Goal: Obtain resource: Download file/media

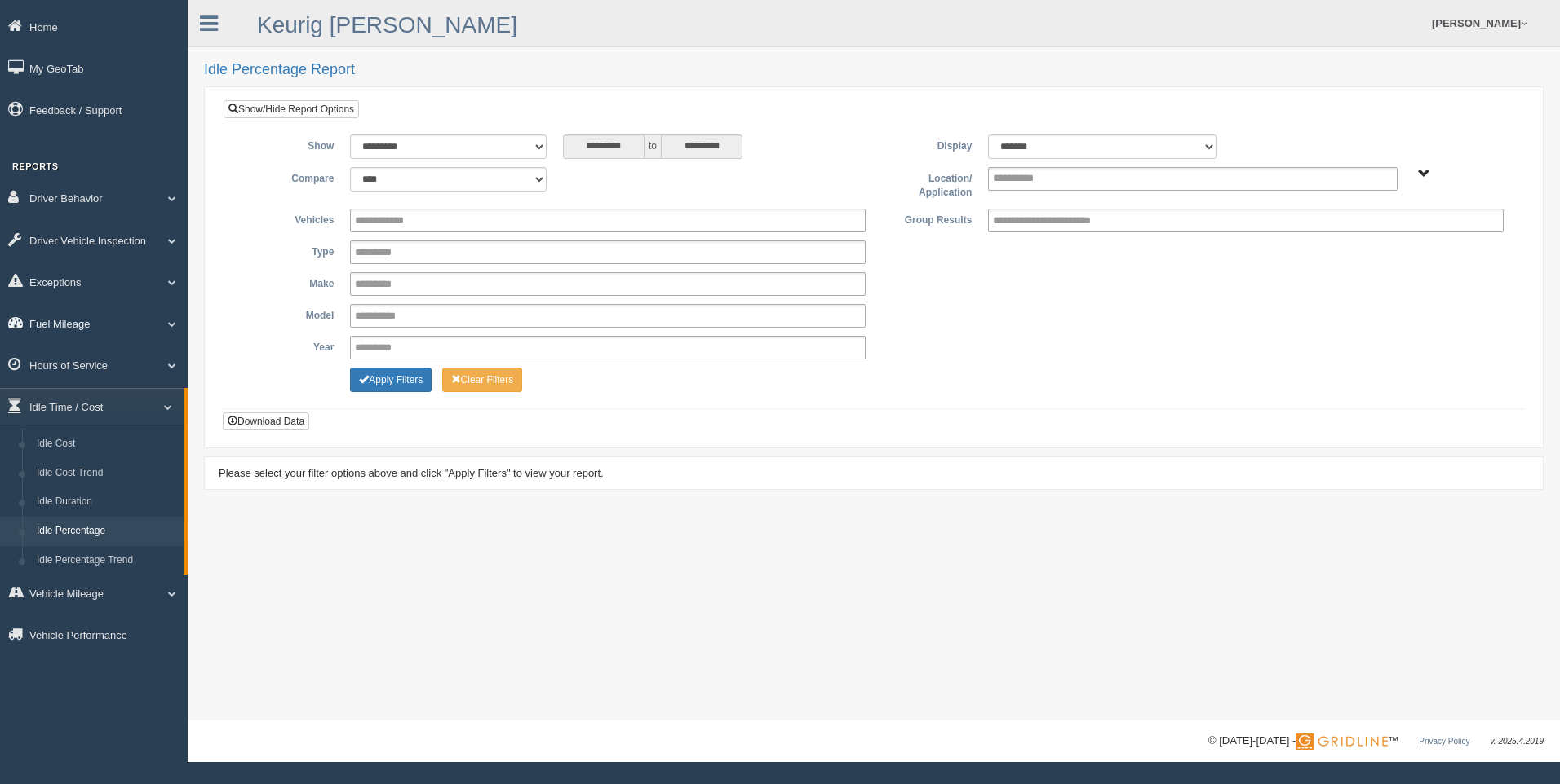
click at [163, 320] on span at bounding box center [166, 323] width 21 height 8
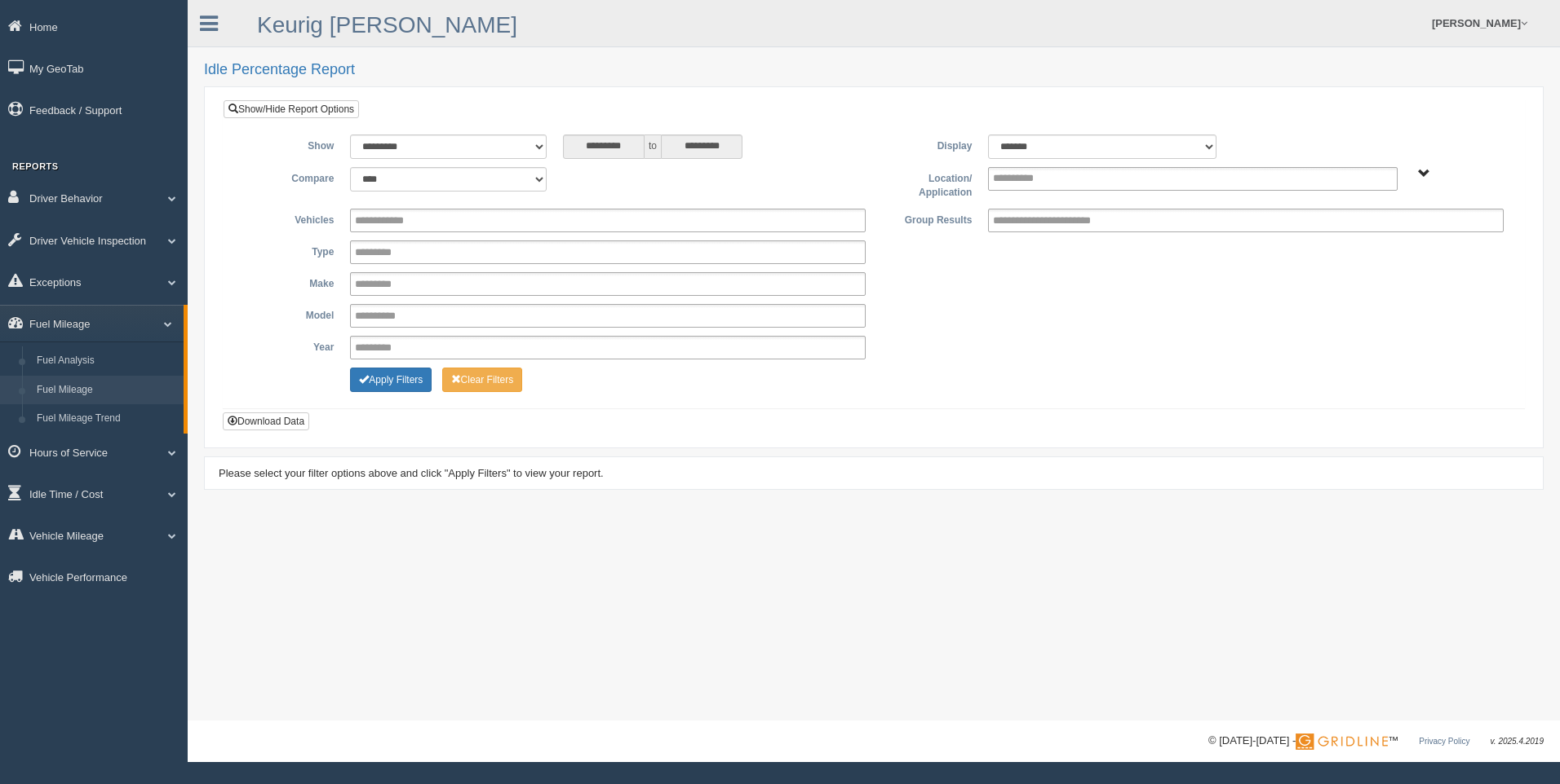
click at [129, 389] on link "Fuel Mileage" at bounding box center [106, 390] width 154 height 29
click at [1080, 177] on ul at bounding box center [1192, 179] width 409 height 23
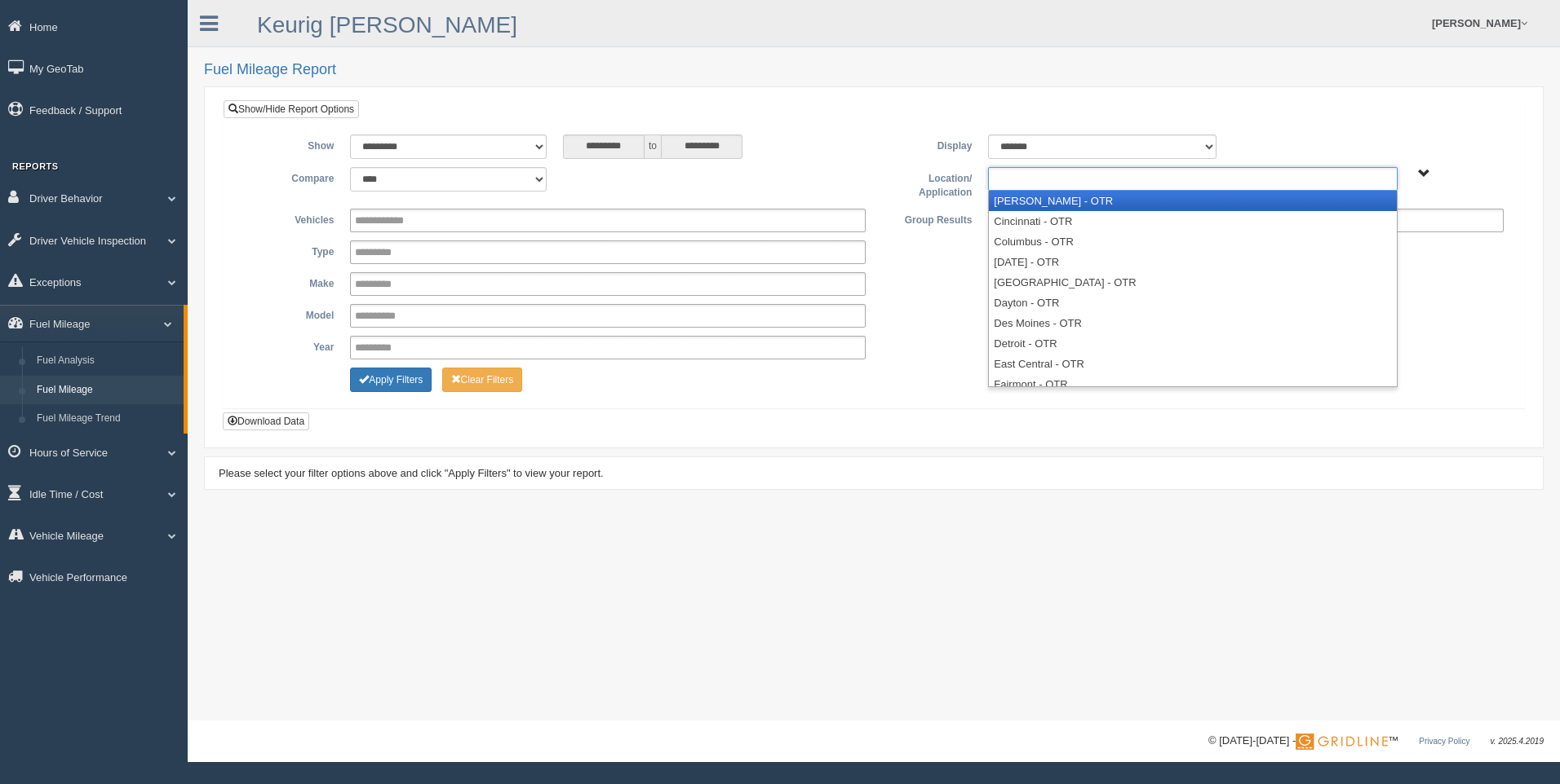
click at [1078, 207] on li "[PERSON_NAME] - OTR" at bounding box center [1192, 200] width 407 height 20
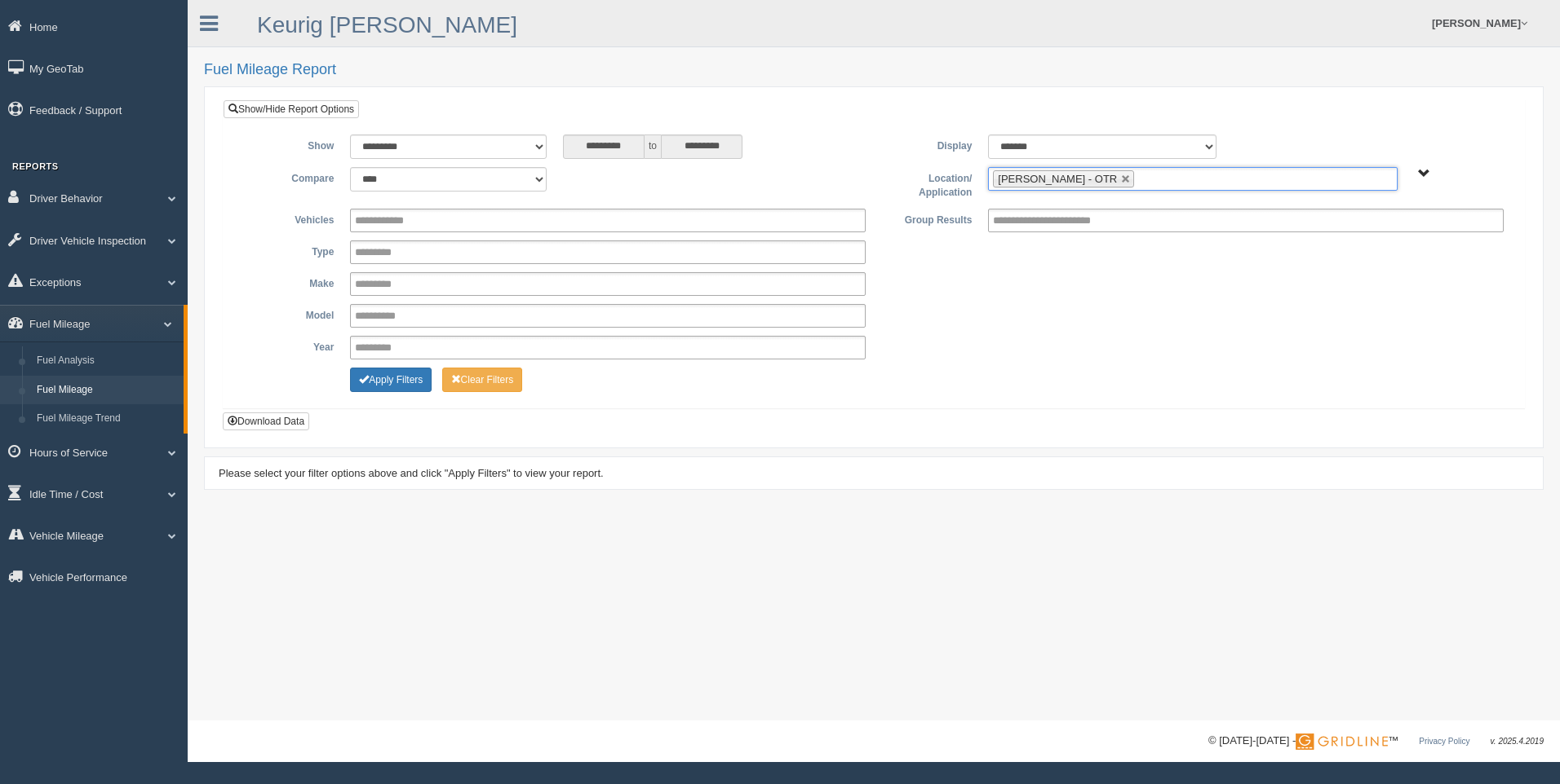
click at [1138, 178] on input "text" at bounding box center [1147, 178] width 20 height 20
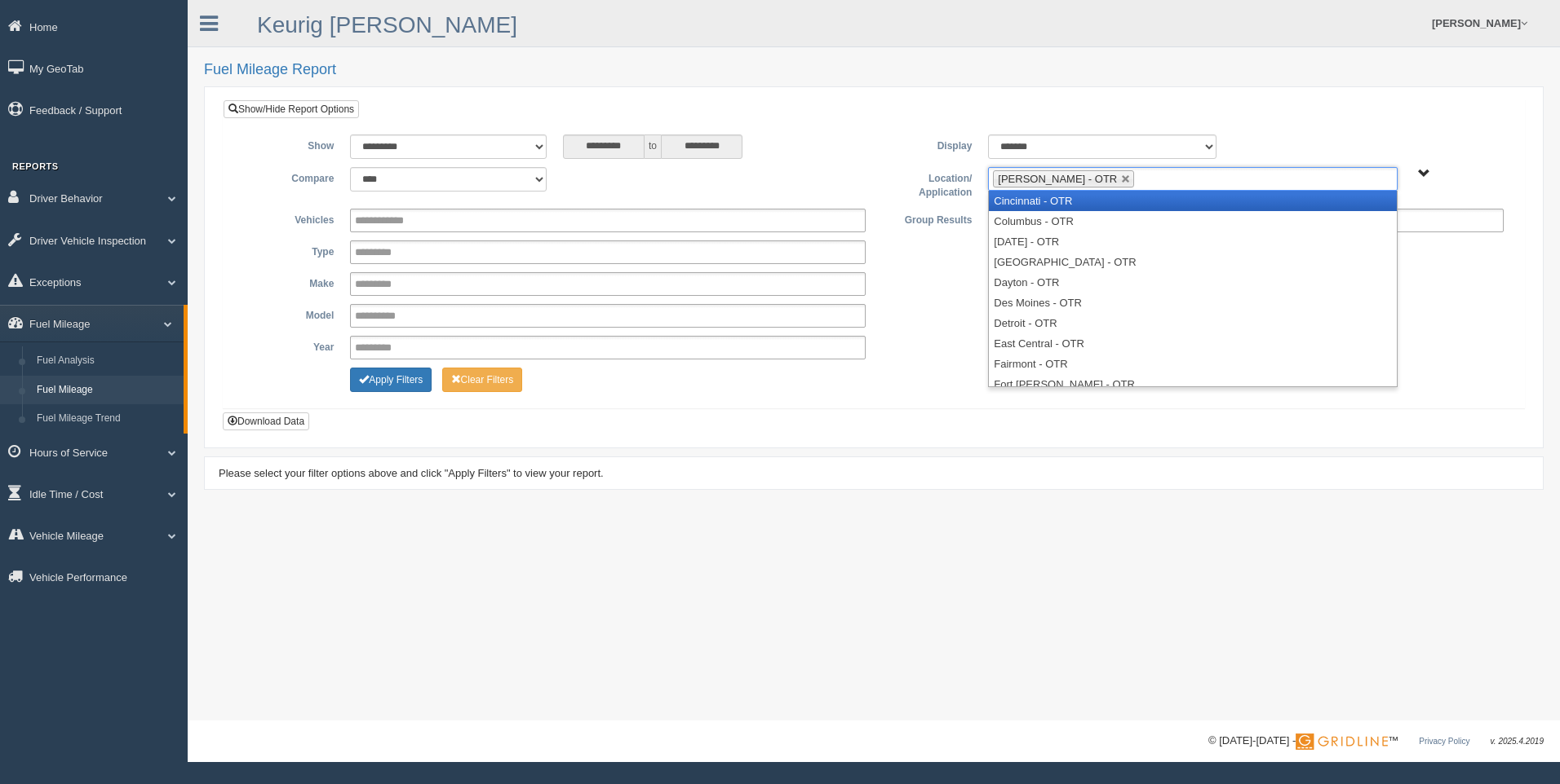
click at [1078, 201] on li "Cincinnati - OTR" at bounding box center [1192, 200] width 407 height 20
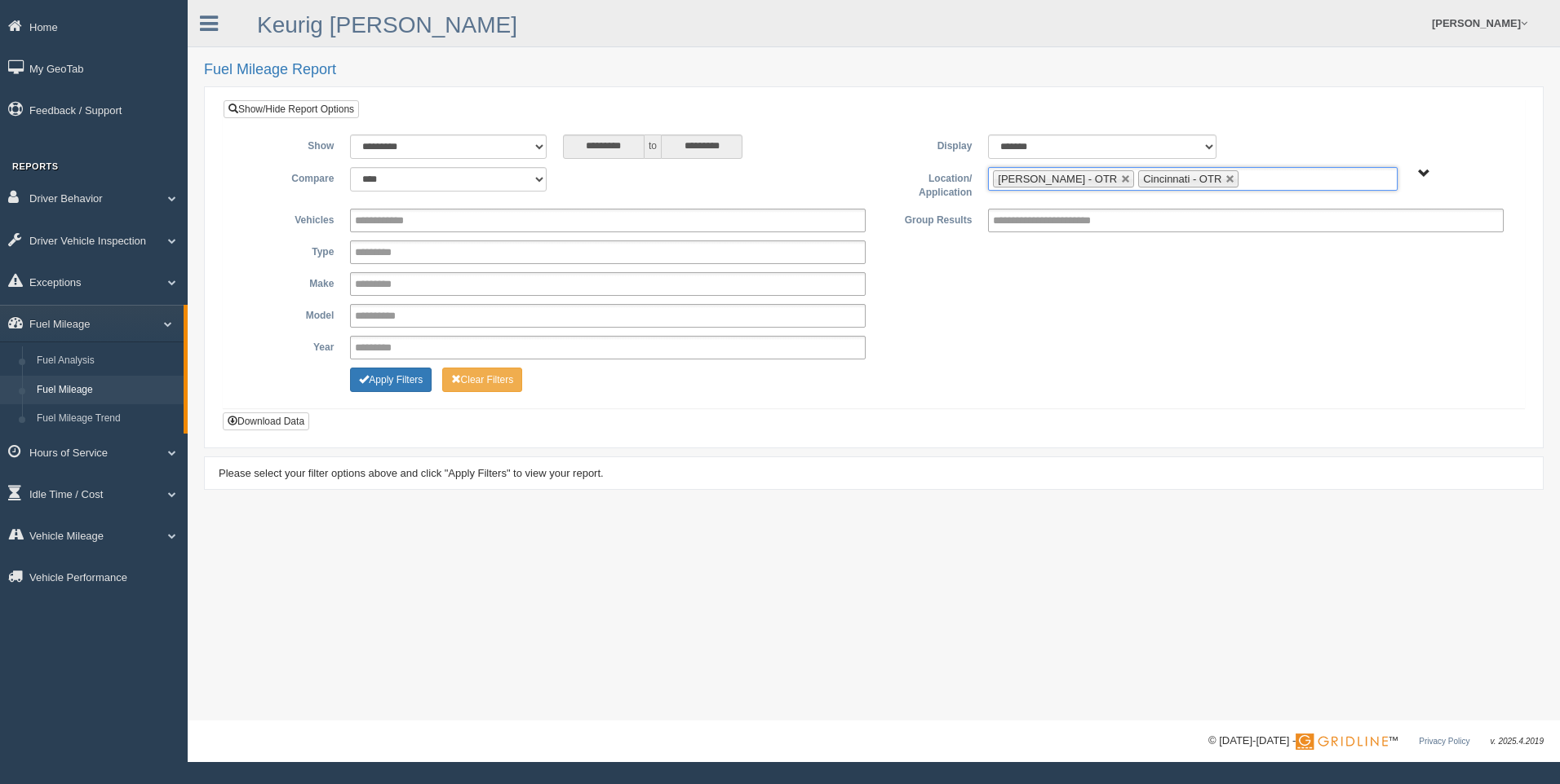
click at [1242, 174] on input "text" at bounding box center [1252, 178] width 20 height 20
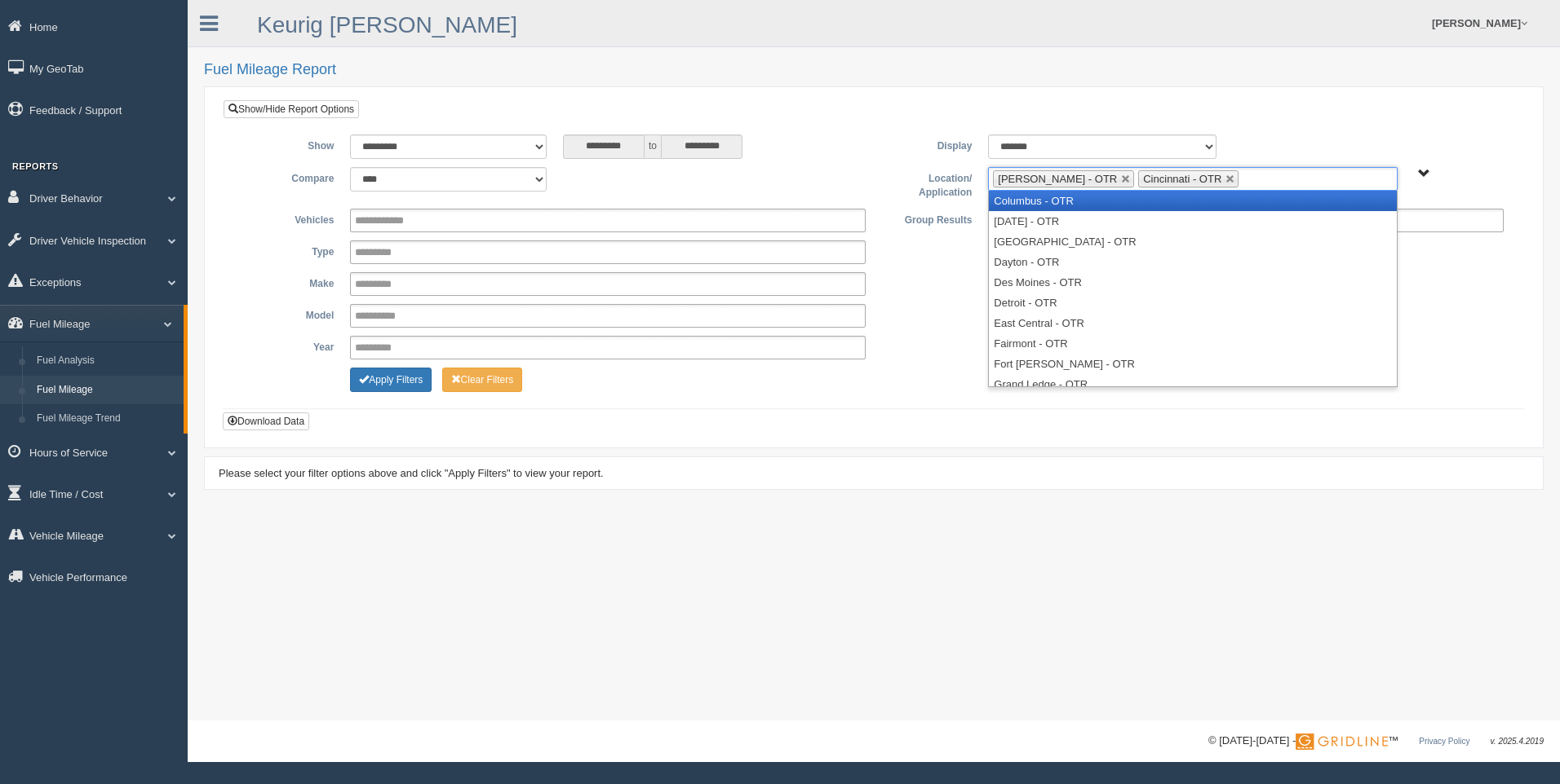
click at [1171, 200] on li "Columbus - OTR" at bounding box center [1192, 200] width 407 height 20
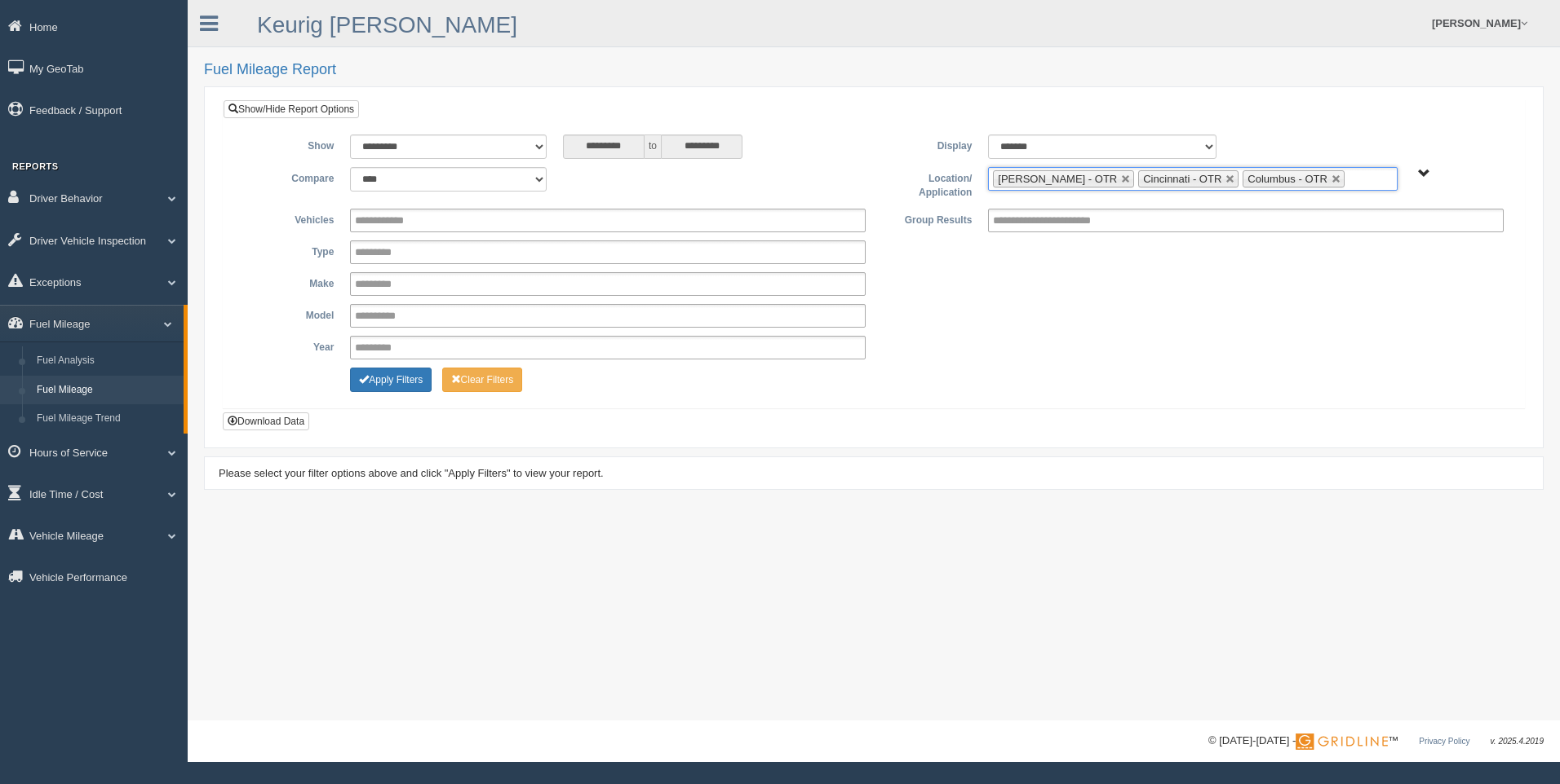
click at [1308, 178] on ul "[PERSON_NAME] - OTR Cincinnati - OTR Columbus - OTR" at bounding box center [1192, 179] width 409 height 23
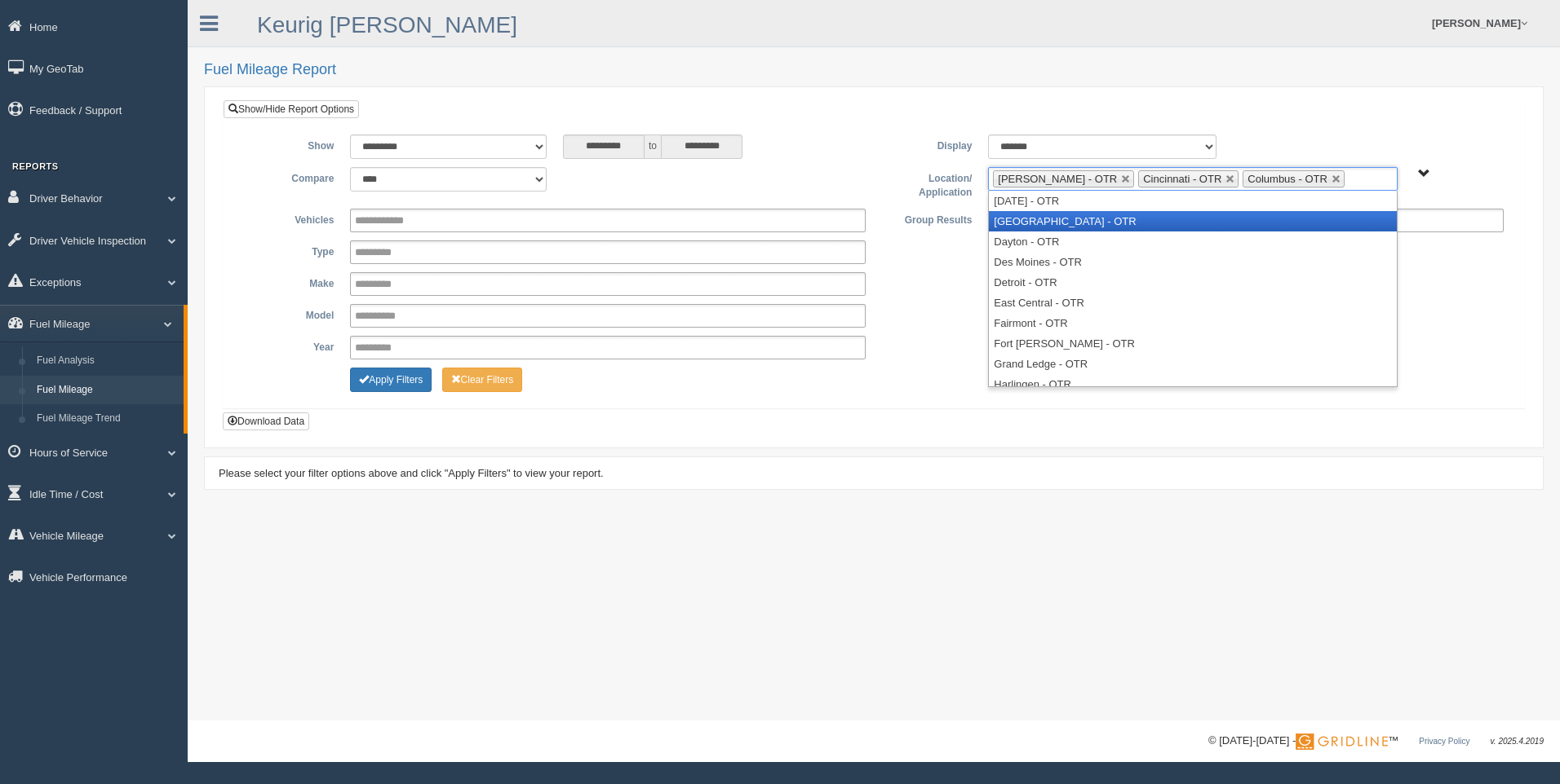
click at [1229, 217] on li "[GEOGRAPHIC_DATA] - OTR" at bounding box center [1192, 221] width 407 height 20
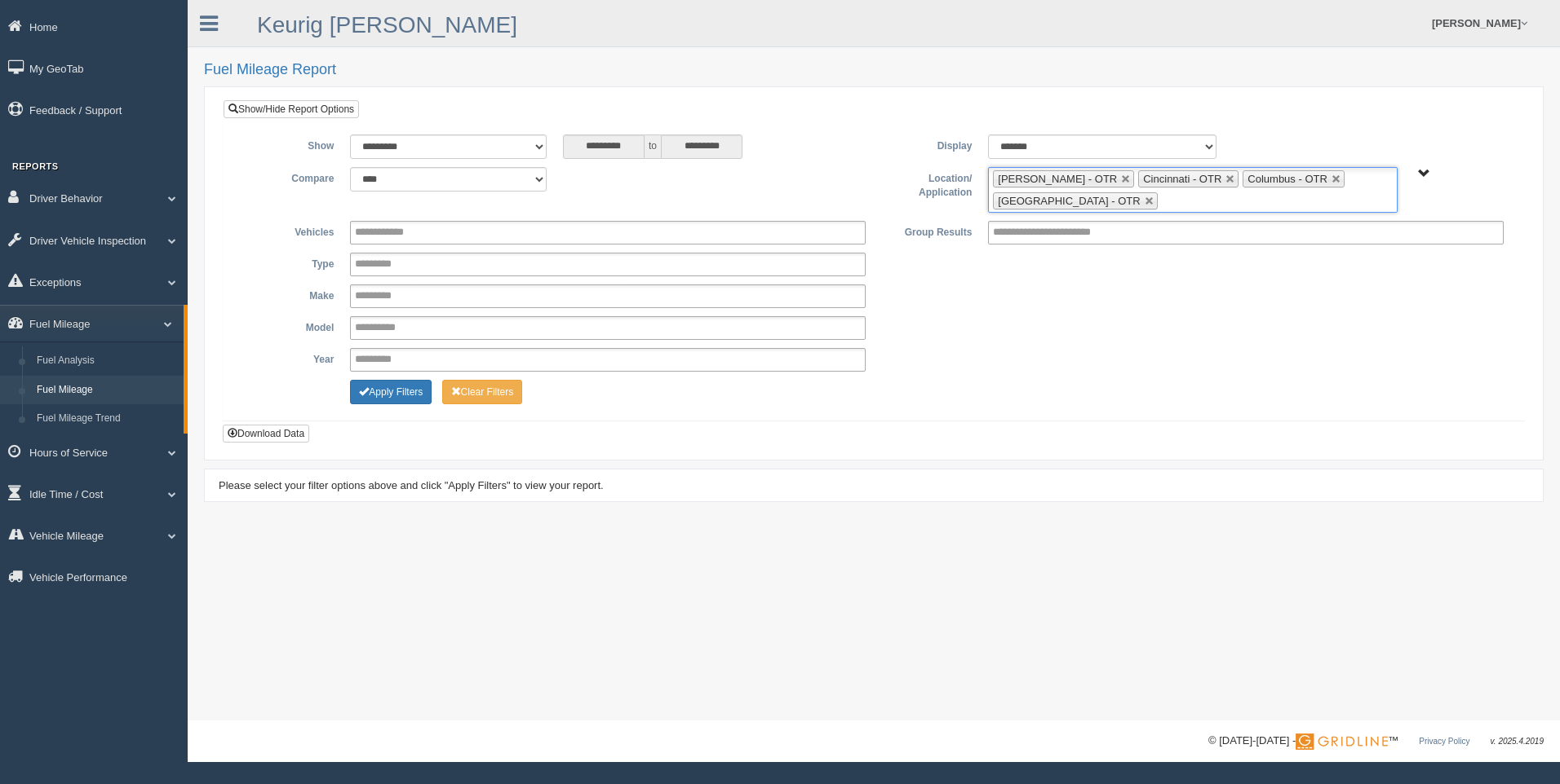
click at [1214, 202] on ul "[PERSON_NAME] - OTR Cincinnati - OTR Columbus - OTR [GEOGRAPHIC_DATA] - [GEOGRA…" at bounding box center [1192, 190] width 409 height 45
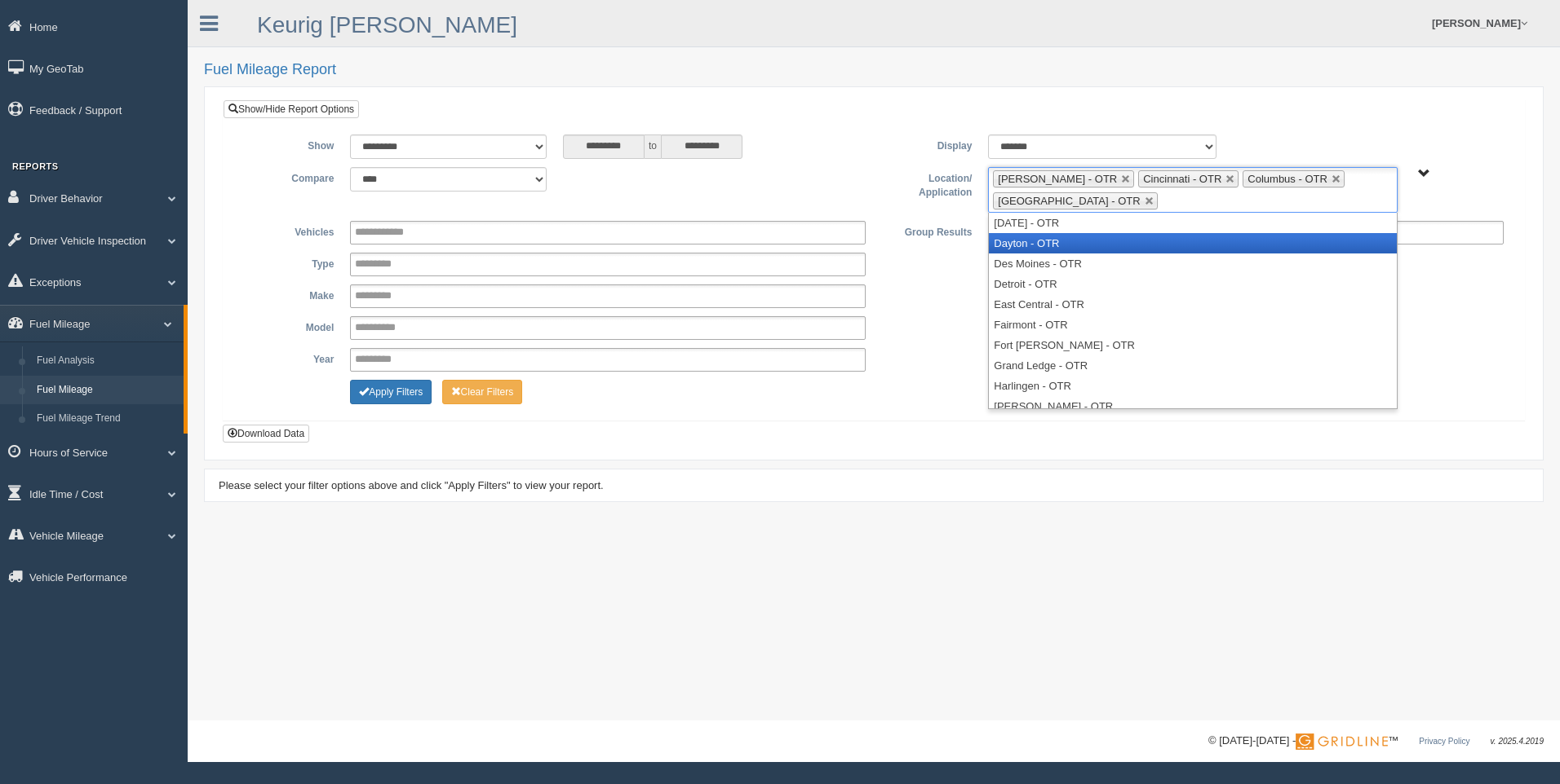
click at [1156, 243] on li "Dayton - OTR" at bounding box center [1192, 243] width 407 height 20
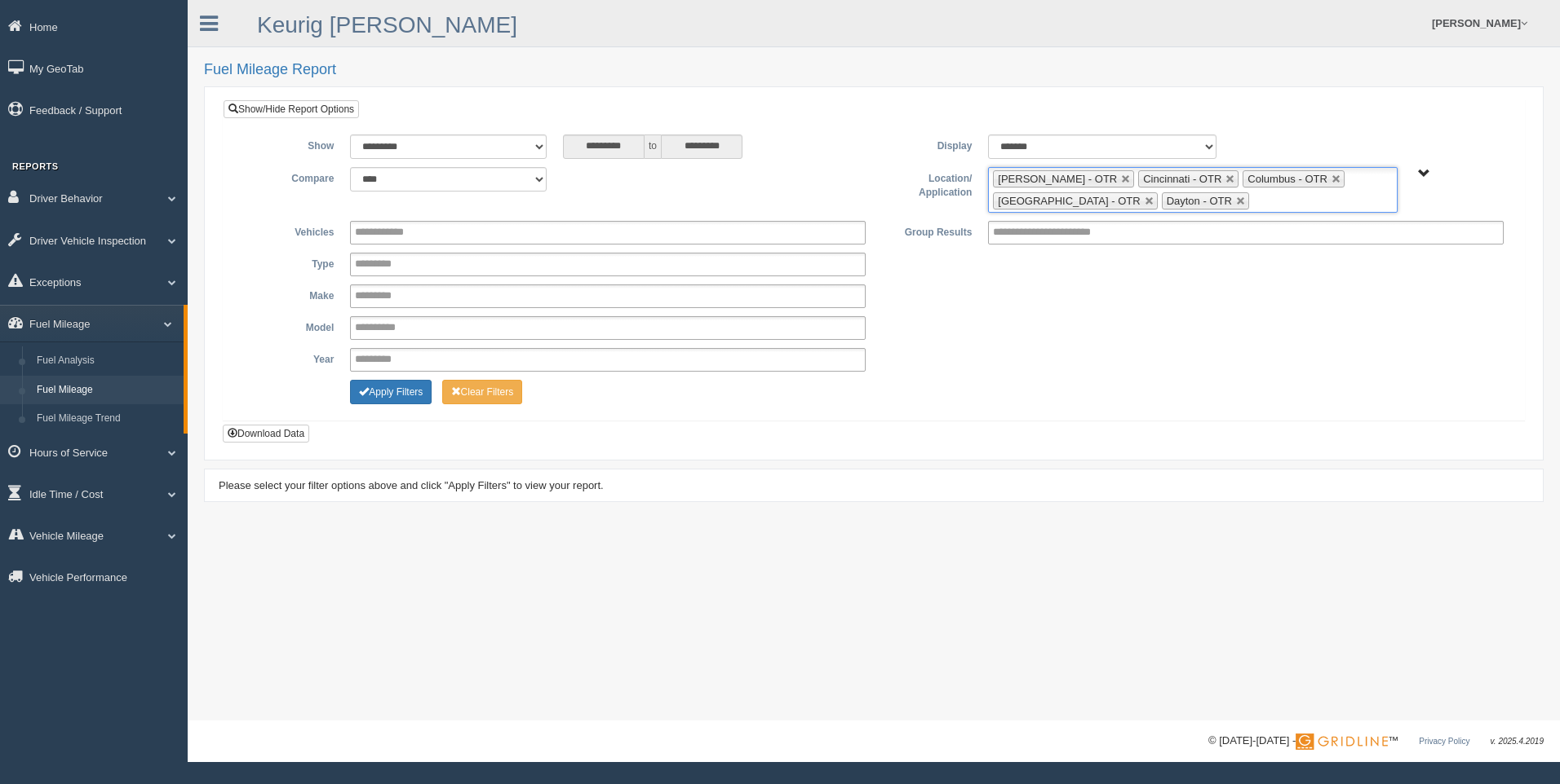
click at [1261, 202] on ul "[PERSON_NAME] - OTR Cincinnati - OTR Columbus - OTR [GEOGRAPHIC_DATA] - [GEOGRA…" at bounding box center [1192, 190] width 409 height 45
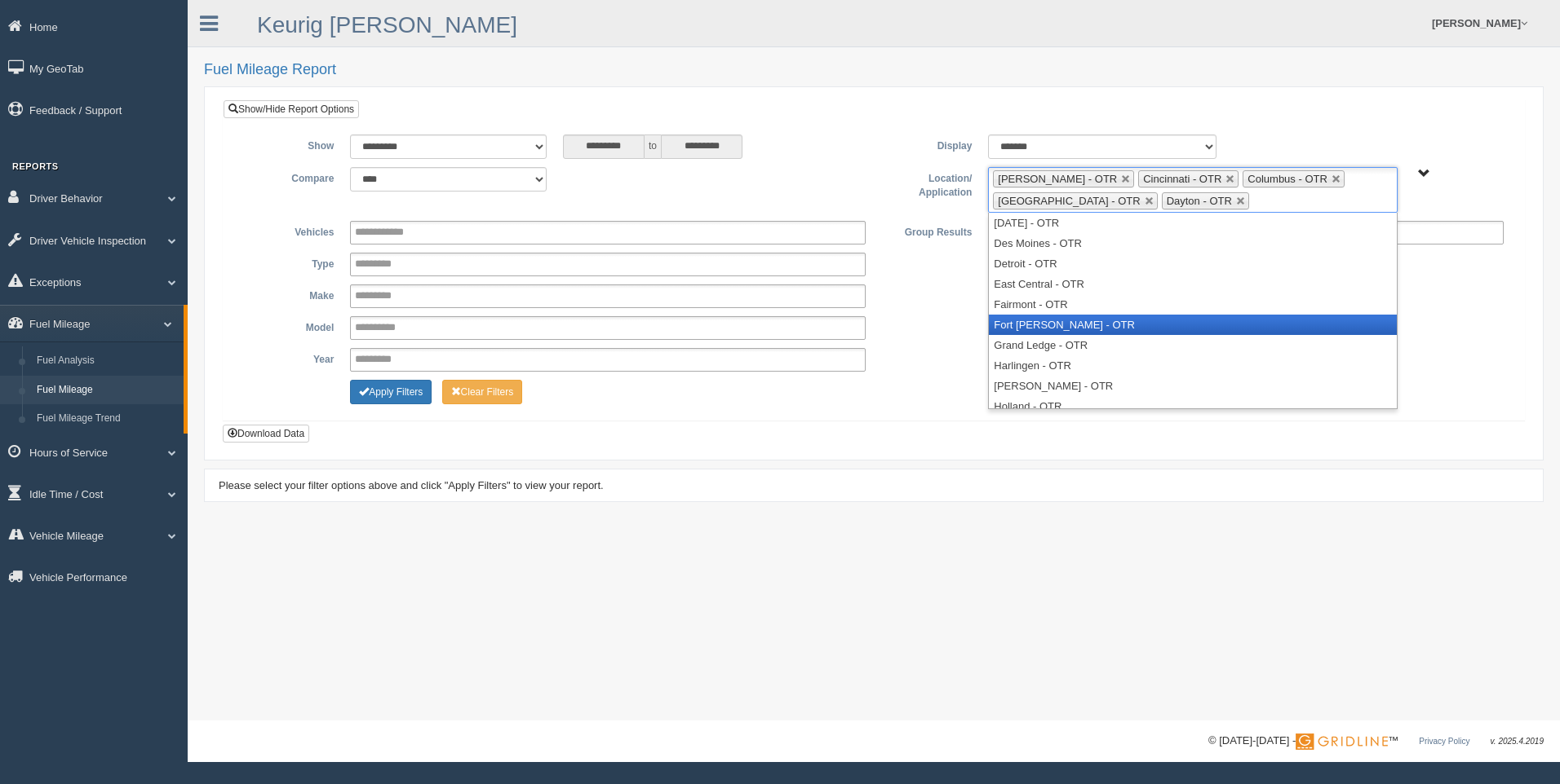
click at [1103, 316] on li "Fort [PERSON_NAME] - OTR" at bounding box center [1192, 324] width 407 height 20
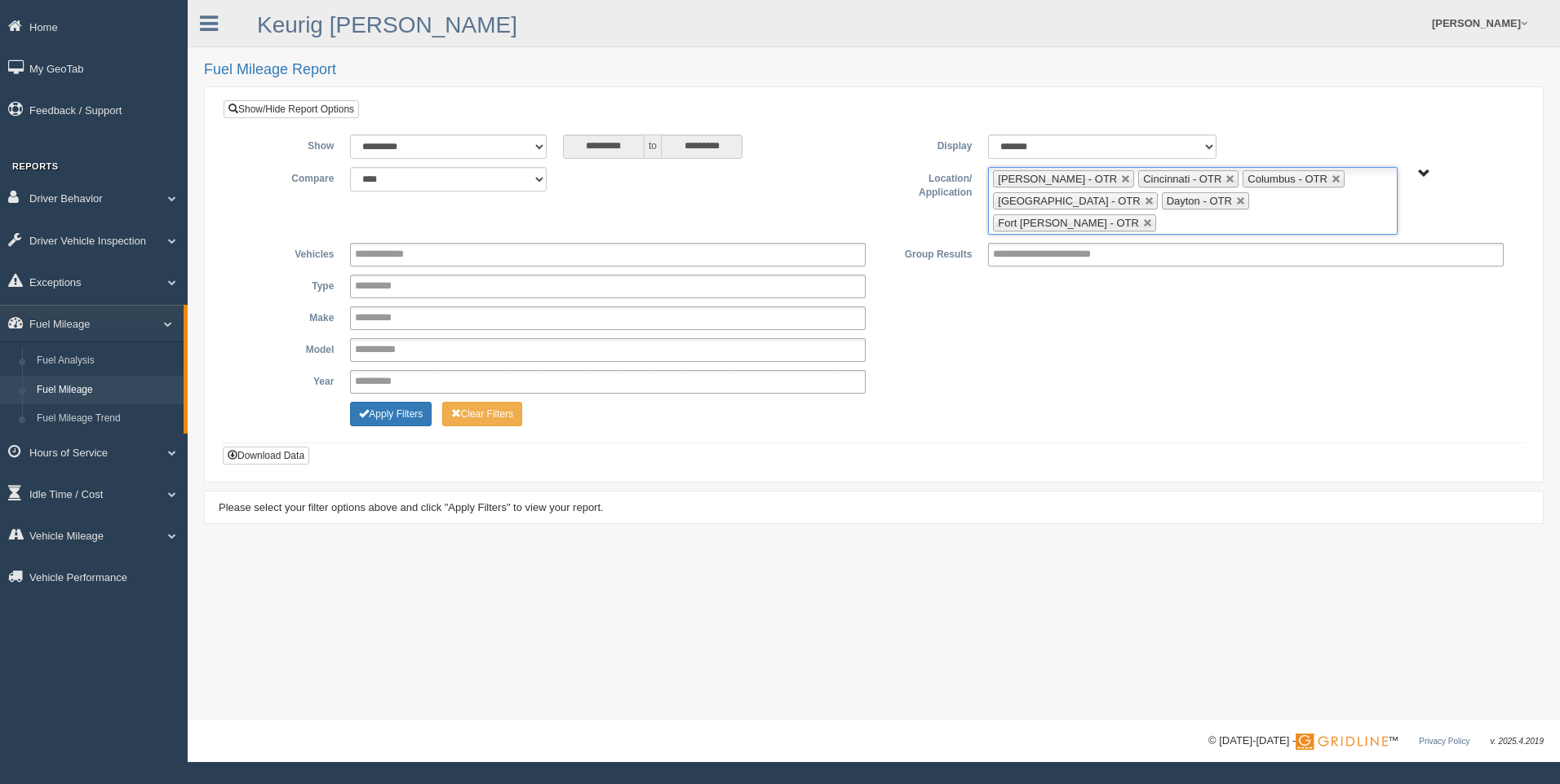
click at [1180, 213] on input "text" at bounding box center [1170, 223] width 20 height 20
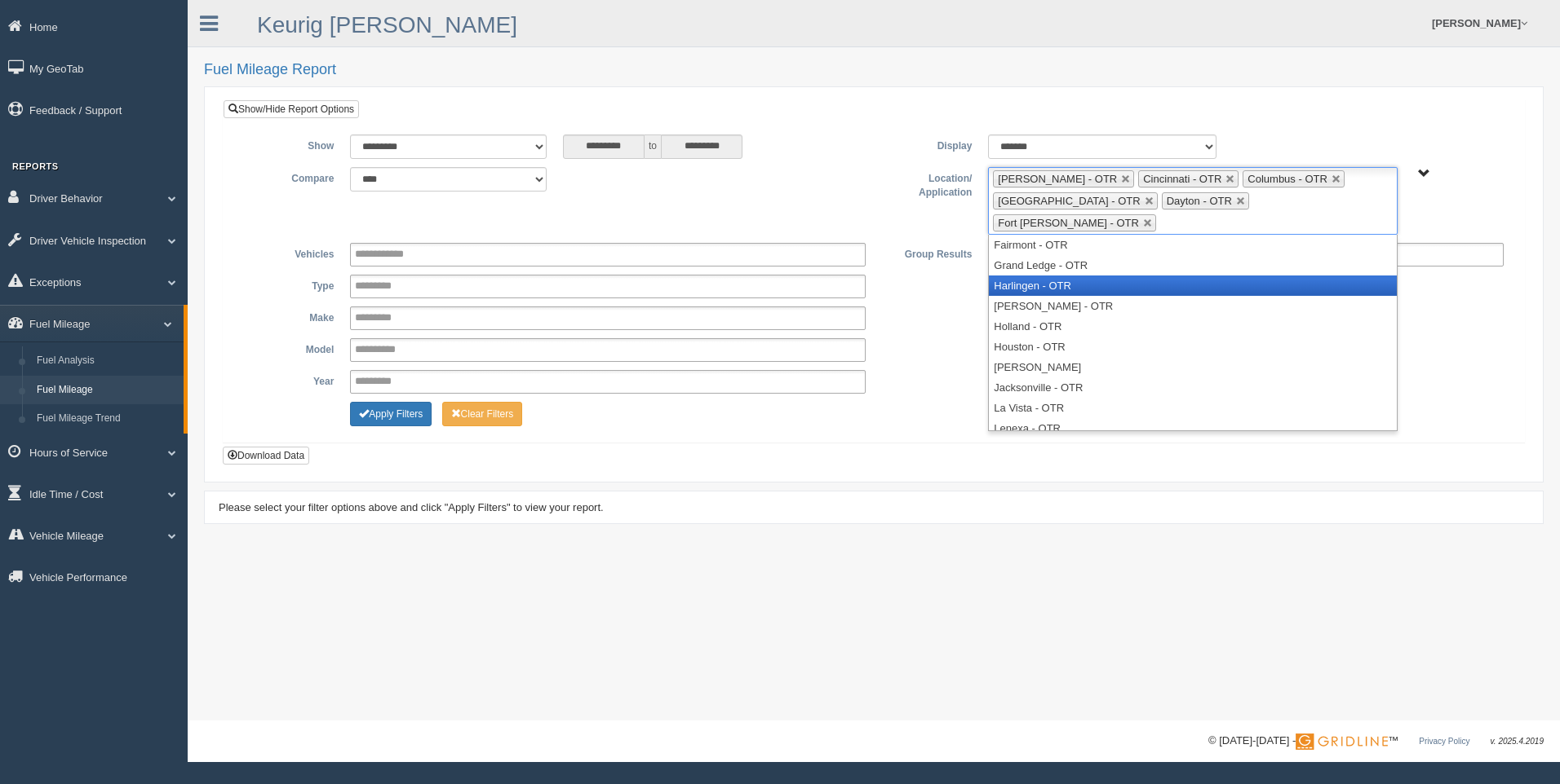
scroll to position [163, 0]
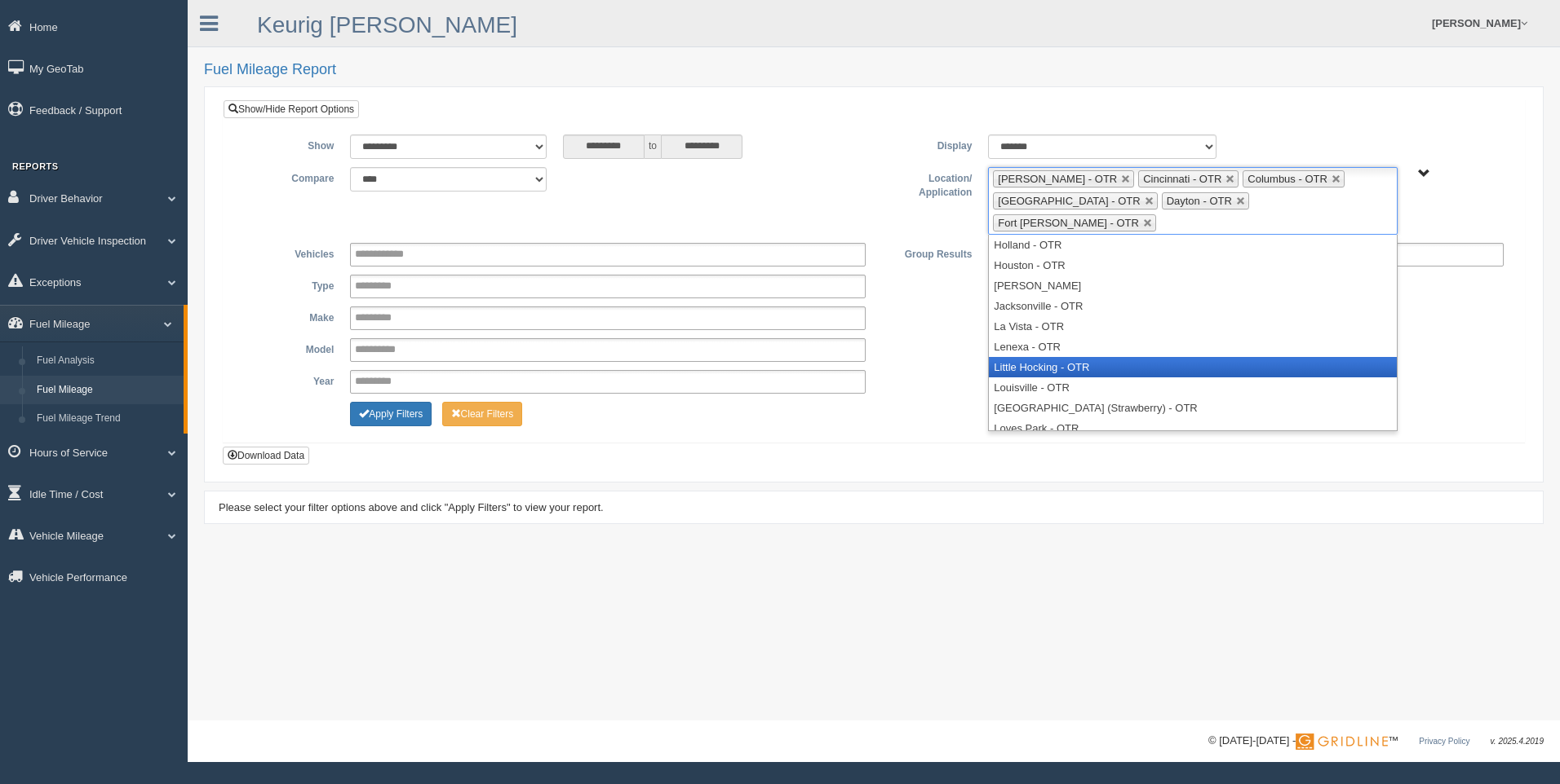
click at [1202, 357] on li "Little Hocking - OTR" at bounding box center [1192, 367] width 407 height 20
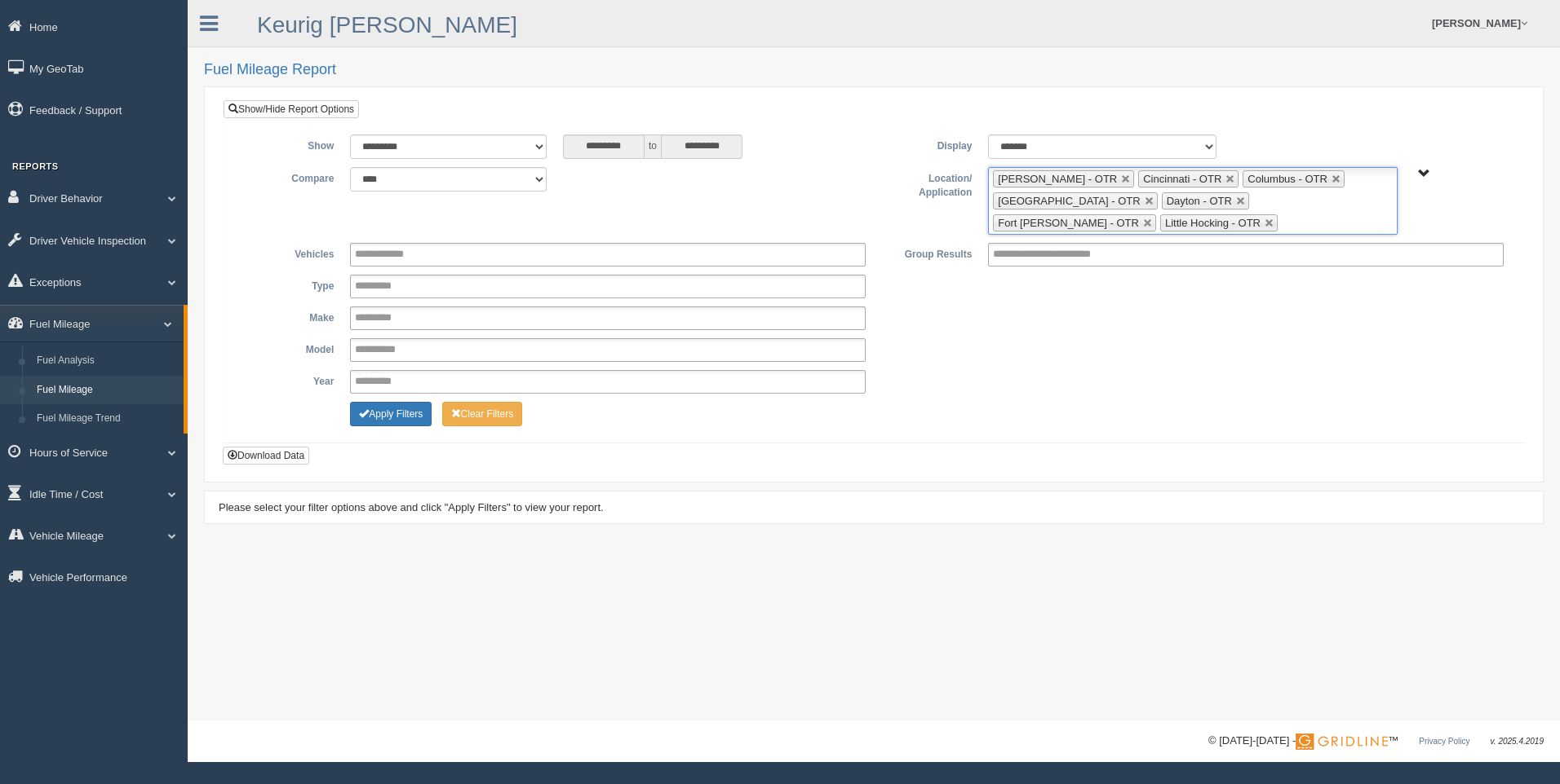
click at [1158, 224] on ul "[PERSON_NAME] - OTR Cincinnati - OTR Columbus - OTR [GEOGRAPHIC_DATA] - [GEOGRA…" at bounding box center [1192, 201] width 409 height 68
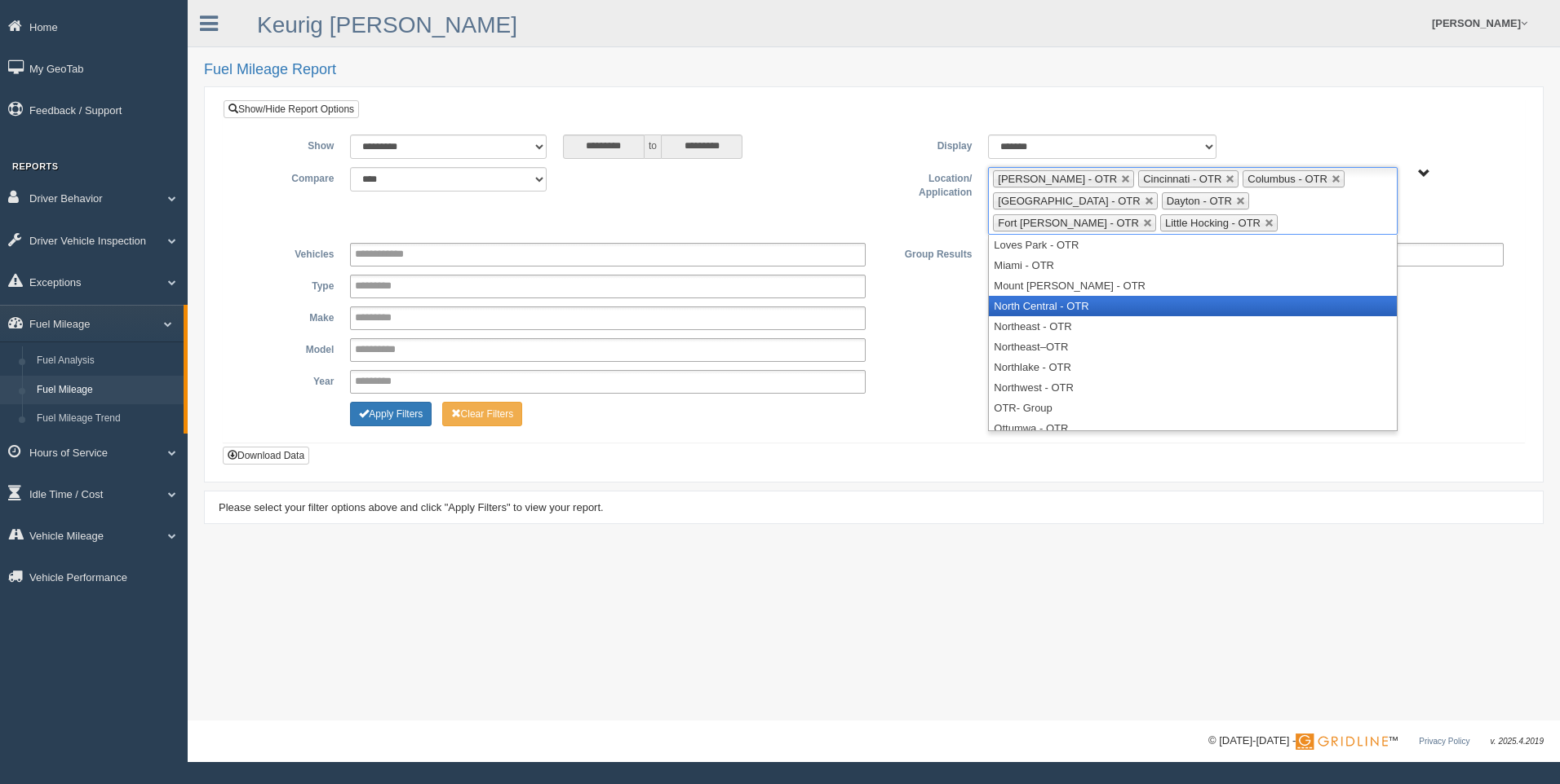
scroll to position [619, 0]
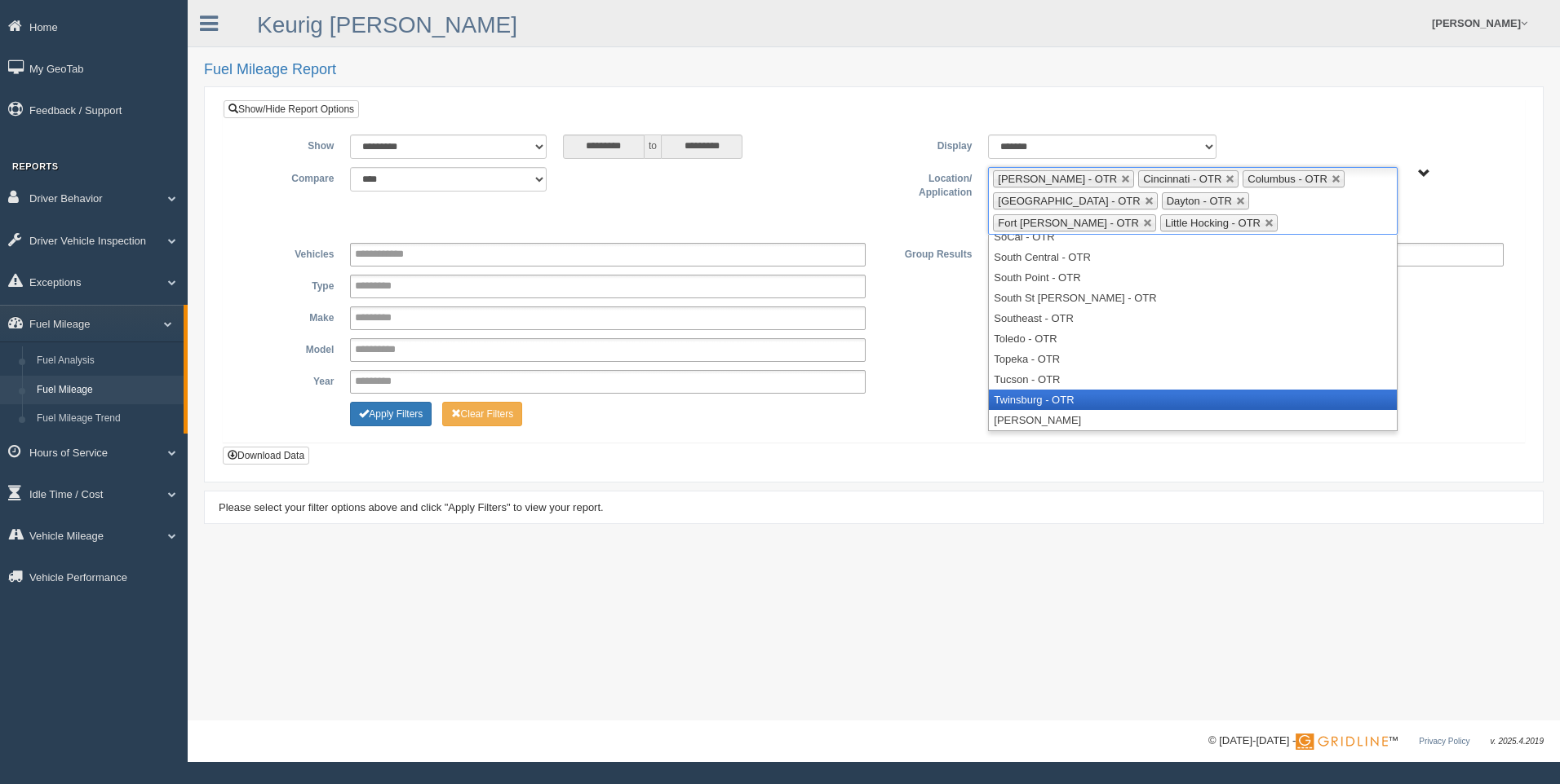
click at [1086, 392] on li "Twinsburg - OTR" at bounding box center [1192, 400] width 407 height 20
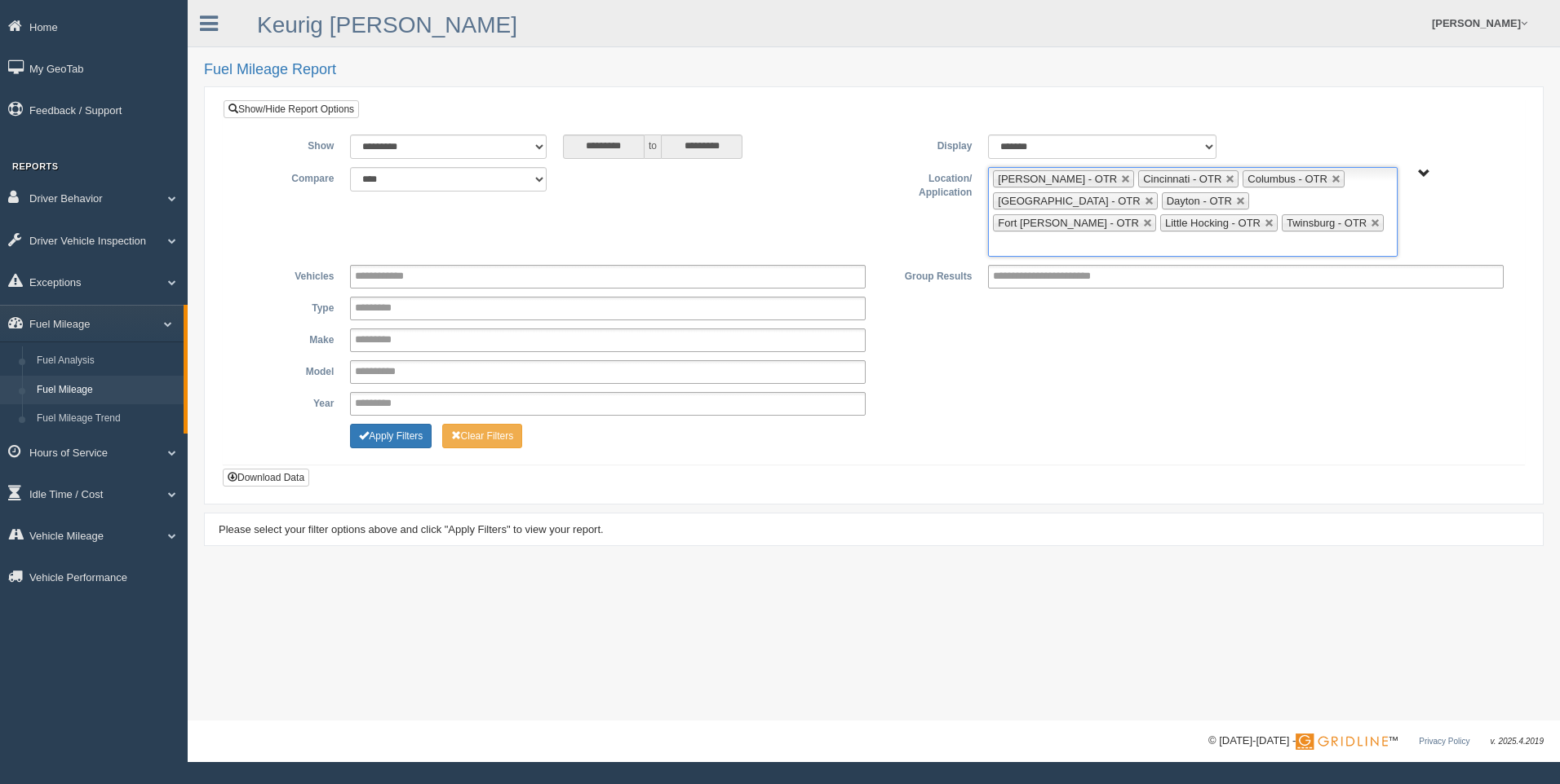
click at [1249, 221] on ul "[PERSON_NAME] - OTR Cincinnati - OTR Columbus - OTR [GEOGRAPHIC_DATA] - [GEOGRA…" at bounding box center [1192, 212] width 409 height 90
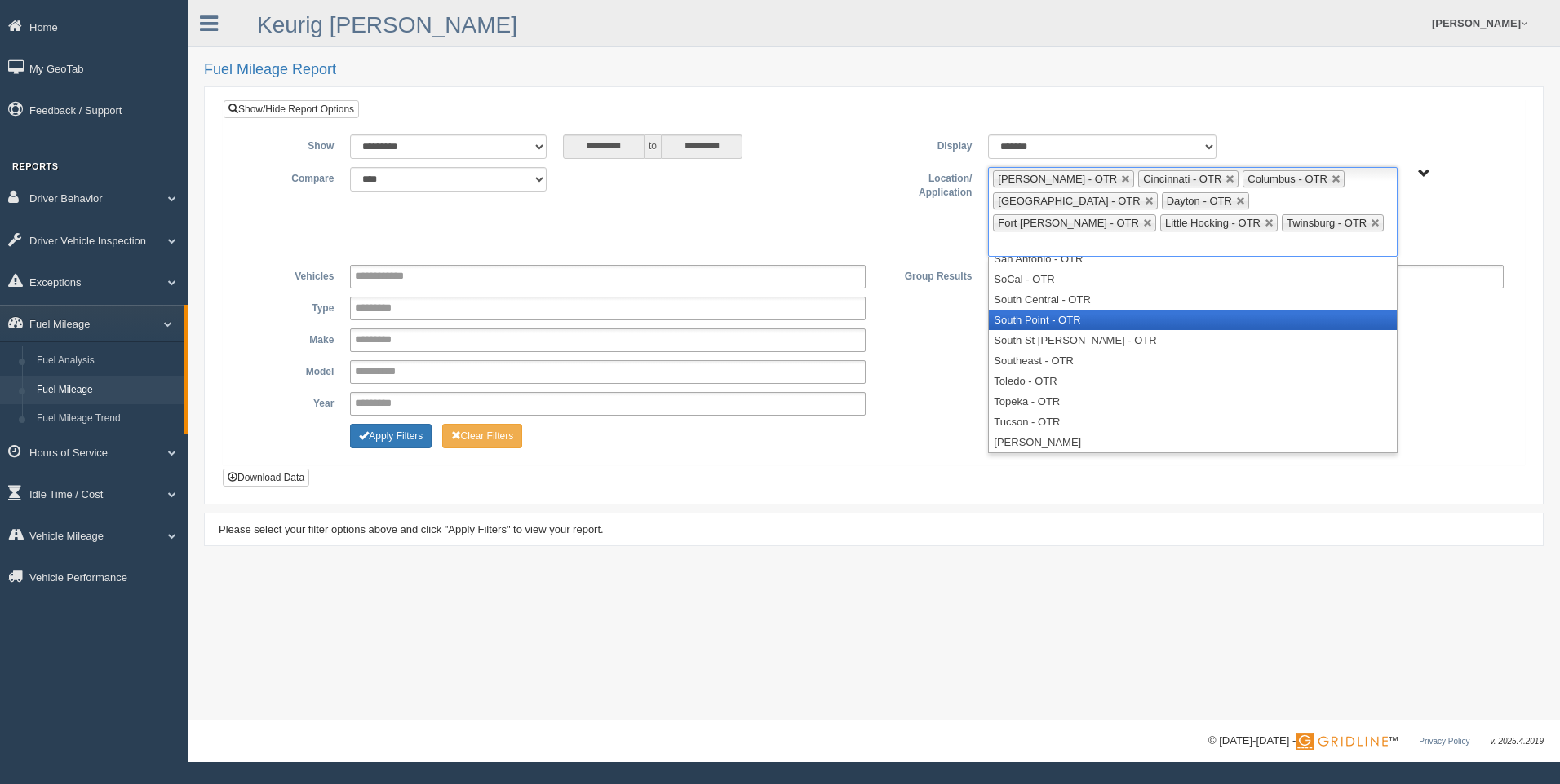
click at [1092, 310] on li "South Point - OTR" at bounding box center [1192, 319] width 407 height 20
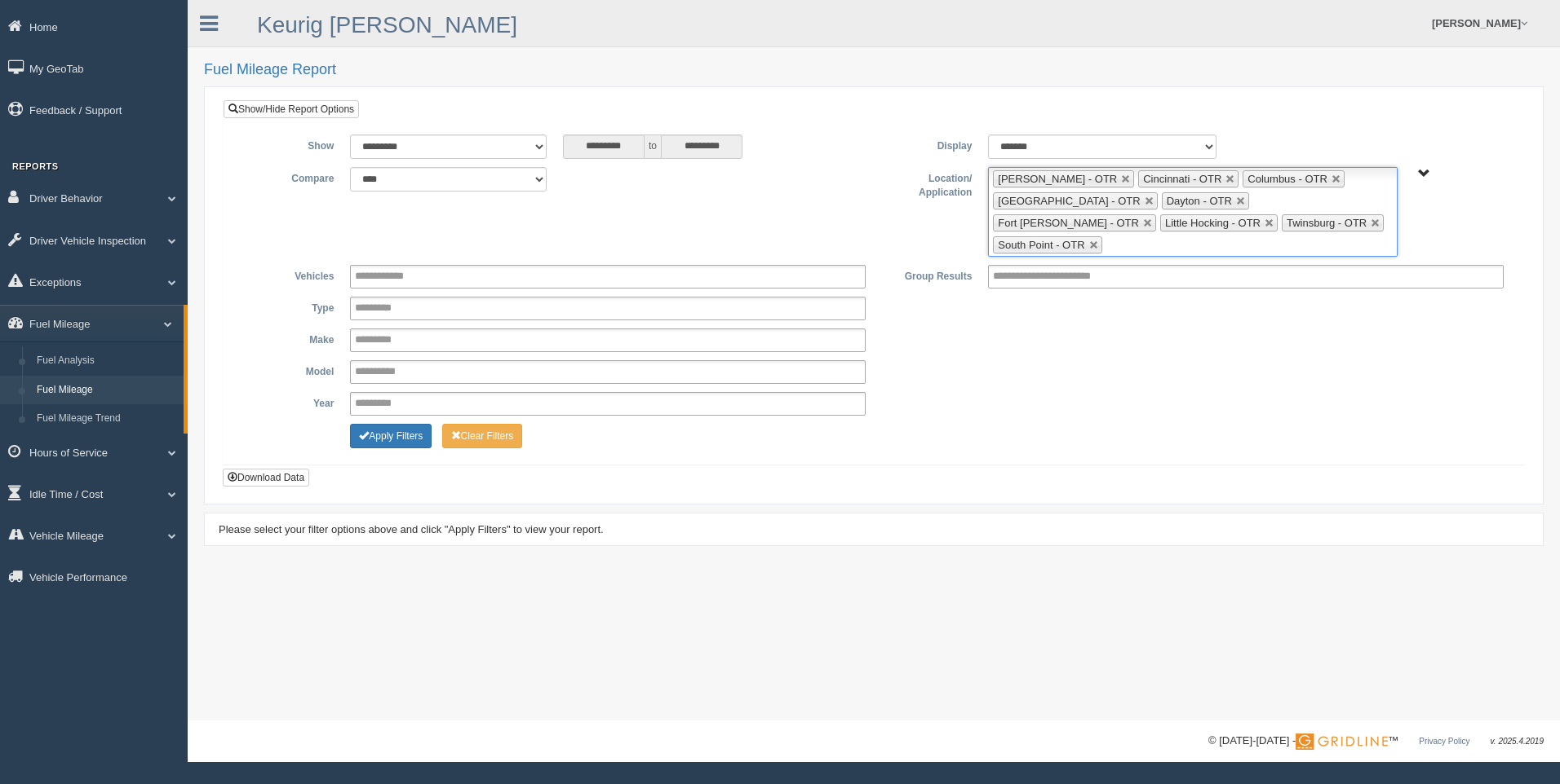
click at [1352, 225] on ul "[PERSON_NAME] - OTR Cincinnati - OTR Columbus - OTR [GEOGRAPHIC_DATA] - [GEOGRA…" at bounding box center [1192, 212] width 409 height 90
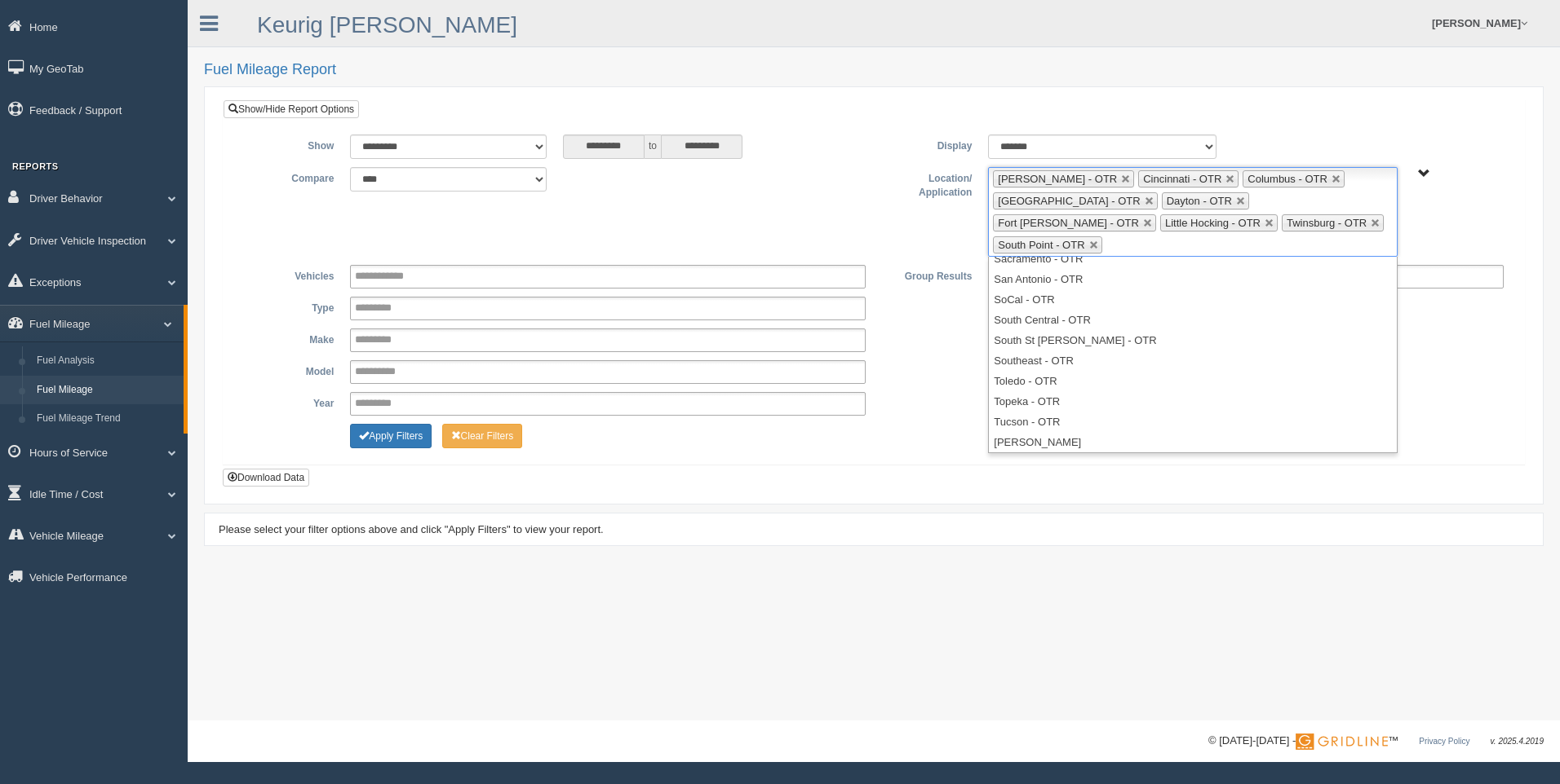
click at [880, 425] on div "**********" at bounding box center [872, 293] width 1275 height 317
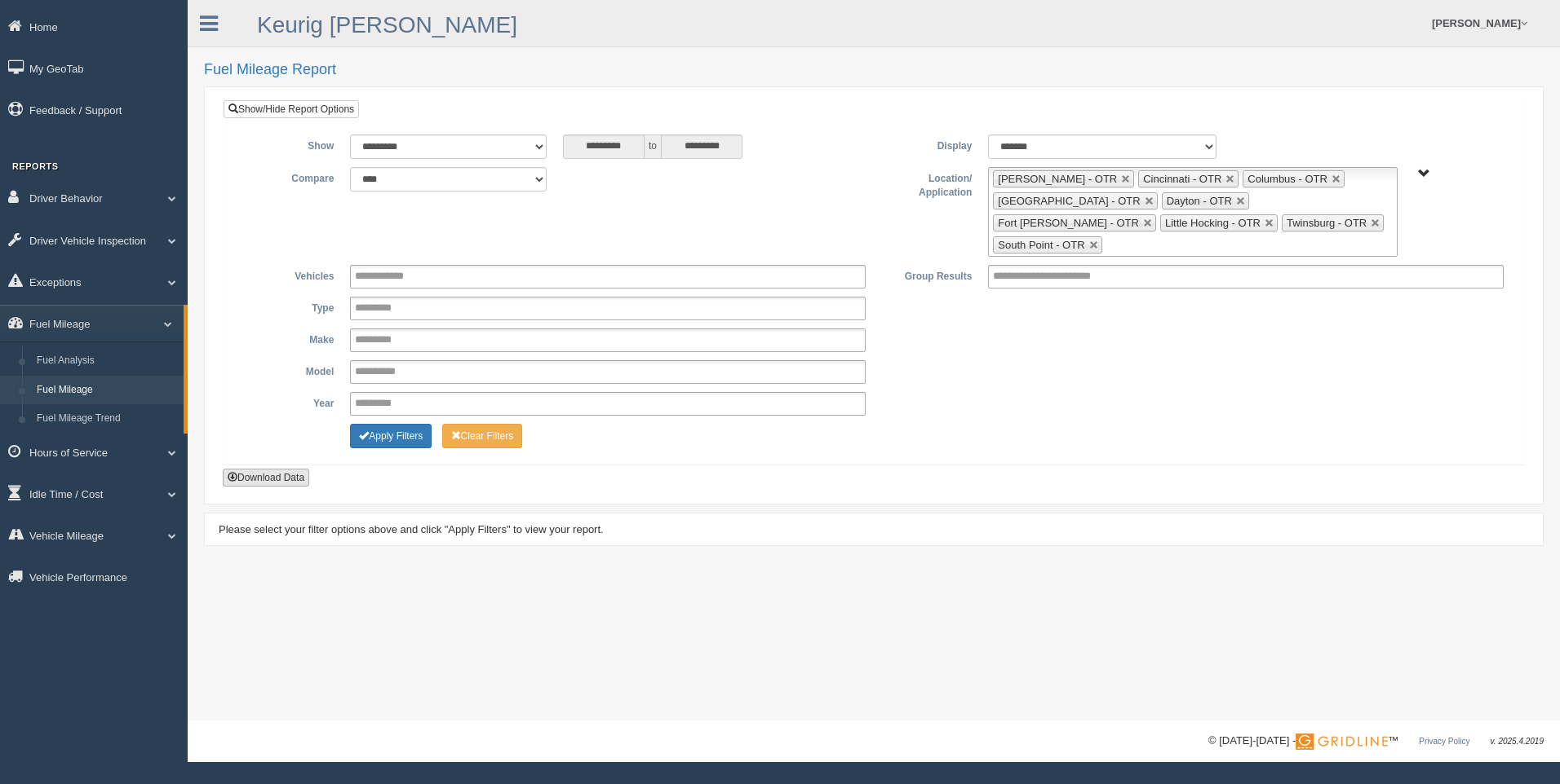
click at [238, 468] on button "Download Data" at bounding box center [265, 477] width 86 height 18
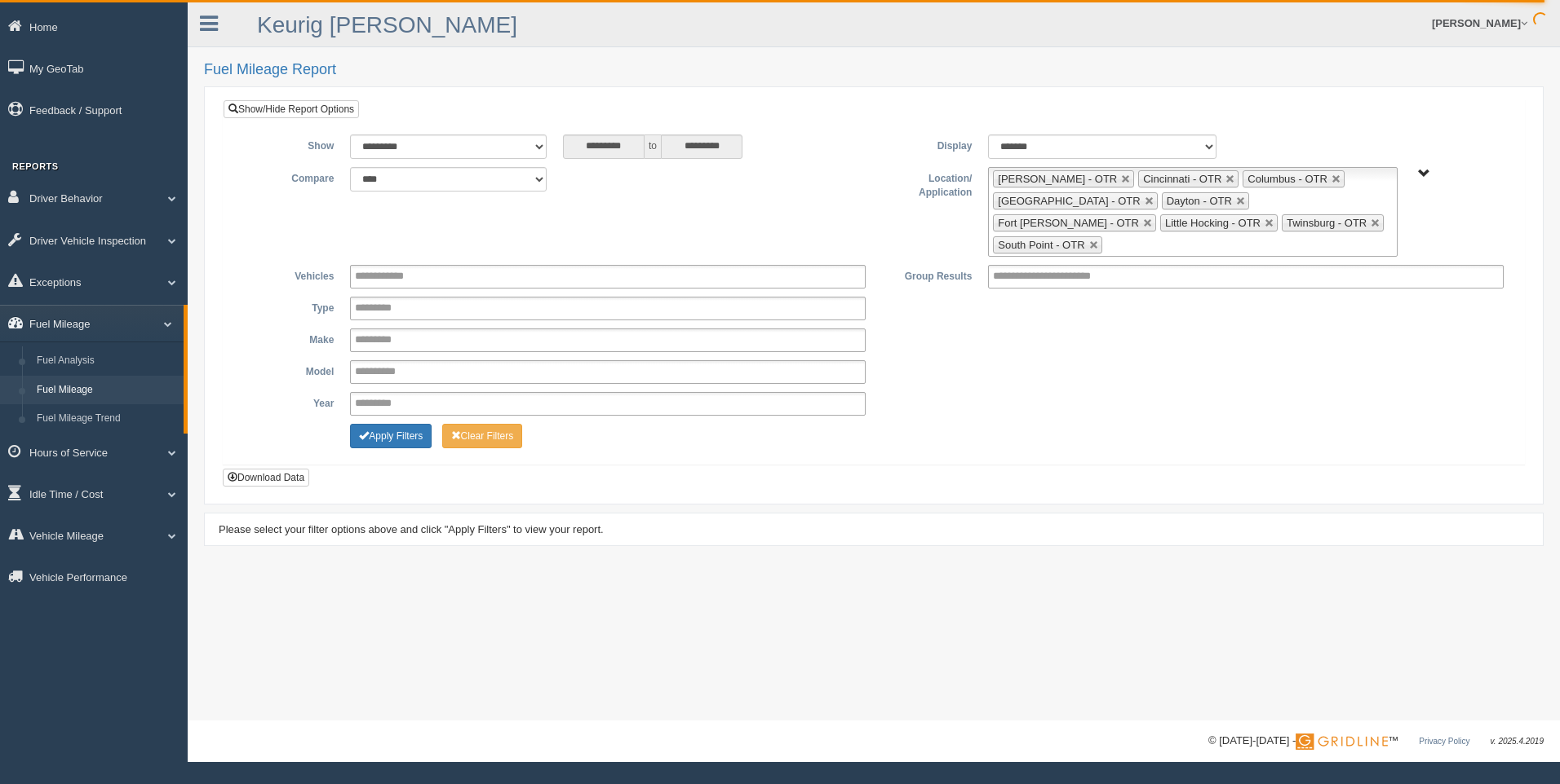
click at [160, 322] on span at bounding box center [162, 323] width 21 height 8
click at [168, 404] on span at bounding box center [166, 407] width 21 height 8
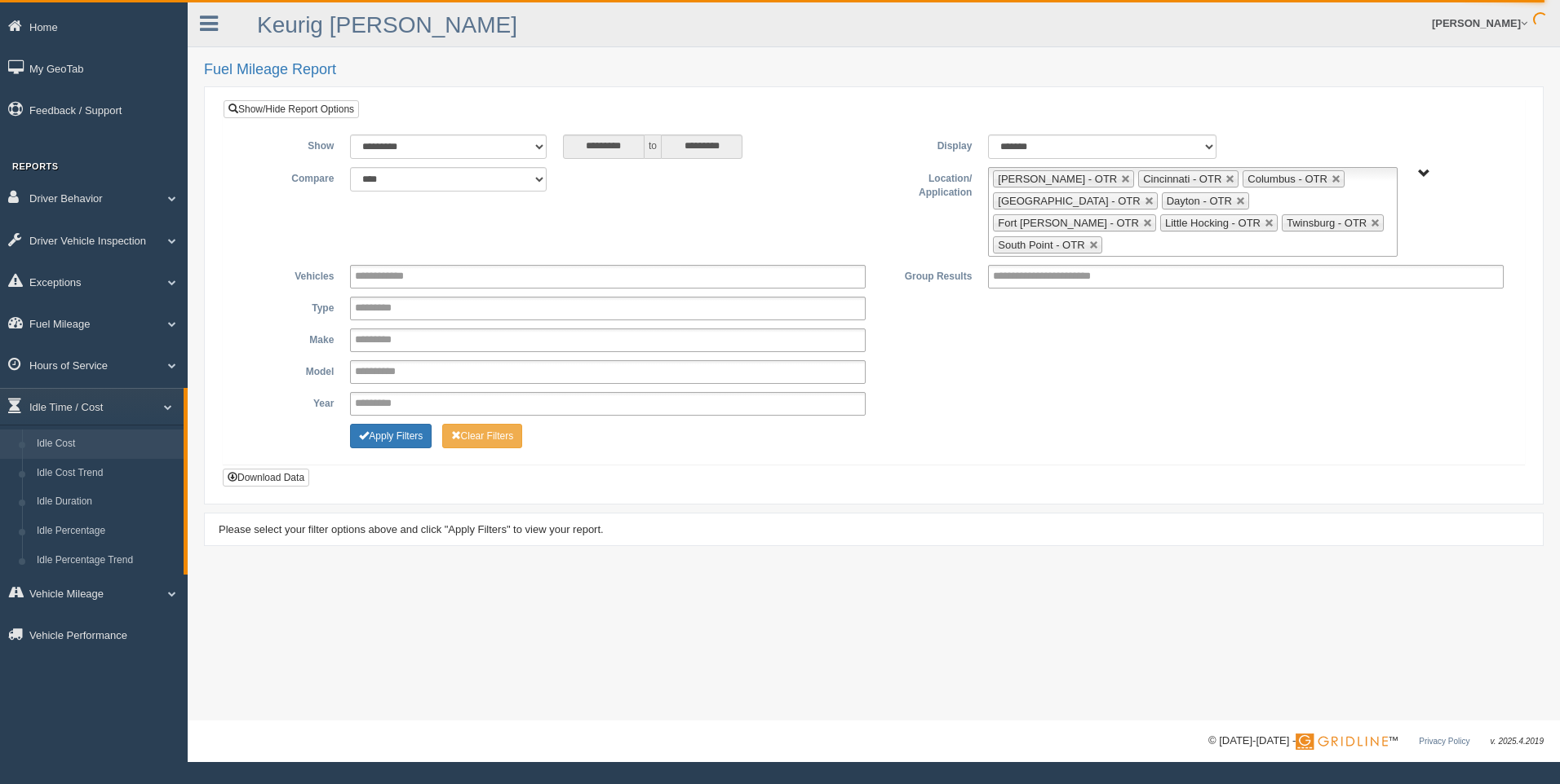
click at [127, 440] on link "Idle Cost" at bounding box center [106, 444] width 154 height 29
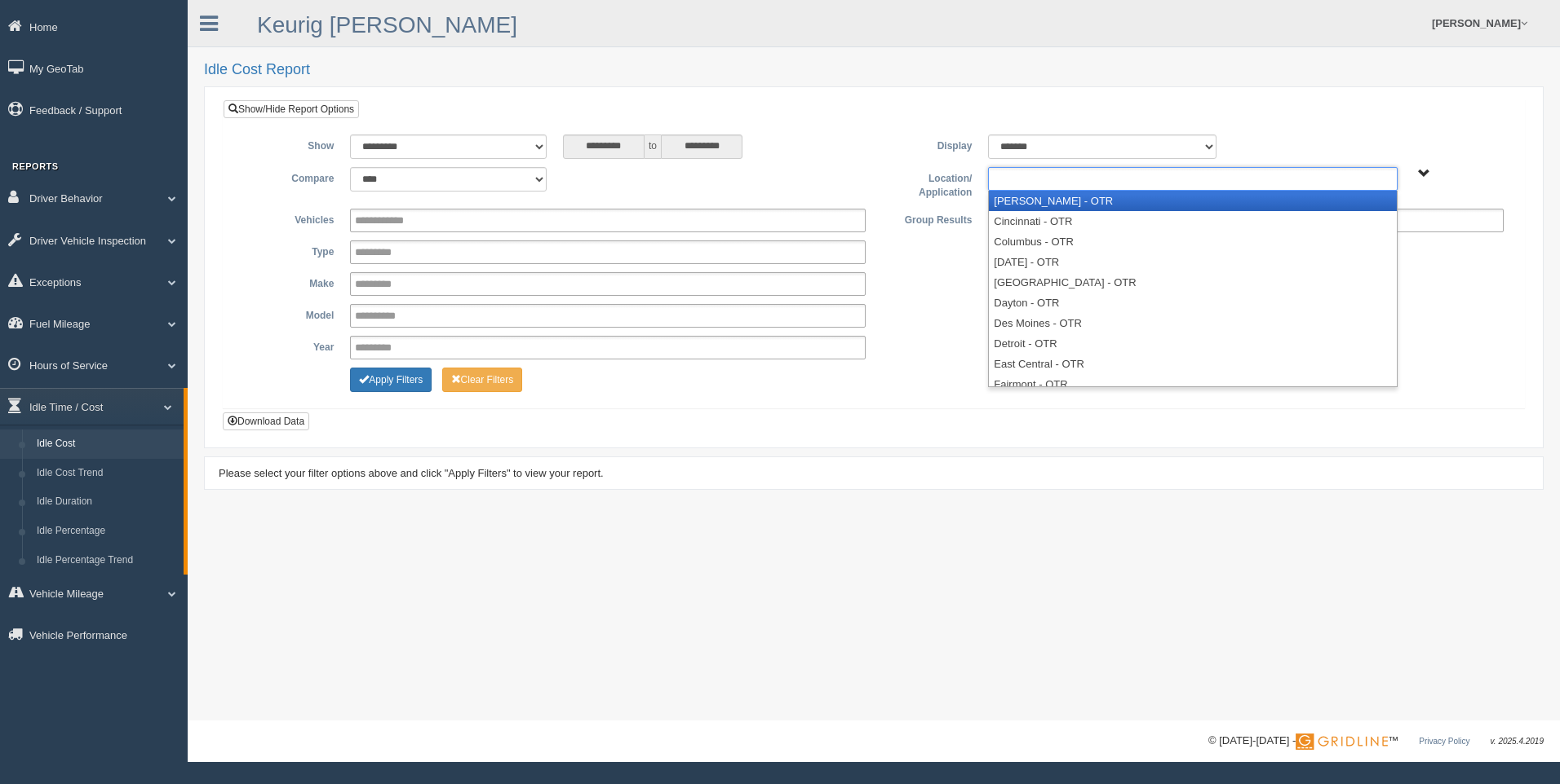
click at [1042, 177] on input "text" at bounding box center [1027, 178] width 70 height 20
click at [1037, 207] on li "[PERSON_NAME] - OTR" at bounding box center [1192, 200] width 407 height 20
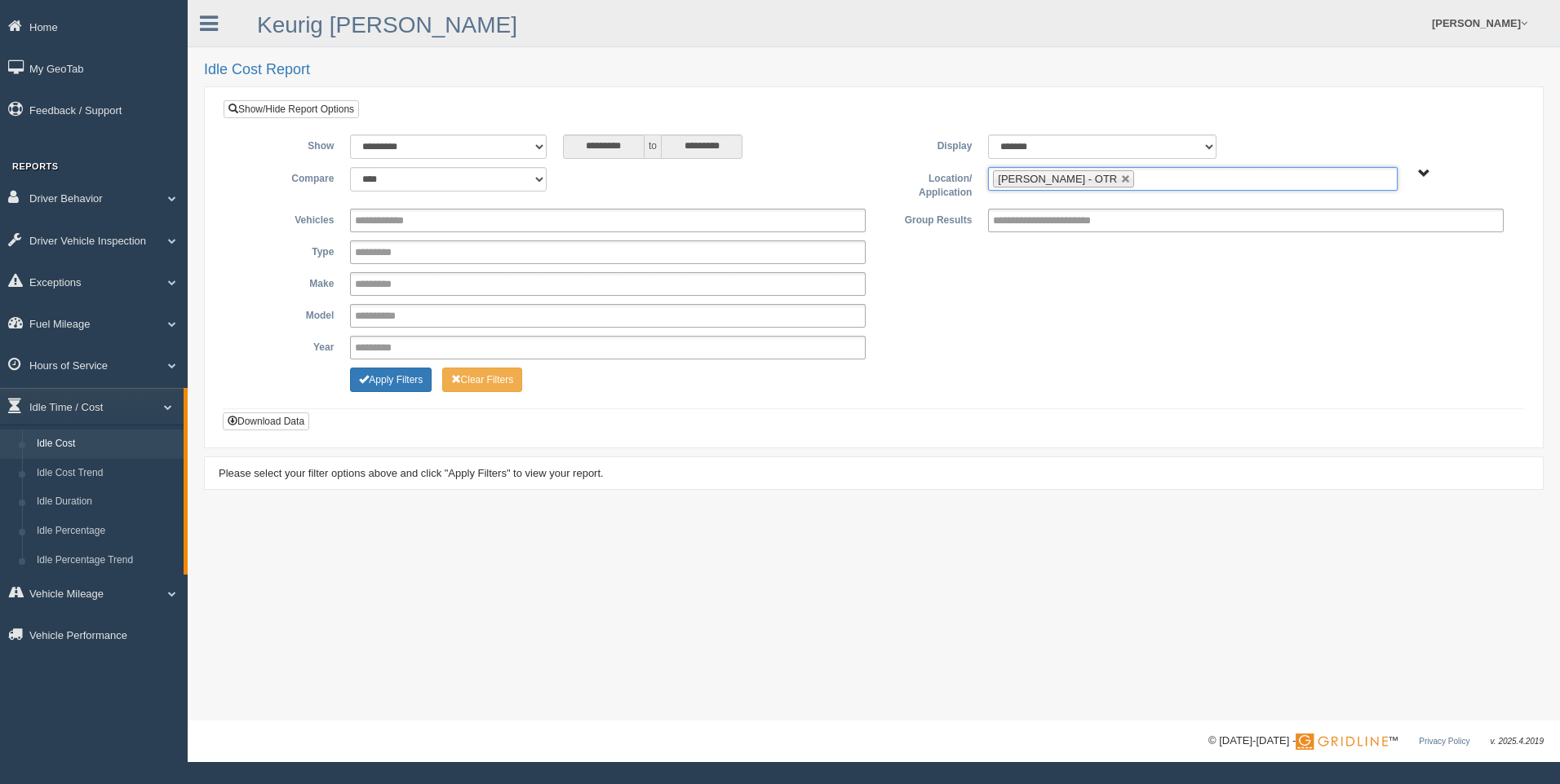
click at [1112, 180] on ul "[PERSON_NAME] - OTR" at bounding box center [1192, 179] width 409 height 23
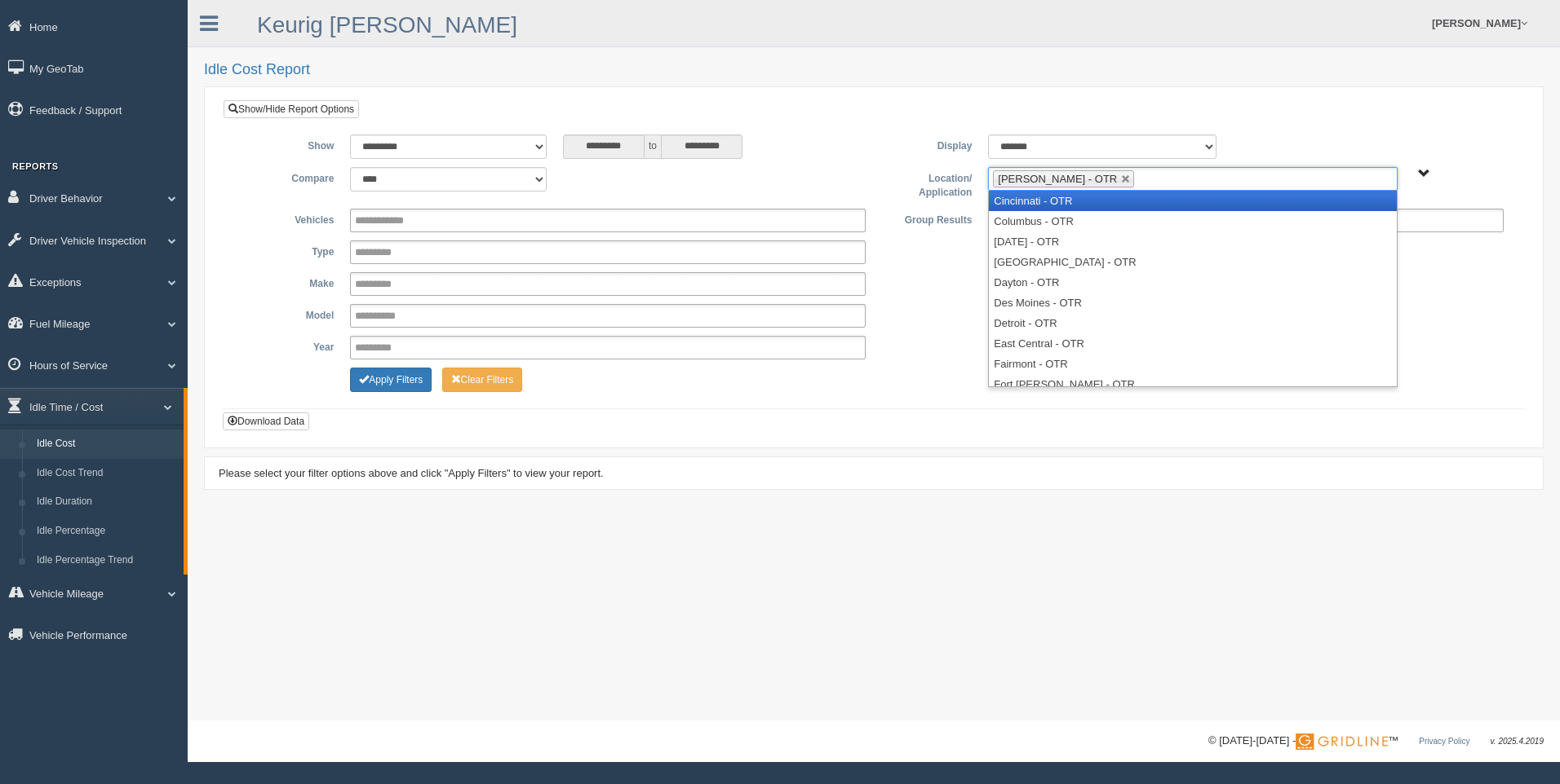
click at [1088, 202] on li "Cincinnati - OTR" at bounding box center [1192, 200] width 407 height 20
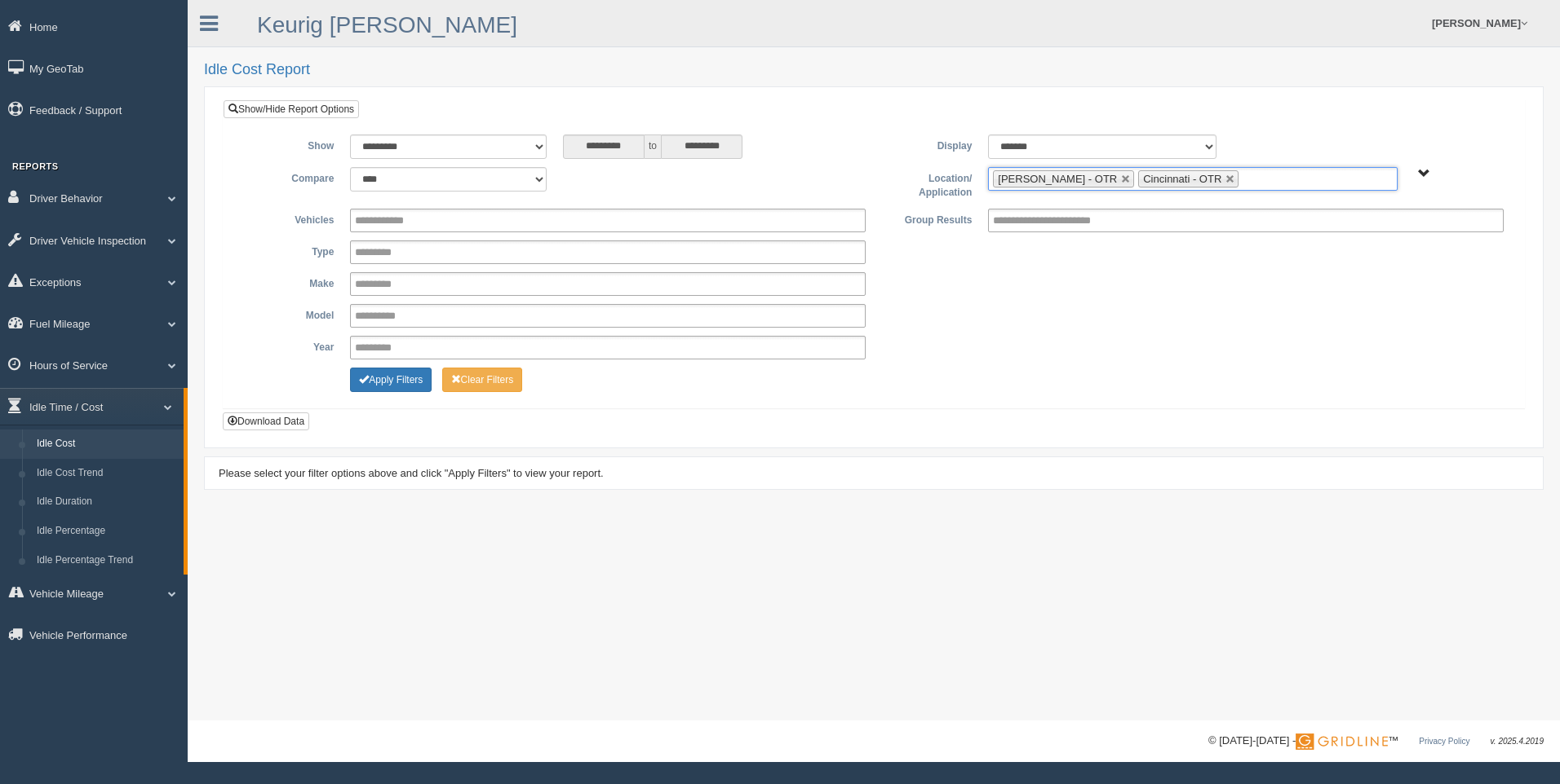
click at [1242, 171] on input "text" at bounding box center [1252, 178] width 20 height 20
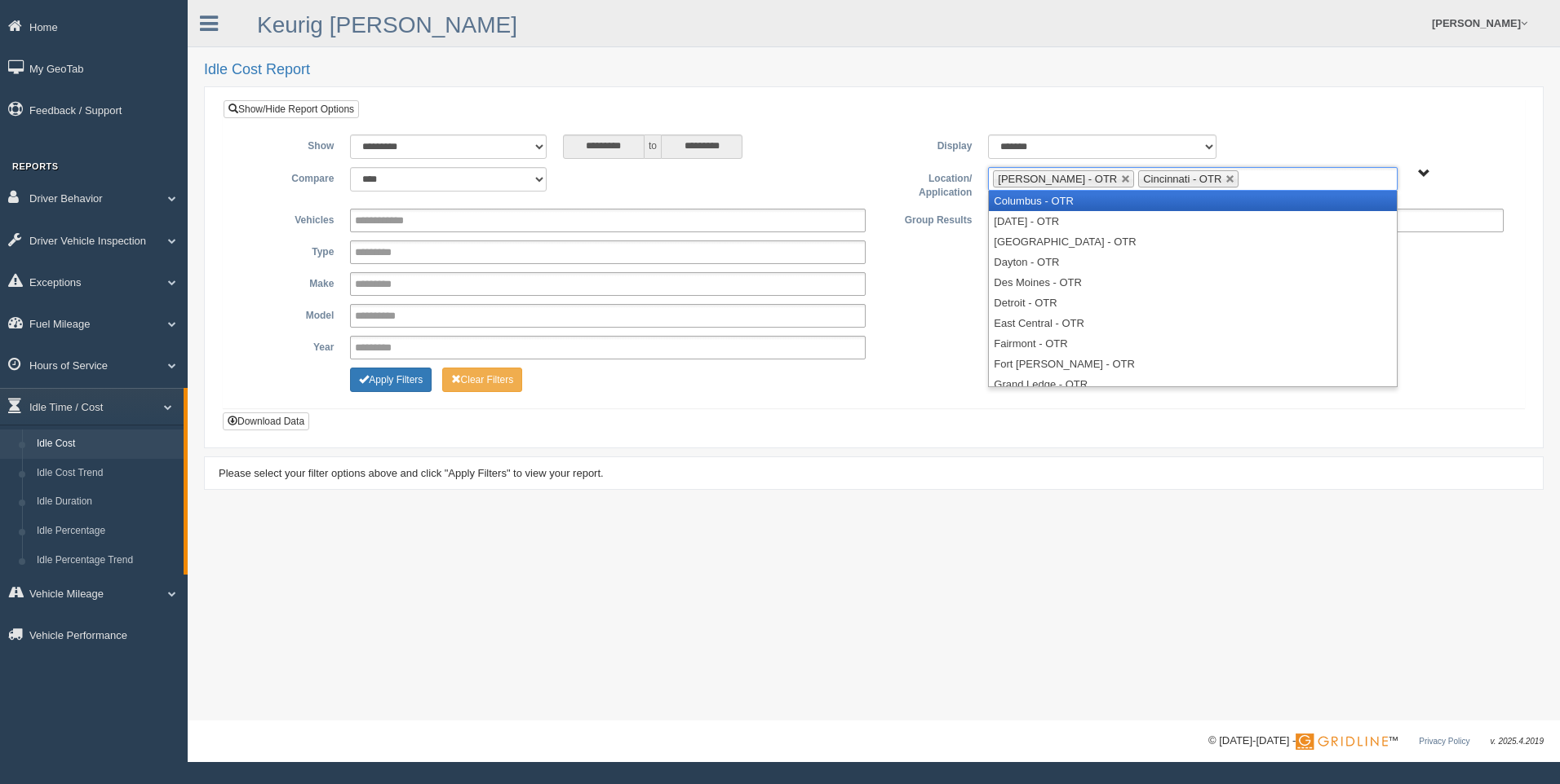
drag, startPoint x: 1112, startPoint y: 200, endPoint x: 1173, endPoint y: 204, distance: 61.1
click at [1113, 200] on li "Columbus - OTR" at bounding box center [1192, 200] width 407 height 20
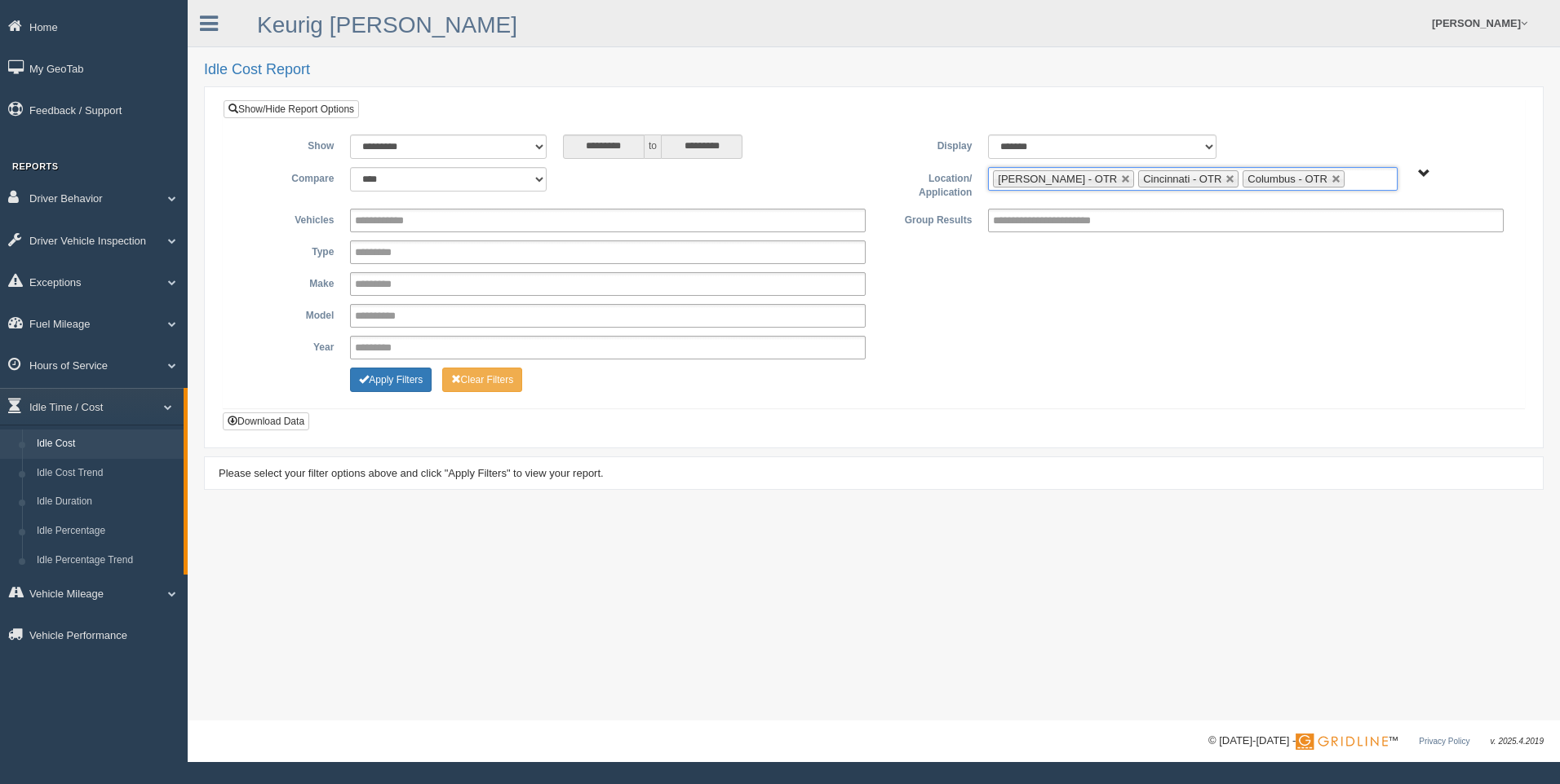
click at [1348, 180] on input "text" at bounding box center [1358, 178] width 20 height 20
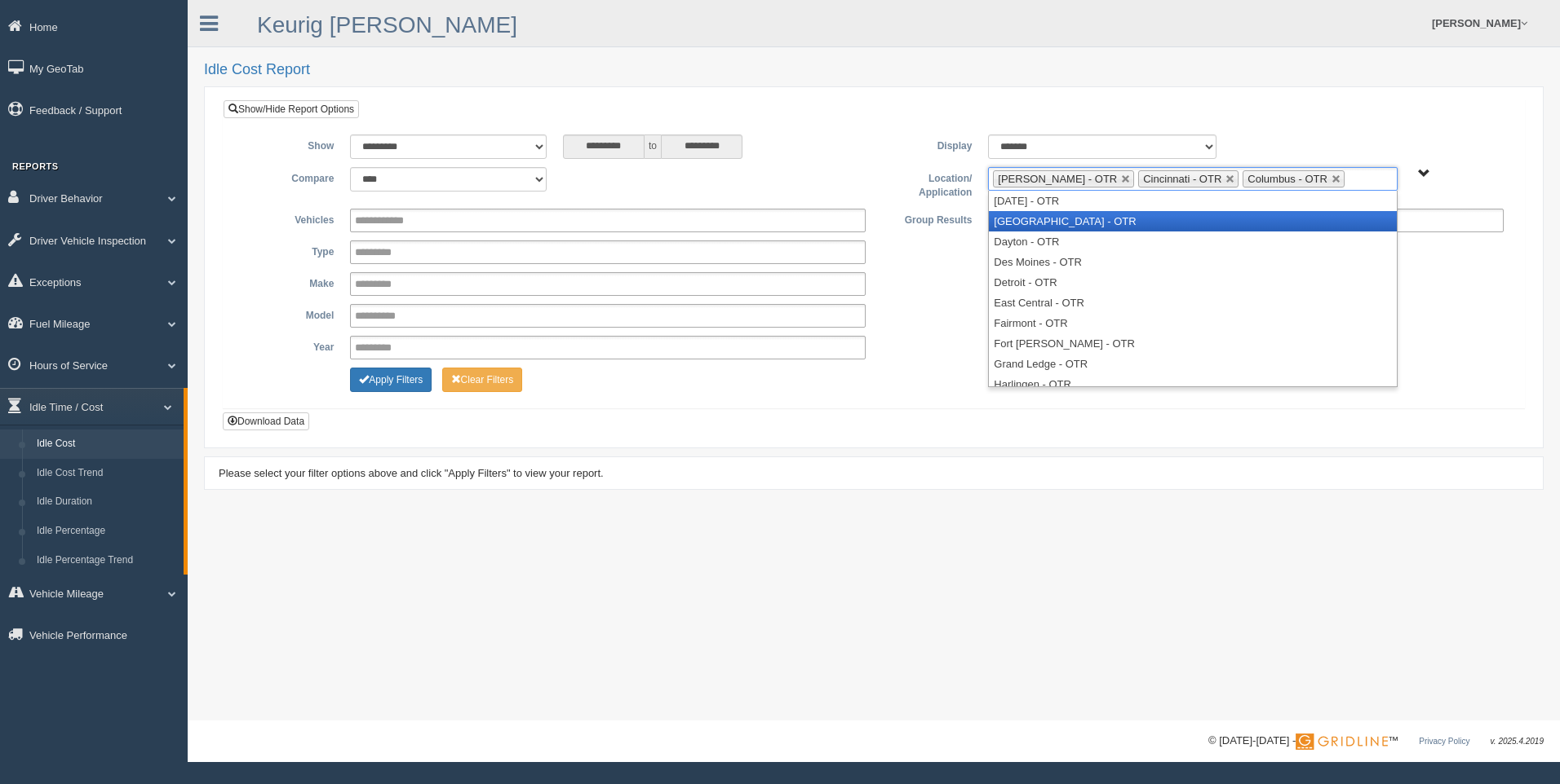
click at [1197, 226] on li "[GEOGRAPHIC_DATA] - OTR" at bounding box center [1192, 221] width 407 height 20
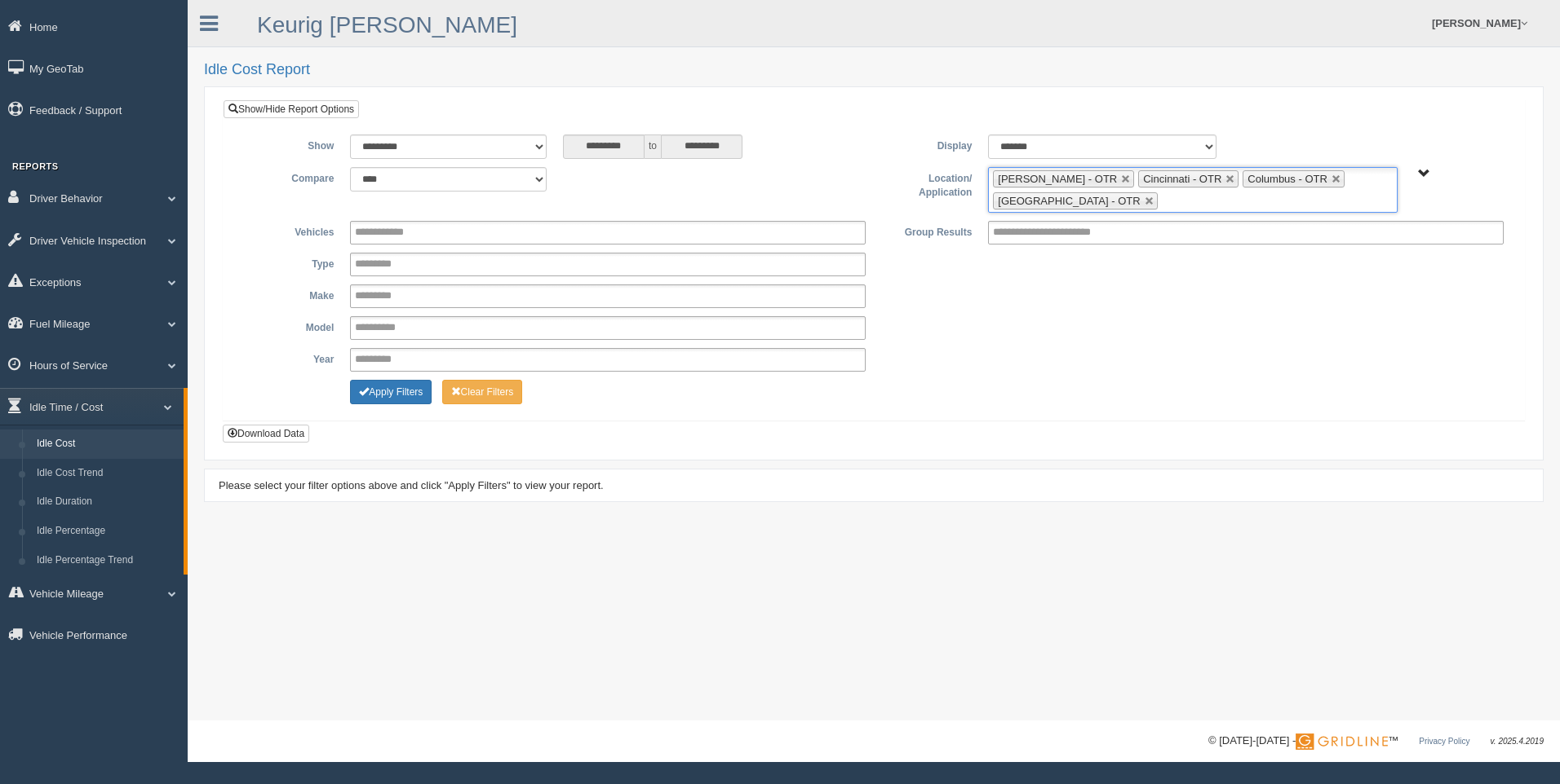
click at [1189, 205] on ul "[PERSON_NAME] - OTR Cincinnati - OTR Columbus - OTR [GEOGRAPHIC_DATA] - [GEOGRA…" at bounding box center [1192, 190] width 409 height 45
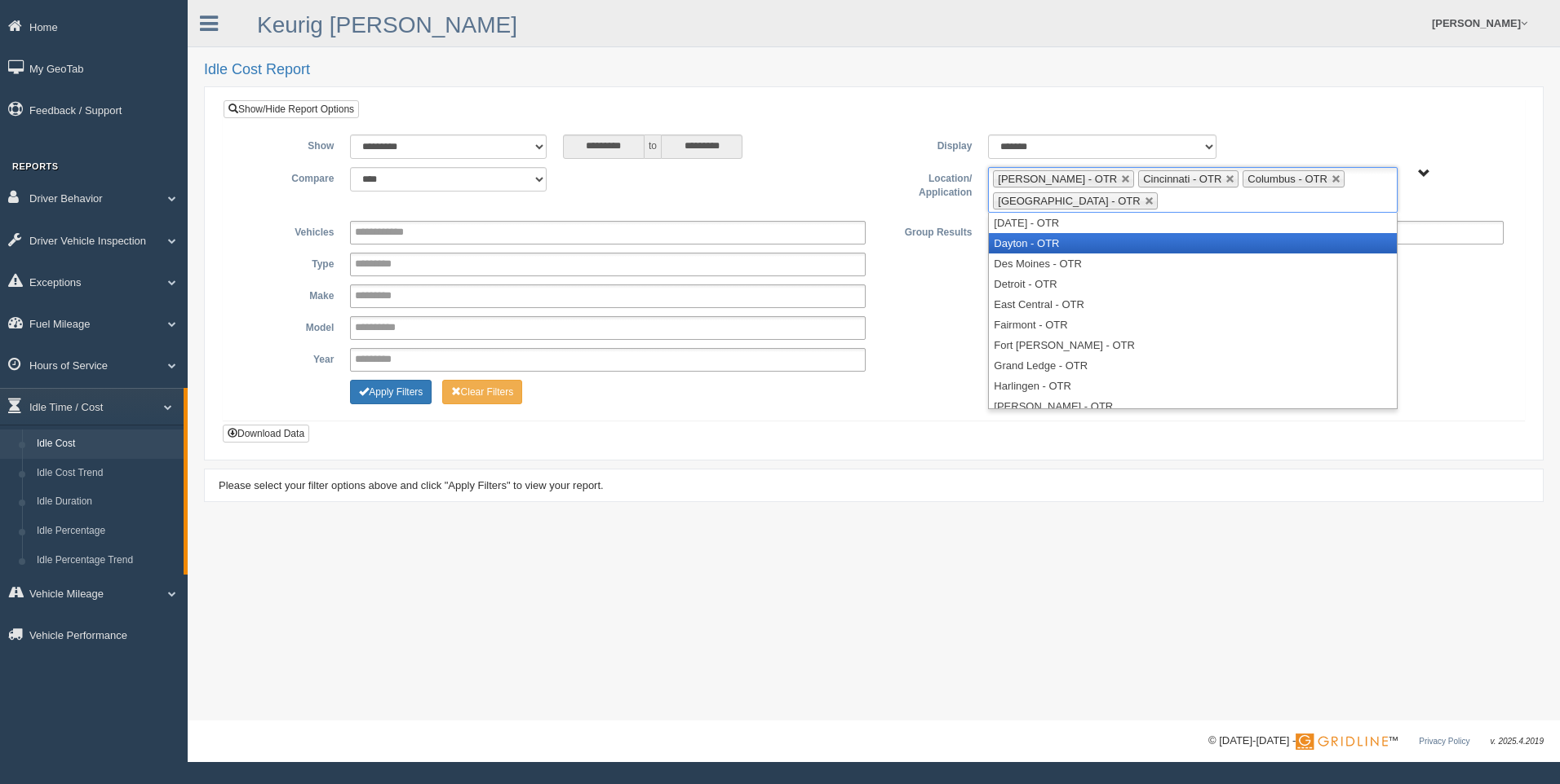
click at [1112, 248] on li "Dayton - OTR" at bounding box center [1192, 243] width 407 height 20
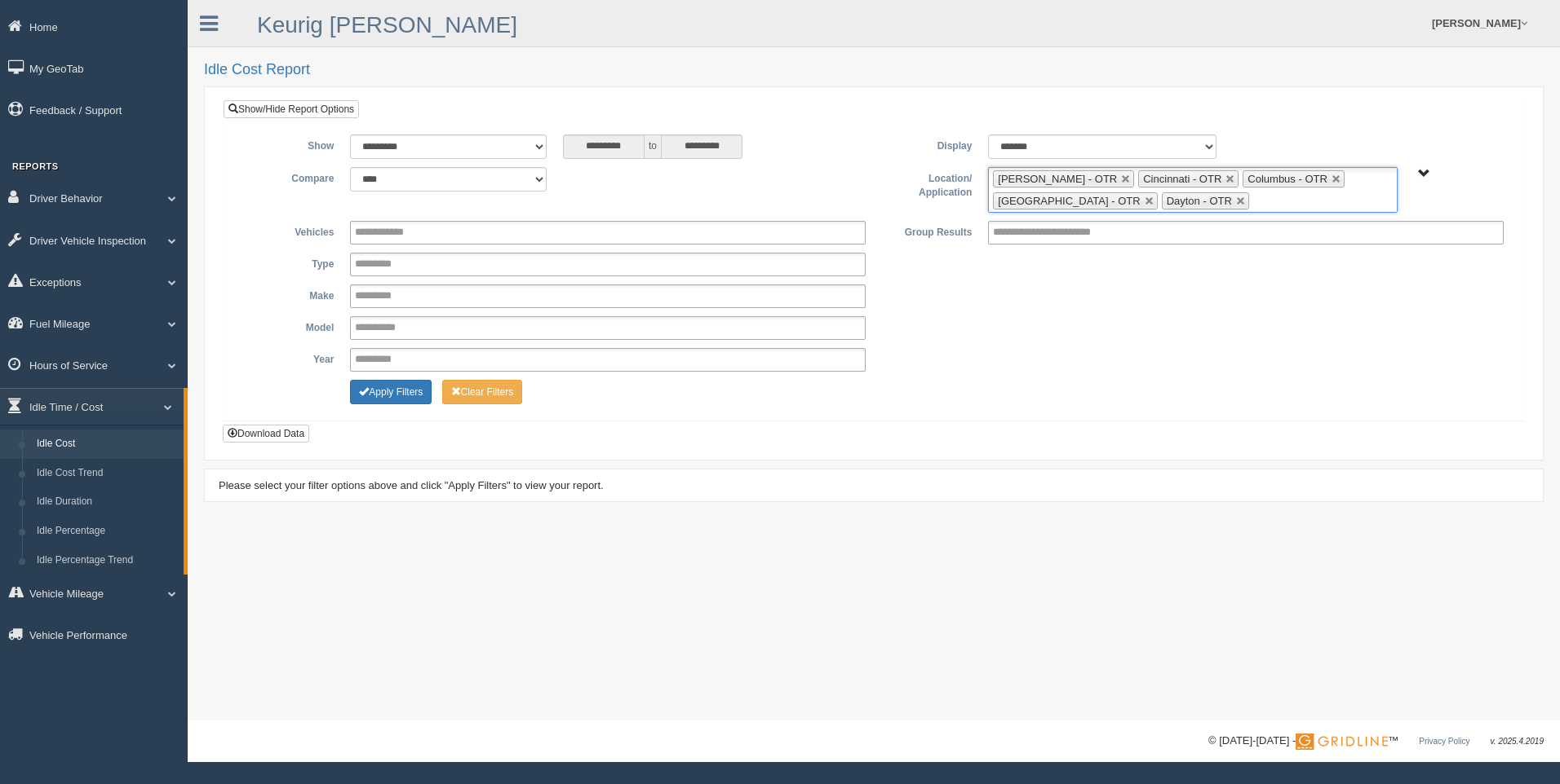
click at [1278, 202] on ul "[PERSON_NAME] - OTR Cincinnati - OTR Columbus - OTR [GEOGRAPHIC_DATA] - [GEOGRA…" at bounding box center [1192, 190] width 409 height 45
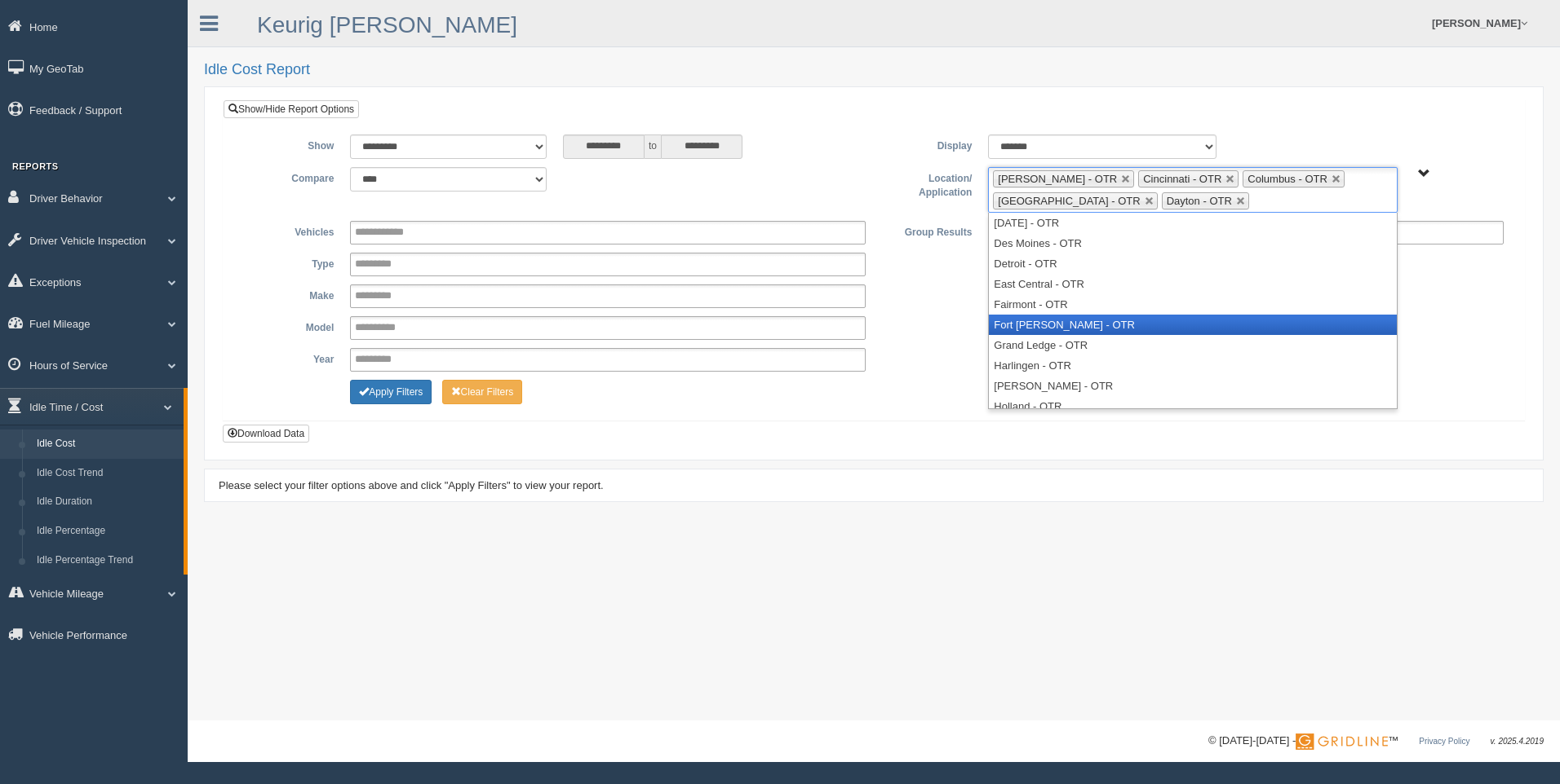
click at [1115, 323] on li "Fort [PERSON_NAME] - OTR" at bounding box center [1192, 324] width 407 height 20
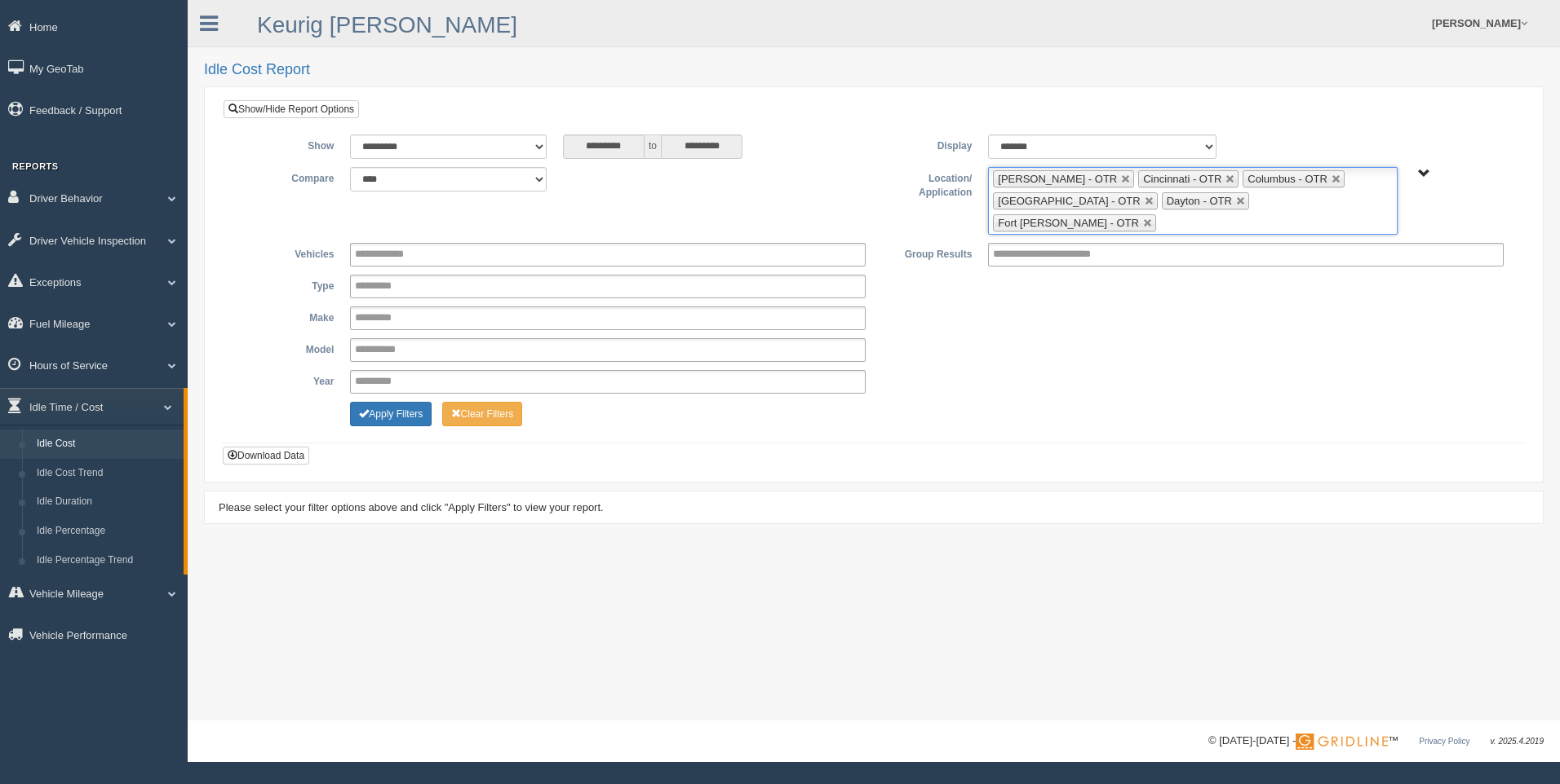
click at [1180, 213] on input "text" at bounding box center [1170, 223] width 20 height 20
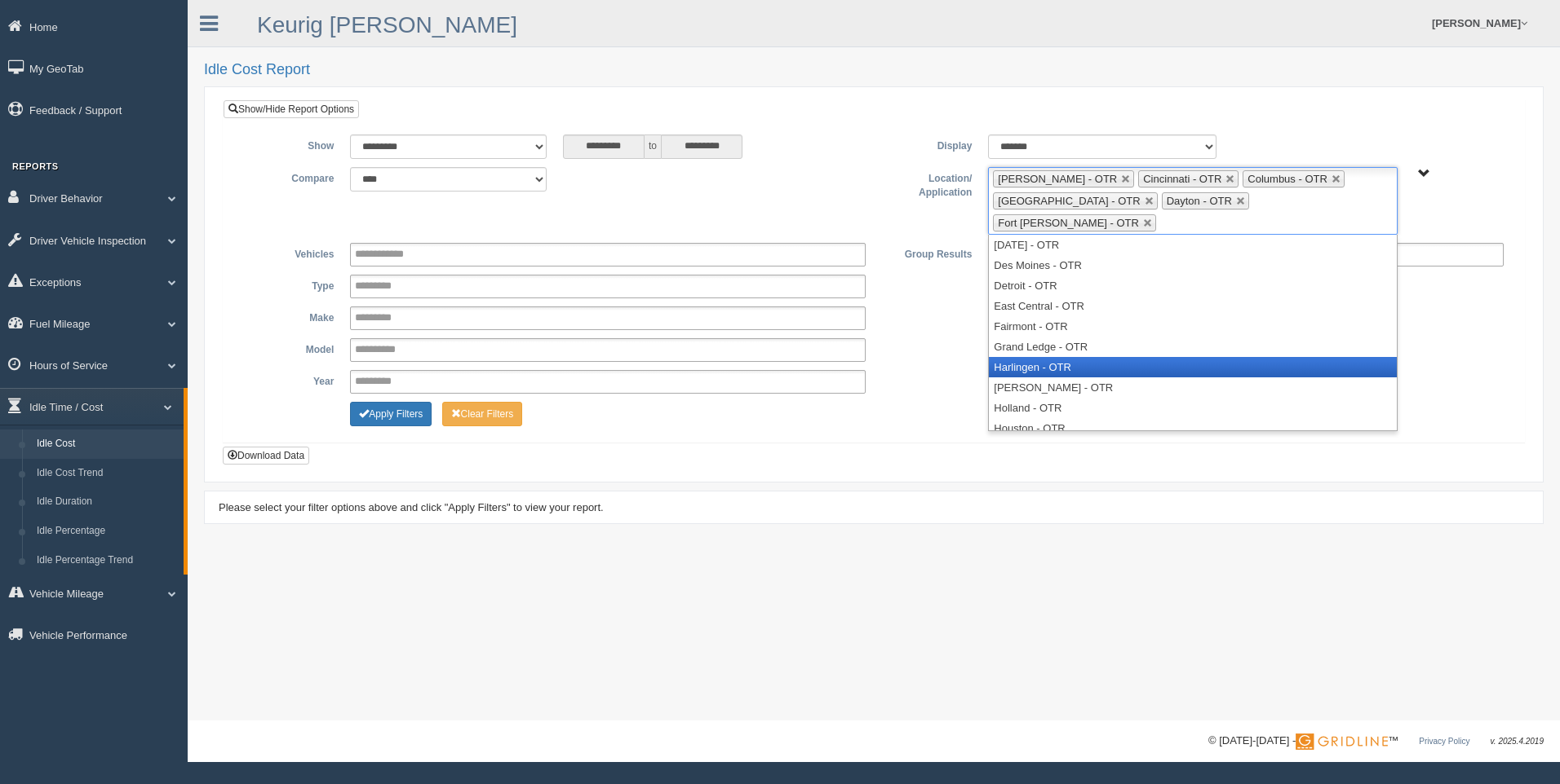
scroll to position [163, 0]
click at [1116, 357] on li "Little Hocking - OTR" at bounding box center [1192, 367] width 407 height 20
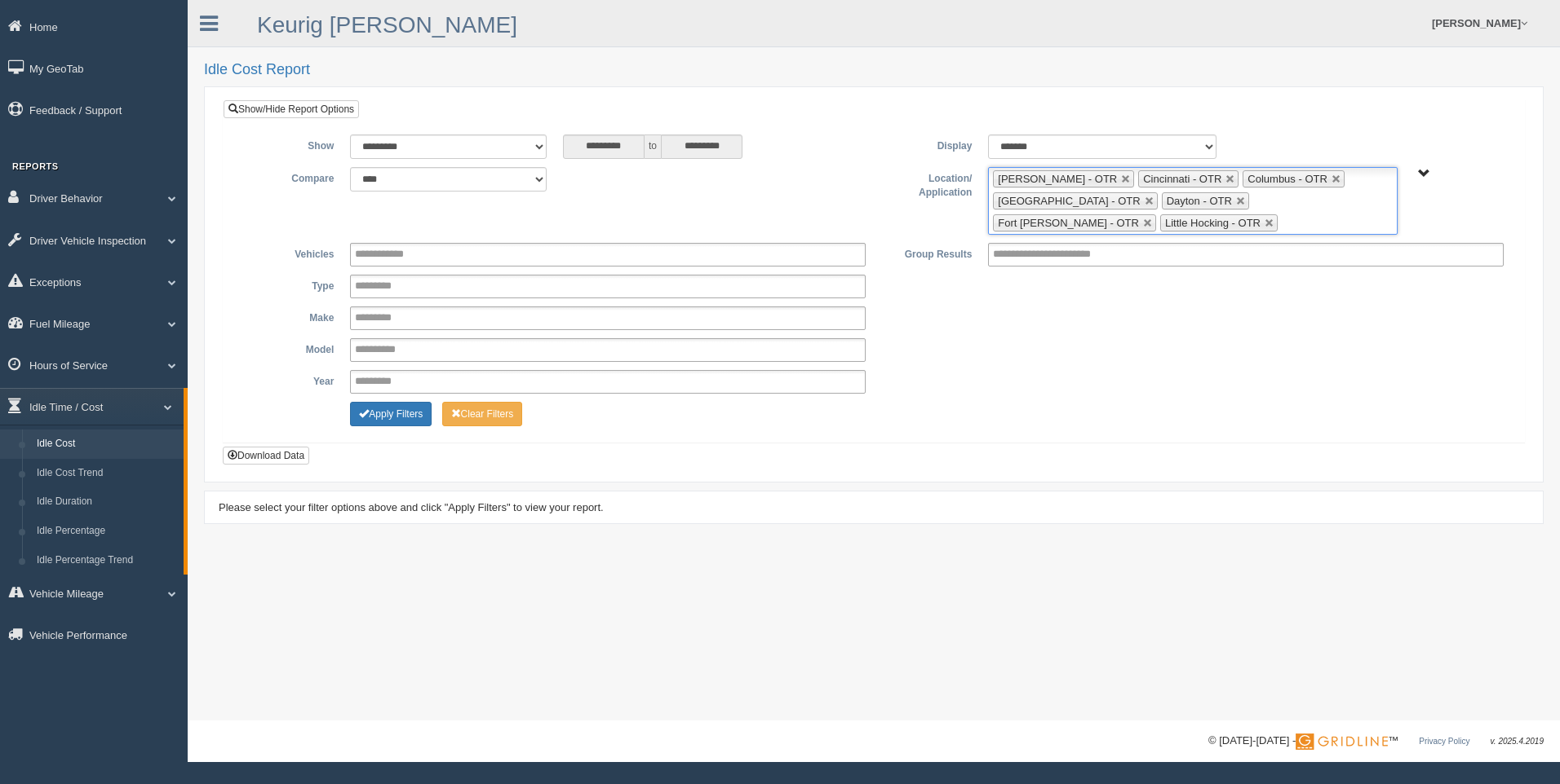
click at [1158, 225] on ul "[PERSON_NAME] - OTR Cincinnati - OTR Columbus - OTR [GEOGRAPHIC_DATA] - [GEOGRA…" at bounding box center [1192, 201] width 409 height 68
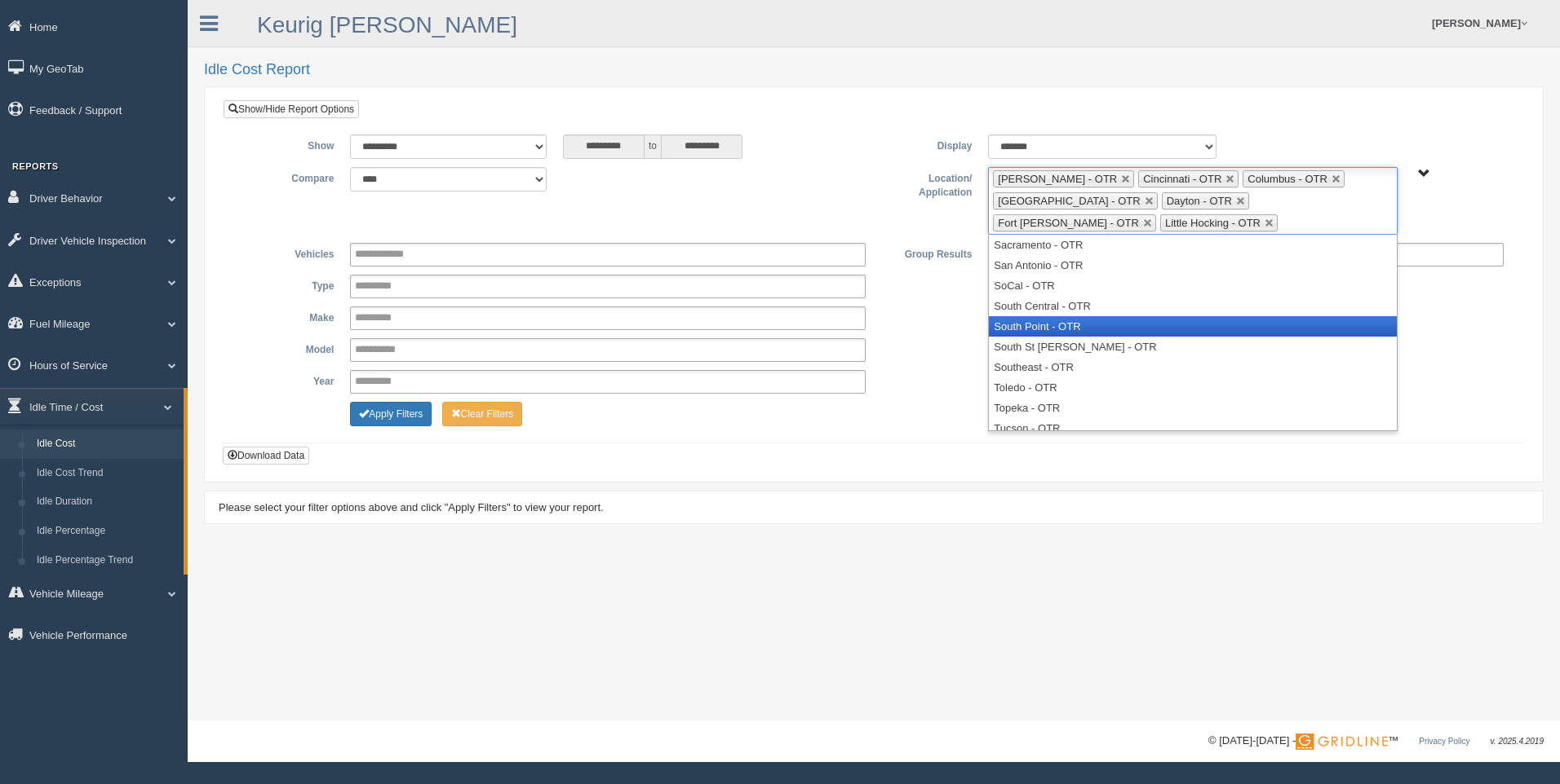
scroll to position [619, 0]
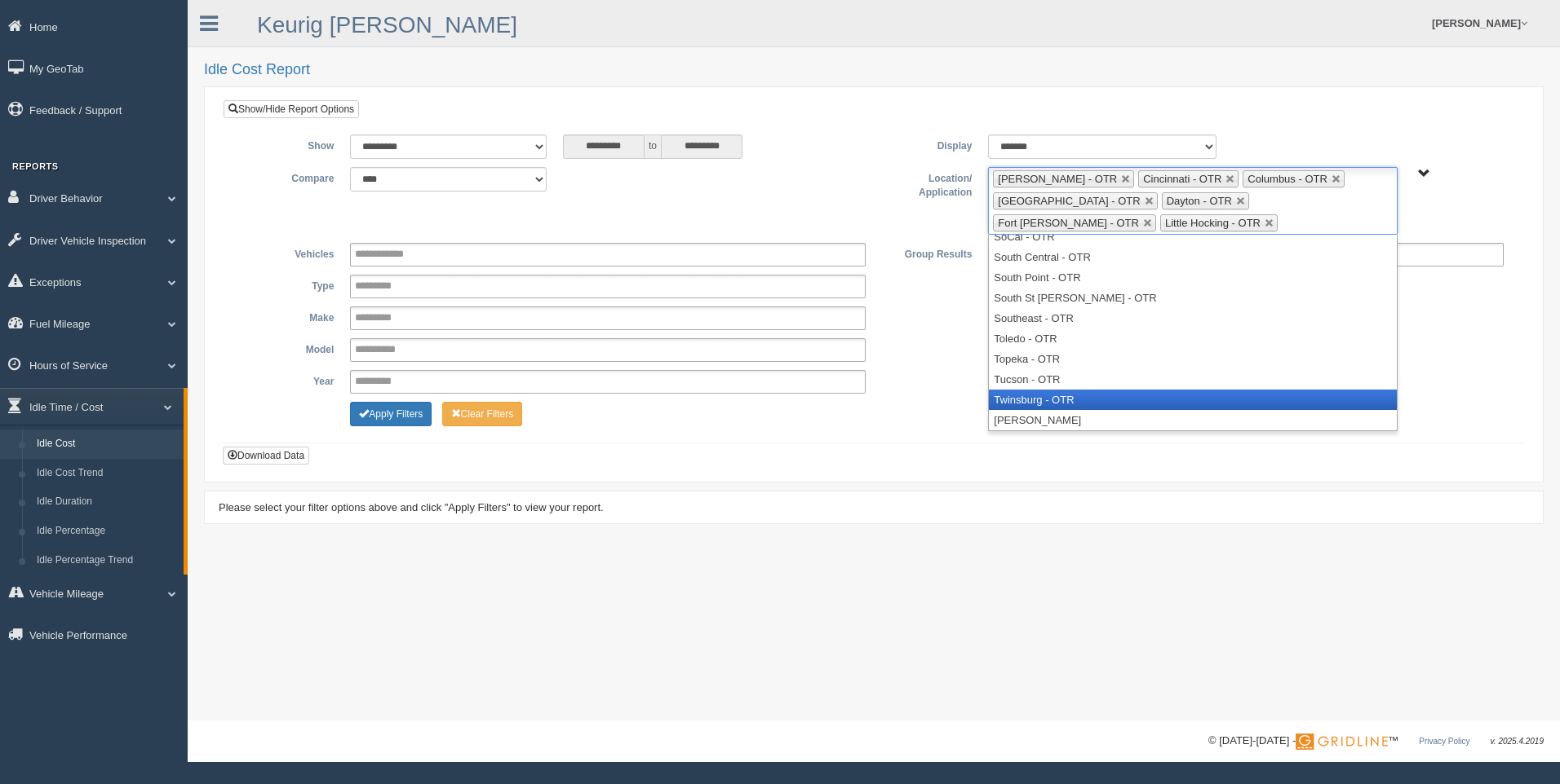
click at [1069, 394] on li "Twinsburg - OTR" at bounding box center [1192, 400] width 407 height 20
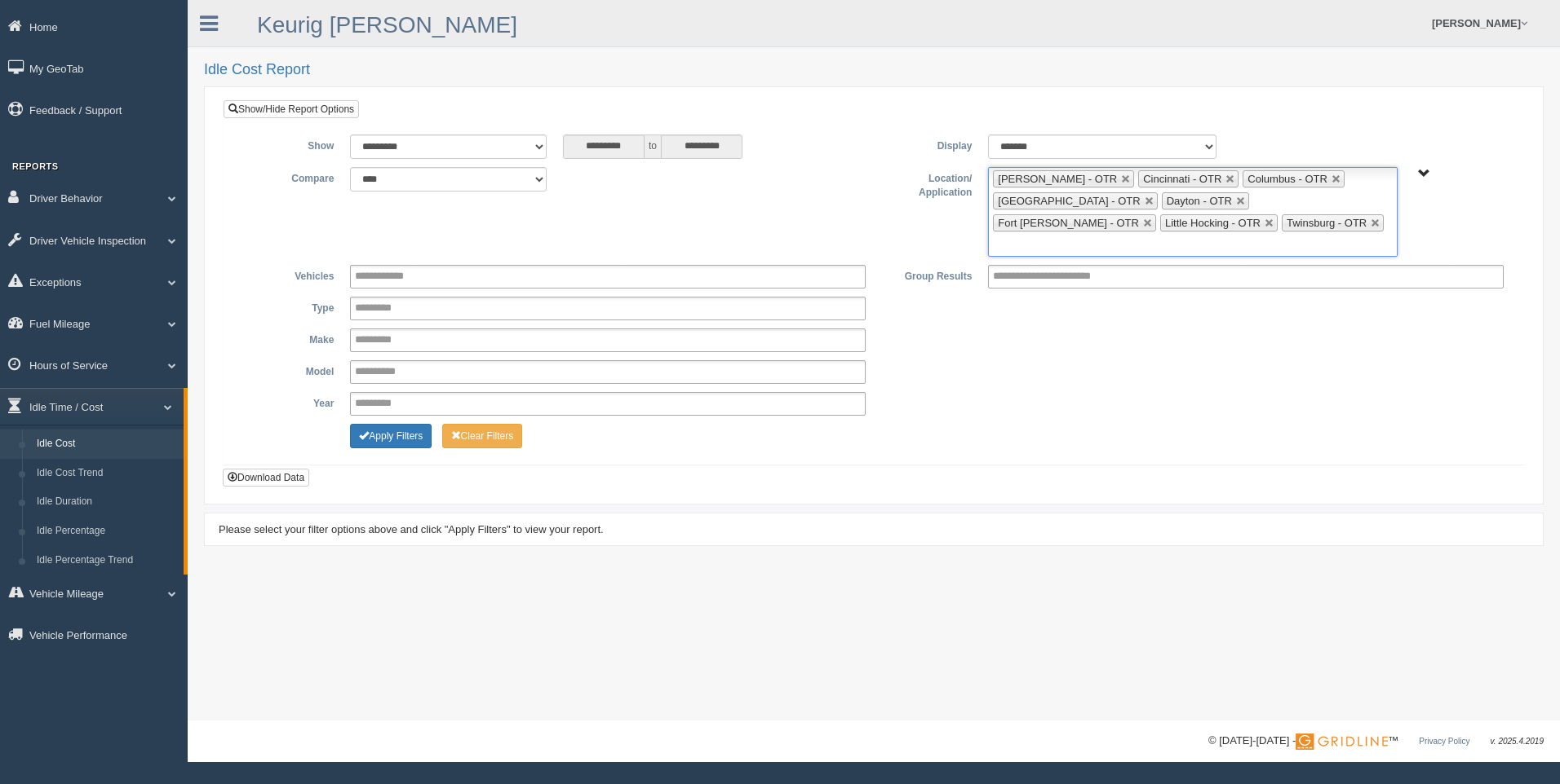
click at [1237, 229] on ul "[PERSON_NAME] - OTR Cincinnati - OTR Columbus - OTR [GEOGRAPHIC_DATA] - [GEOGRA…" at bounding box center [1192, 212] width 409 height 90
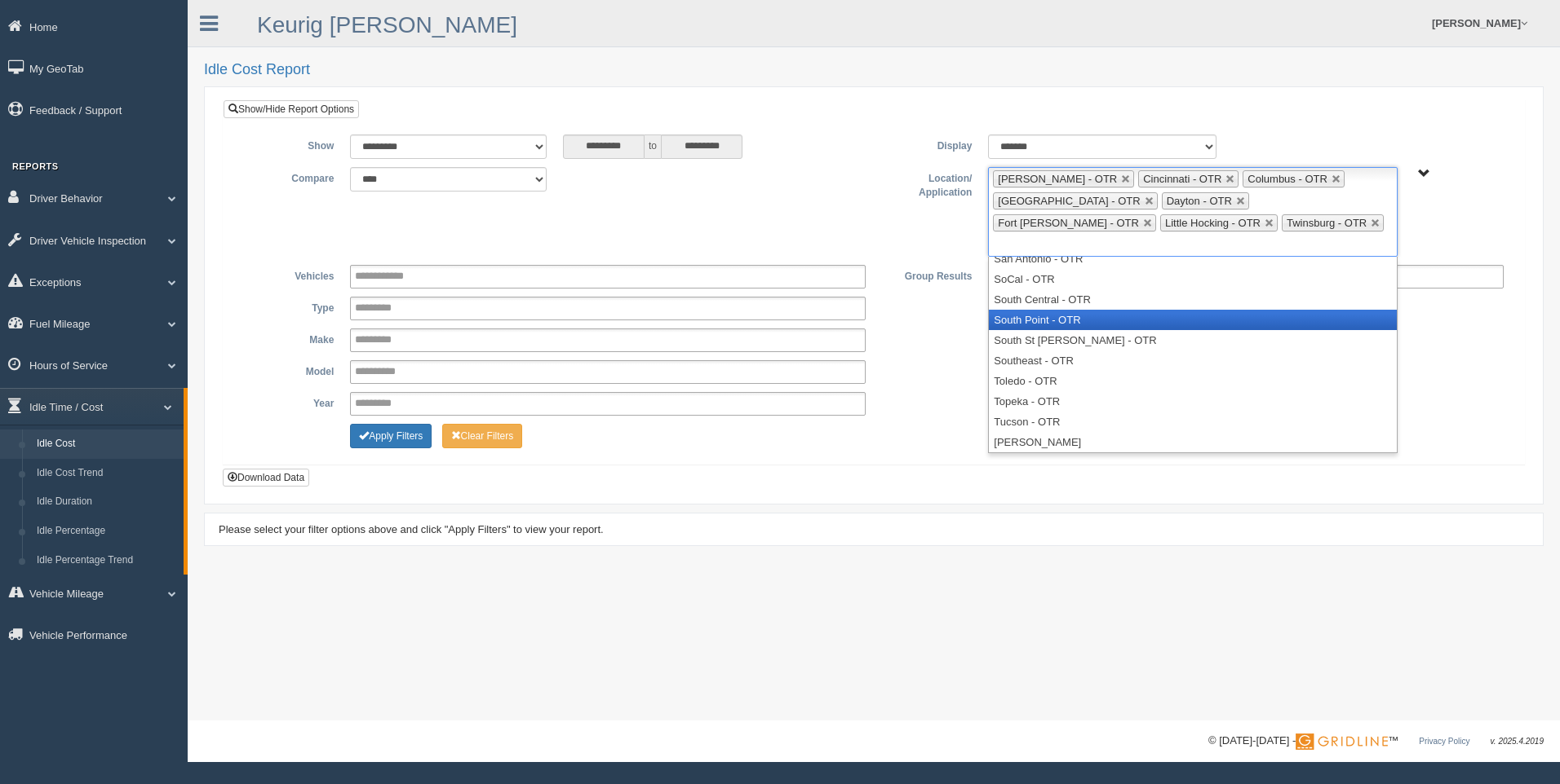
click at [1107, 310] on li "South Point - OTR" at bounding box center [1192, 319] width 407 height 20
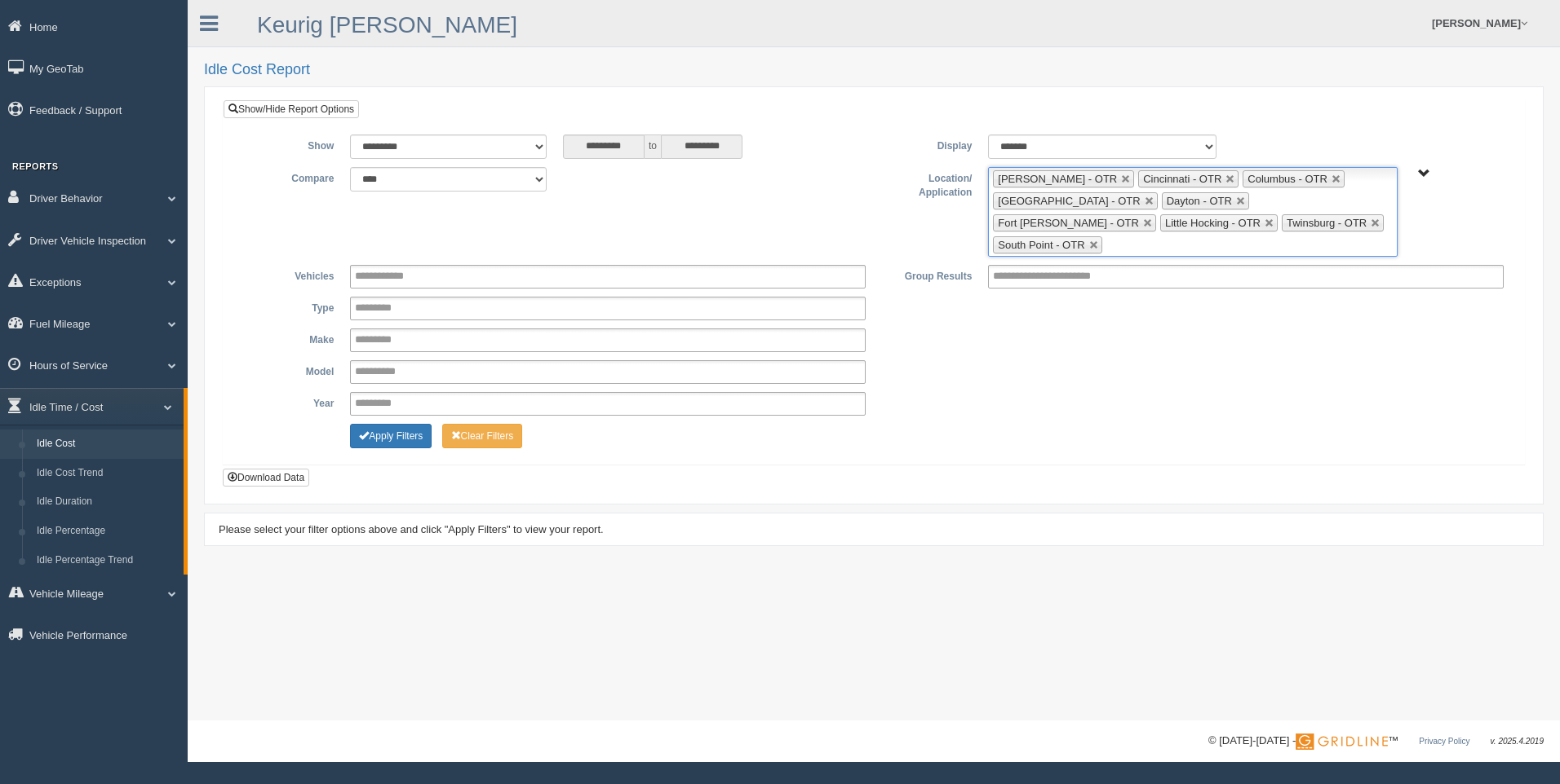
click at [1126, 235] on input "text" at bounding box center [1116, 245] width 20 height 20
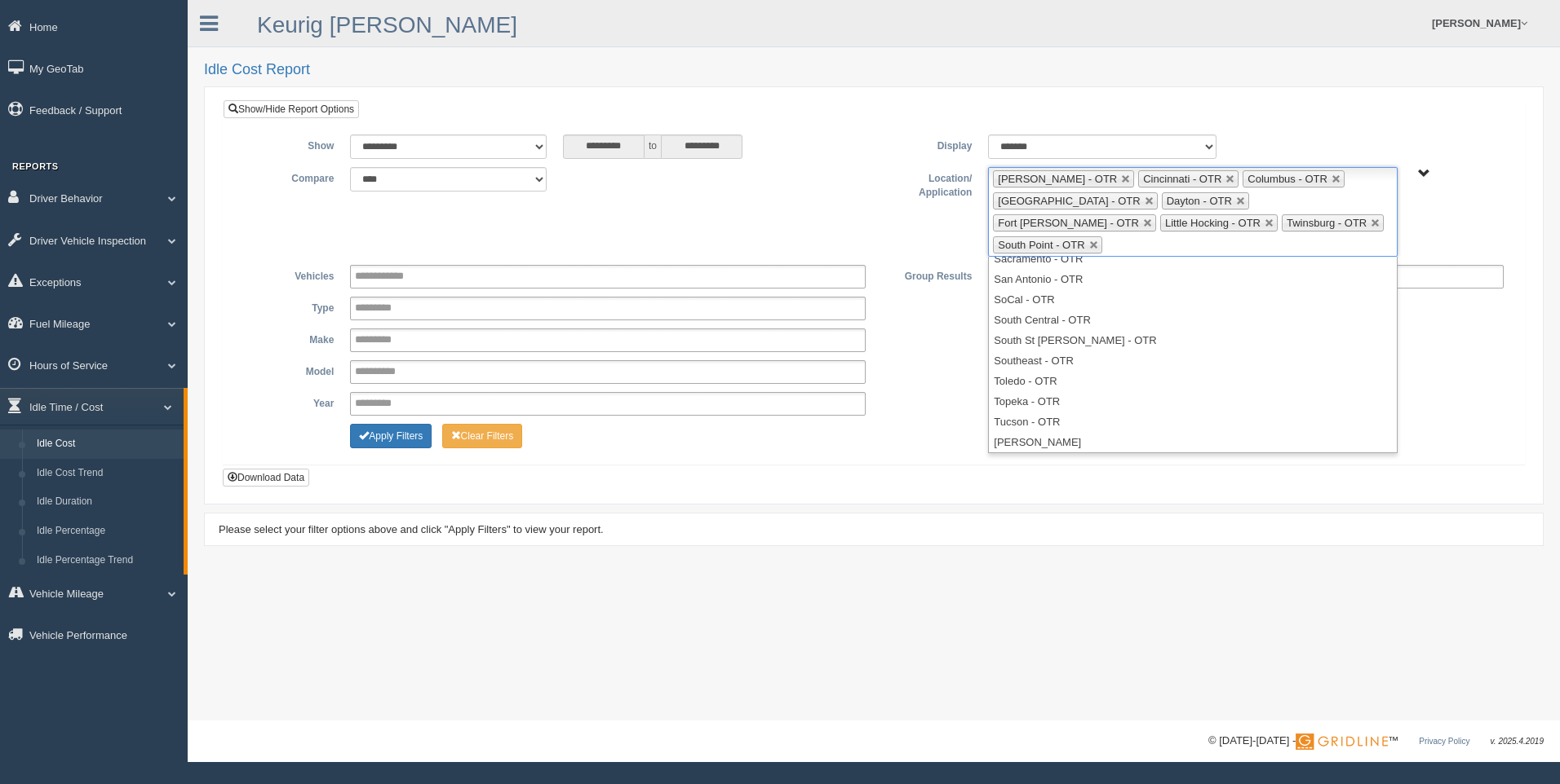
click at [739, 472] on div "**********" at bounding box center [873, 297] width 1310 height 396
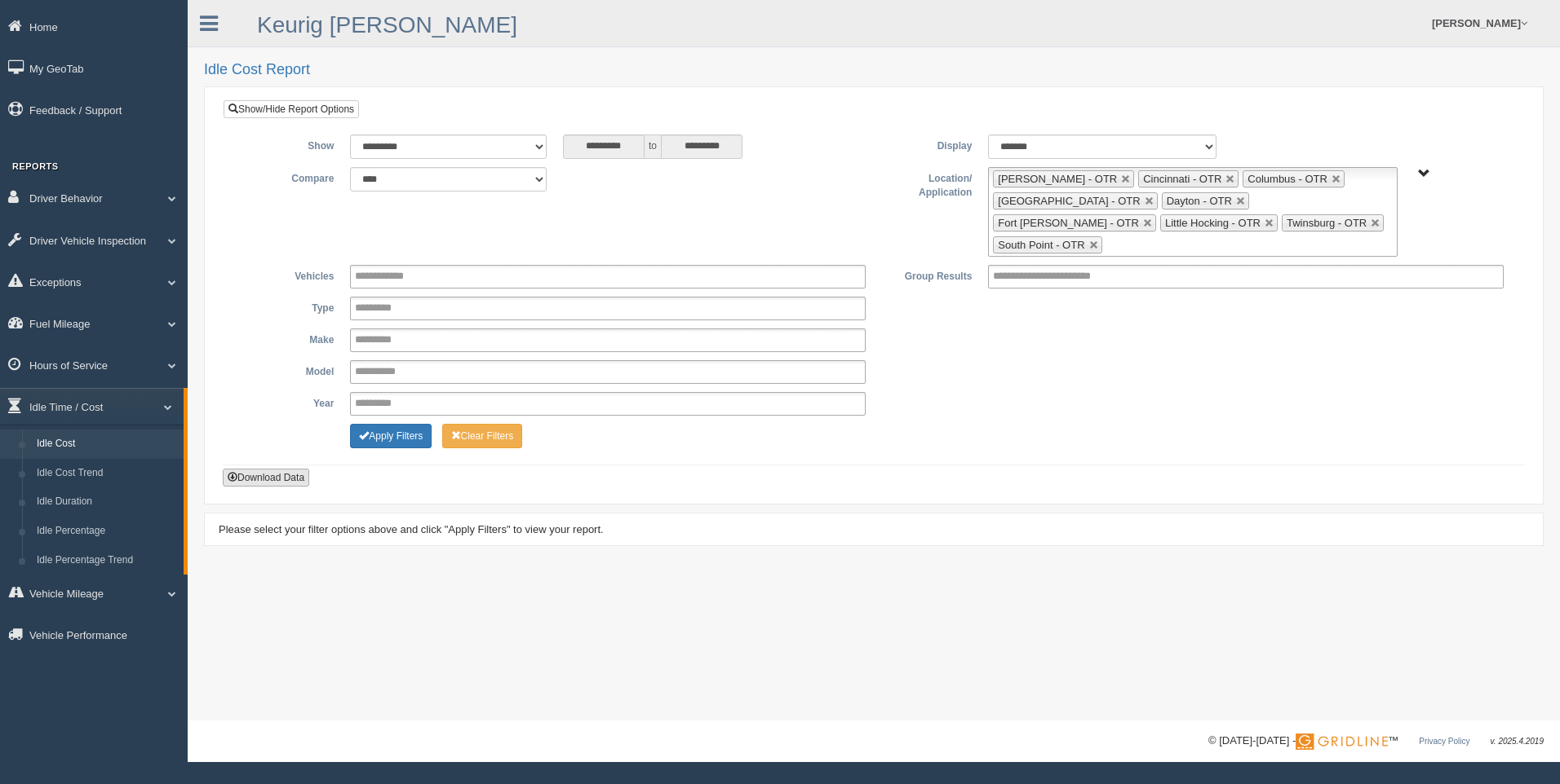
click at [243, 468] on button "Download Data" at bounding box center [265, 477] width 86 height 18
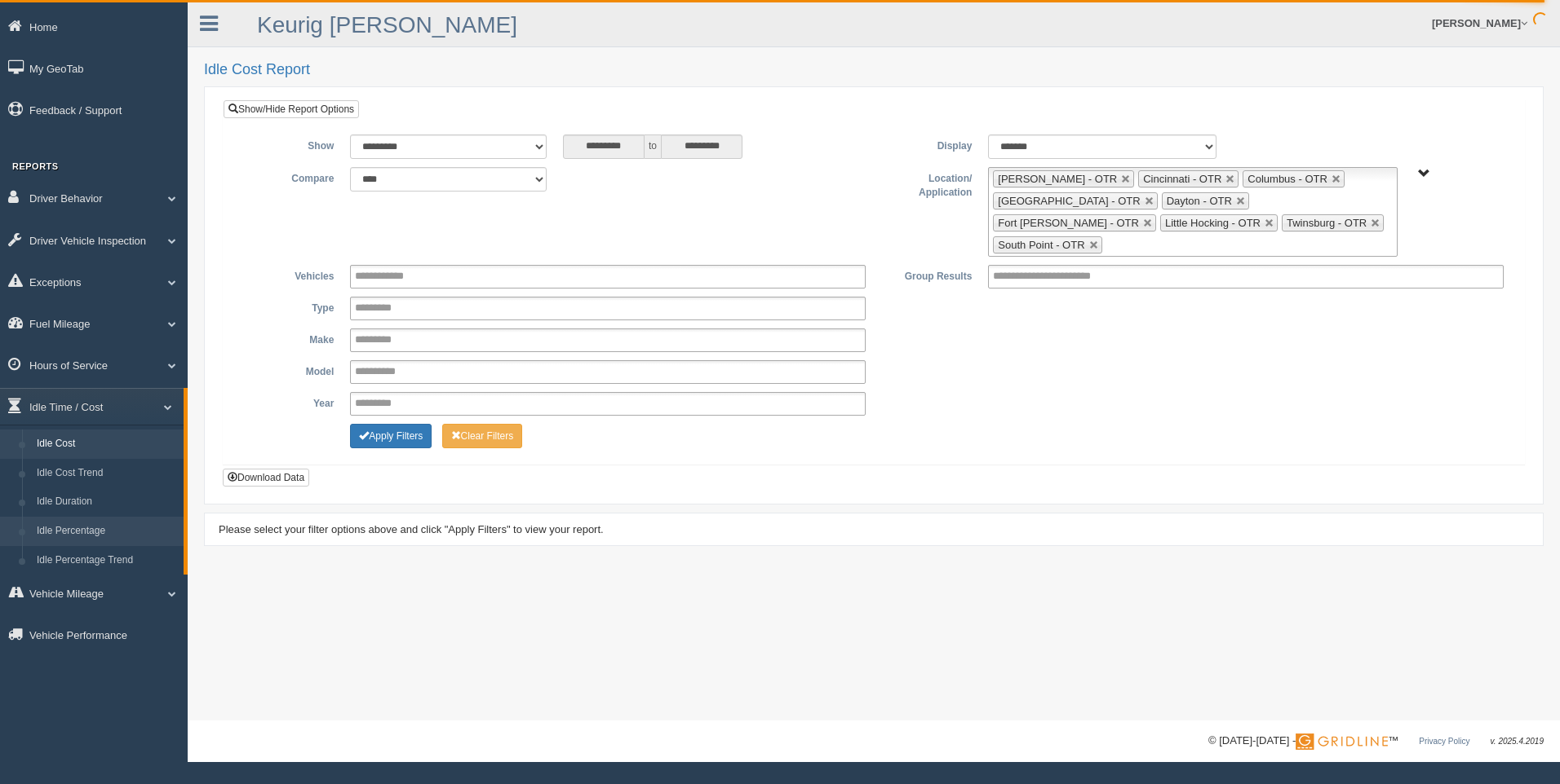
click at [116, 525] on link "Idle Percentage" at bounding box center [106, 531] width 154 height 29
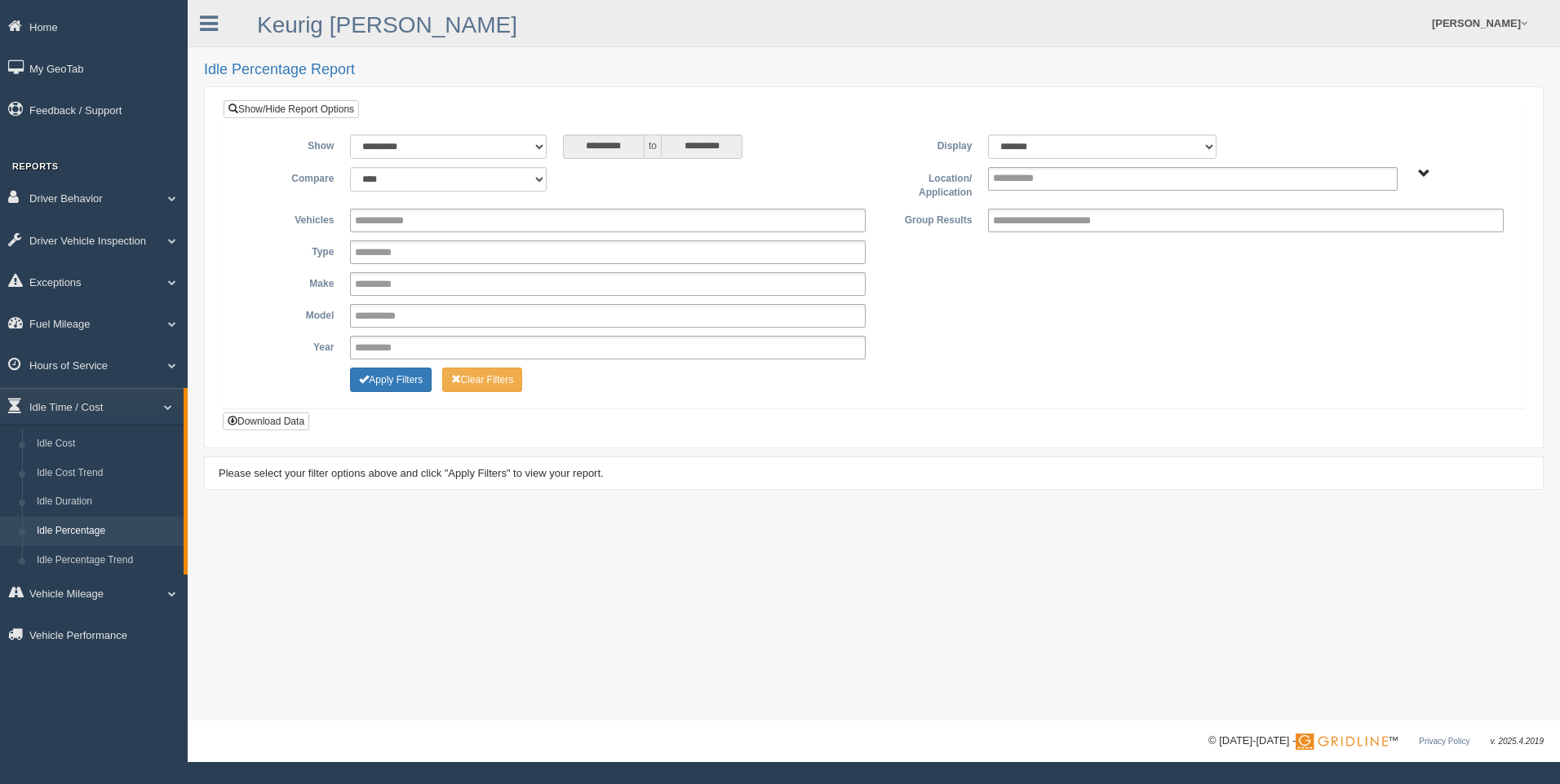
drag, startPoint x: 1073, startPoint y: 163, endPoint x: 1069, endPoint y: 173, distance: 10.8
click at [1071, 168] on div "**********" at bounding box center [872, 265] width 1275 height 261
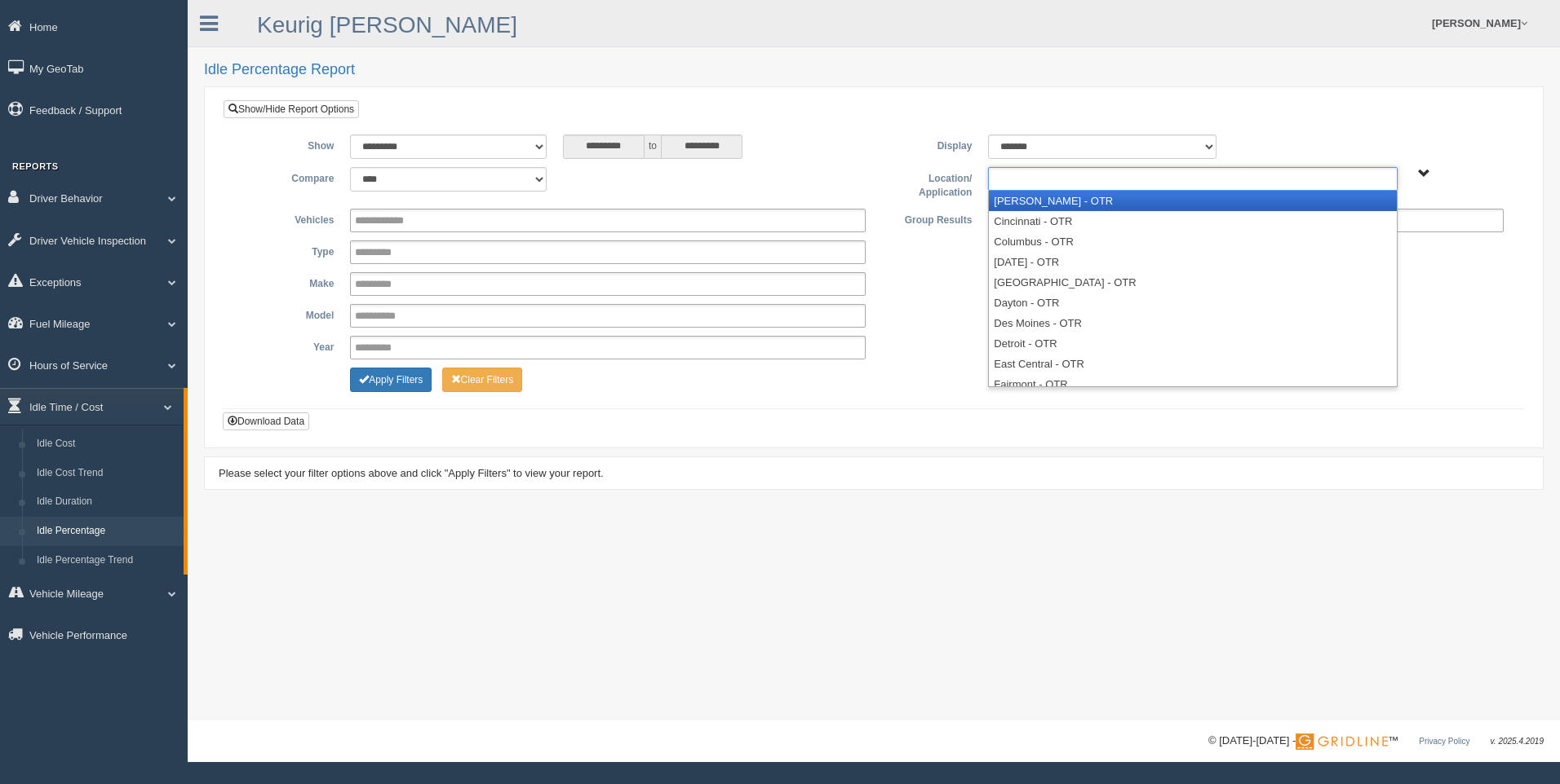
click at [1067, 180] on ul at bounding box center [1192, 179] width 409 height 23
click at [1058, 203] on li "[PERSON_NAME] - OTR" at bounding box center [1192, 200] width 407 height 20
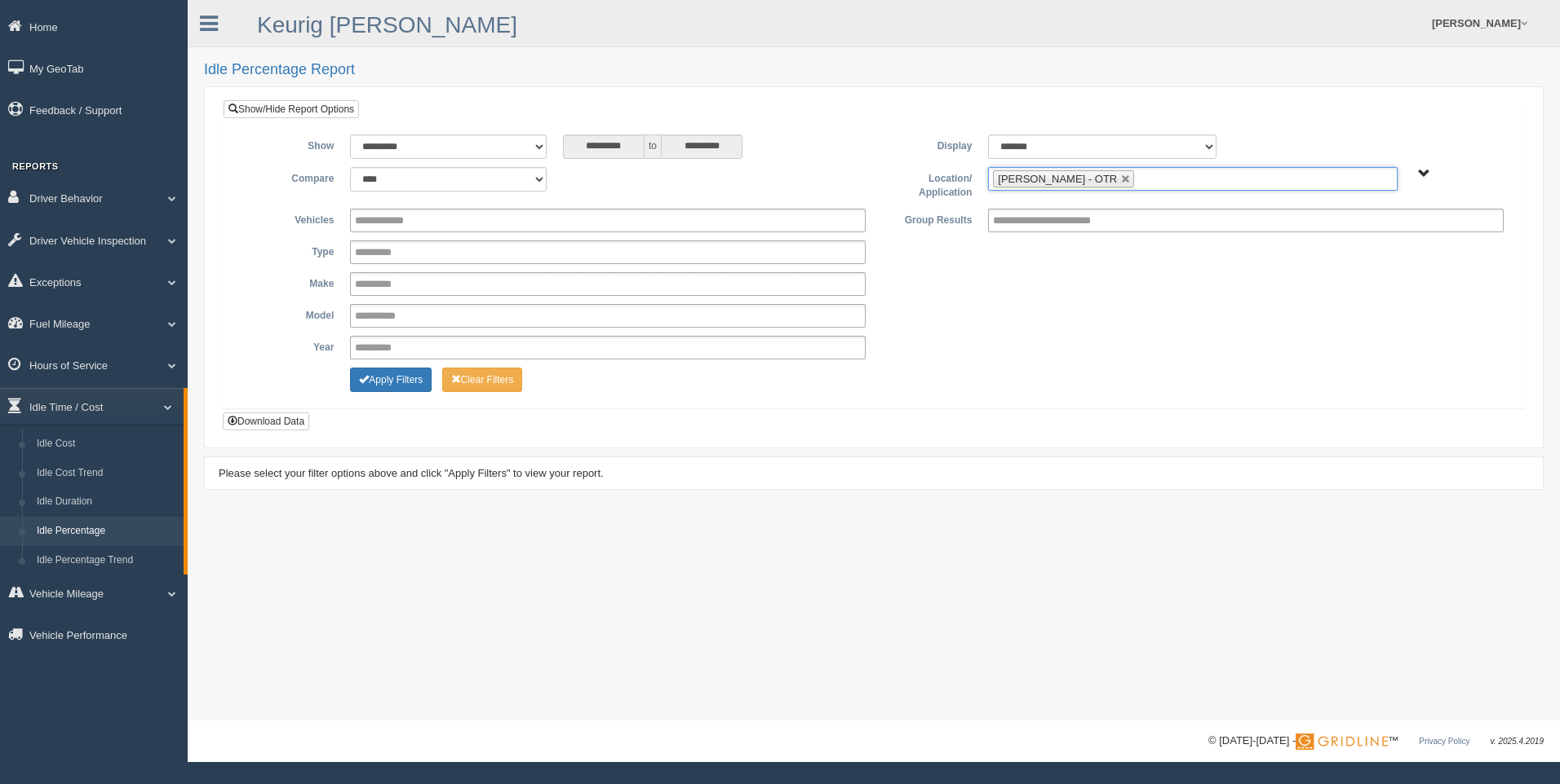
click at [1109, 181] on ul "[PERSON_NAME] - OTR" at bounding box center [1192, 179] width 409 height 23
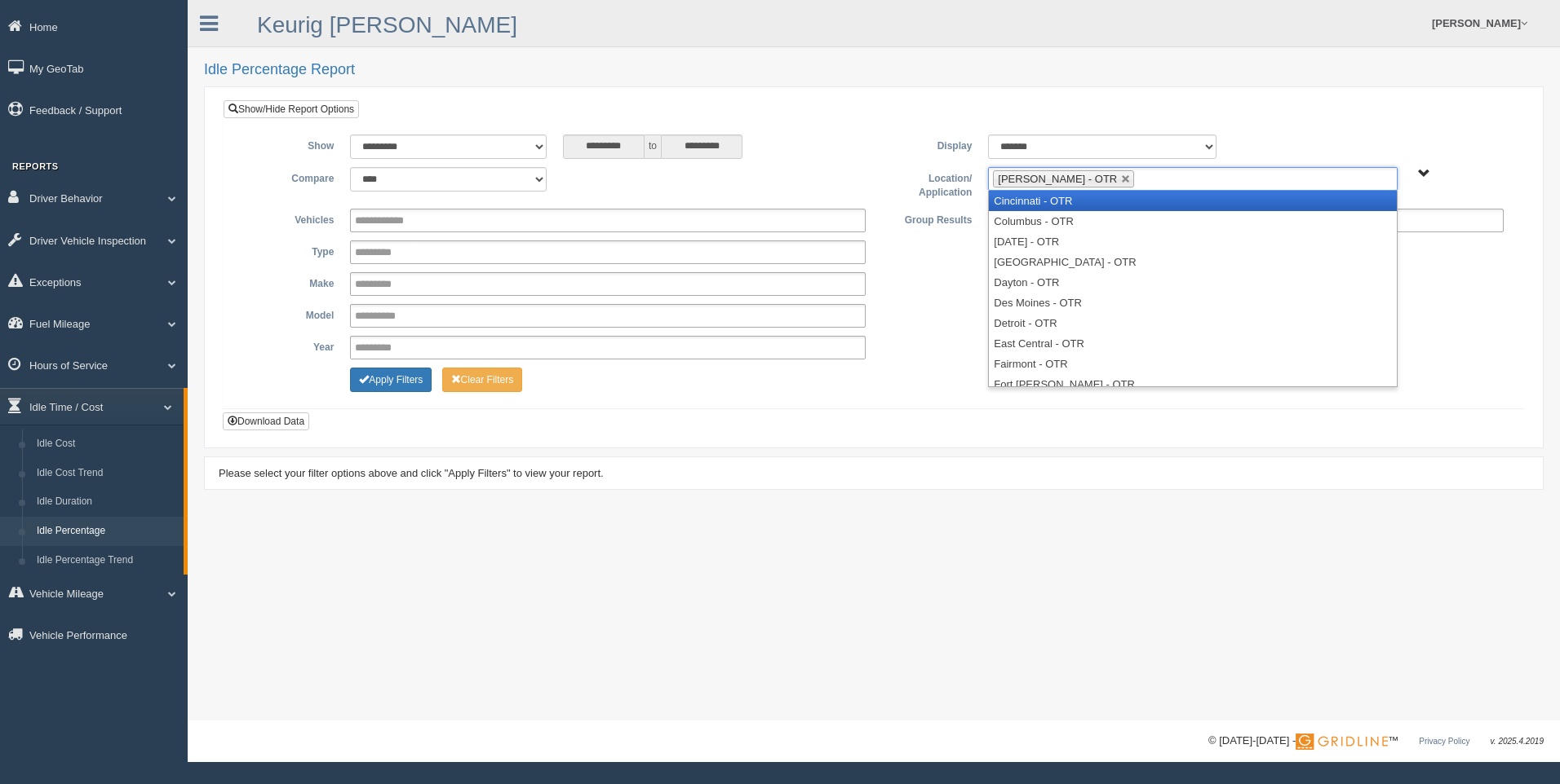
click at [1094, 204] on li "Cincinnati - OTR" at bounding box center [1192, 200] width 407 height 20
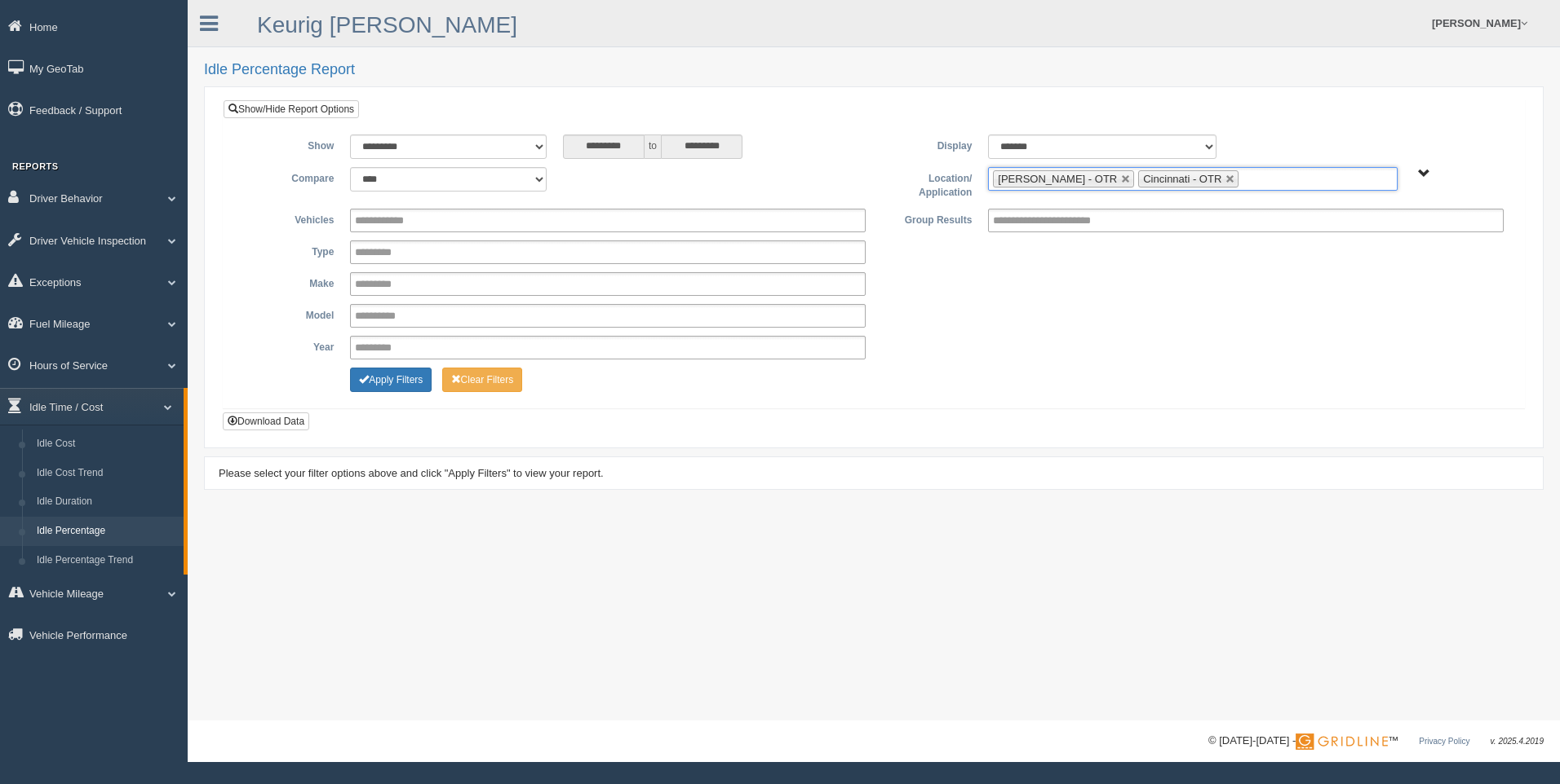
click at [1208, 176] on ul "Beckley - OTR Cincinnati - OTR" at bounding box center [1192, 179] width 409 height 23
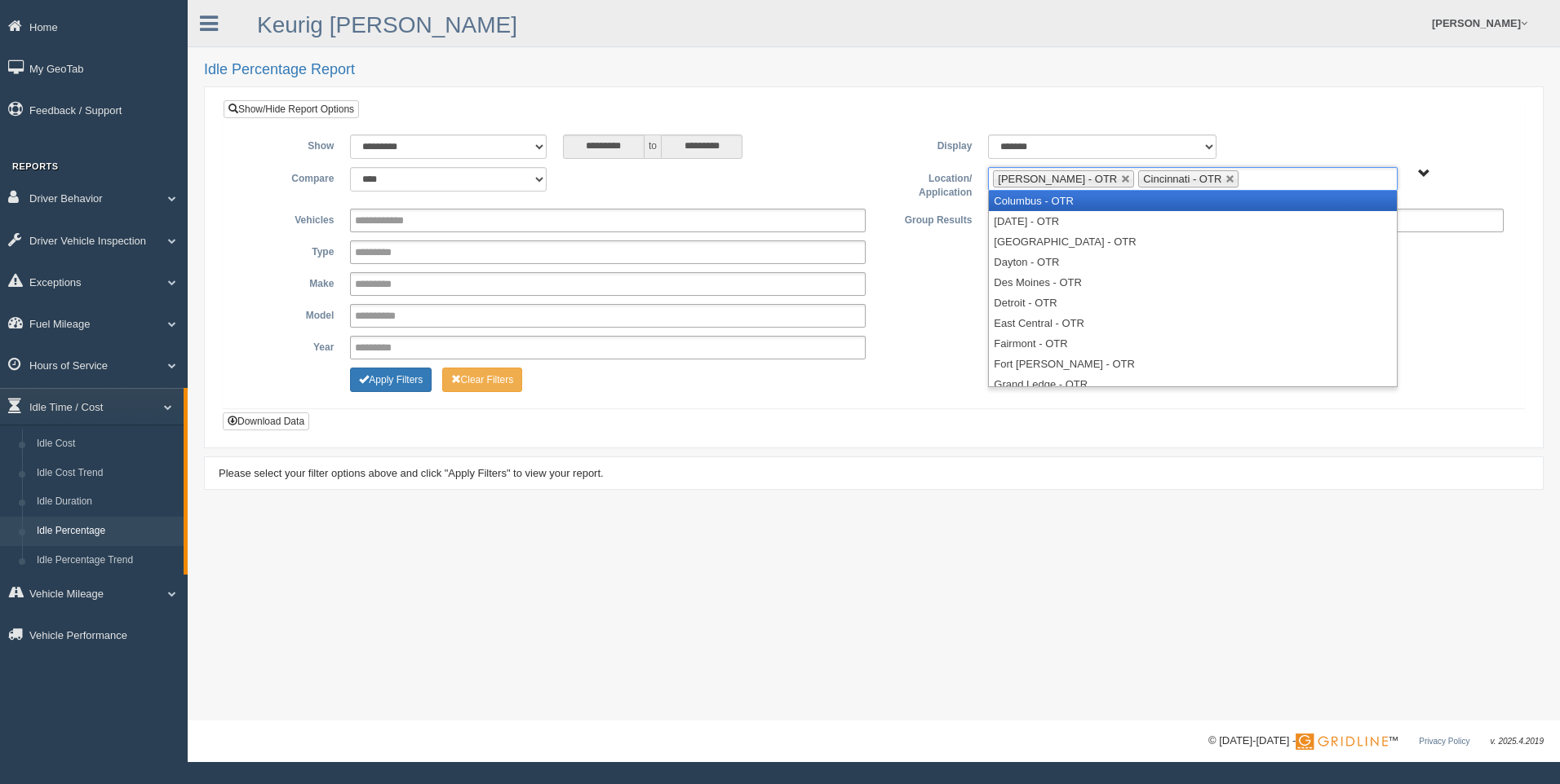
click at [1143, 202] on li "Columbus - OTR" at bounding box center [1192, 200] width 407 height 20
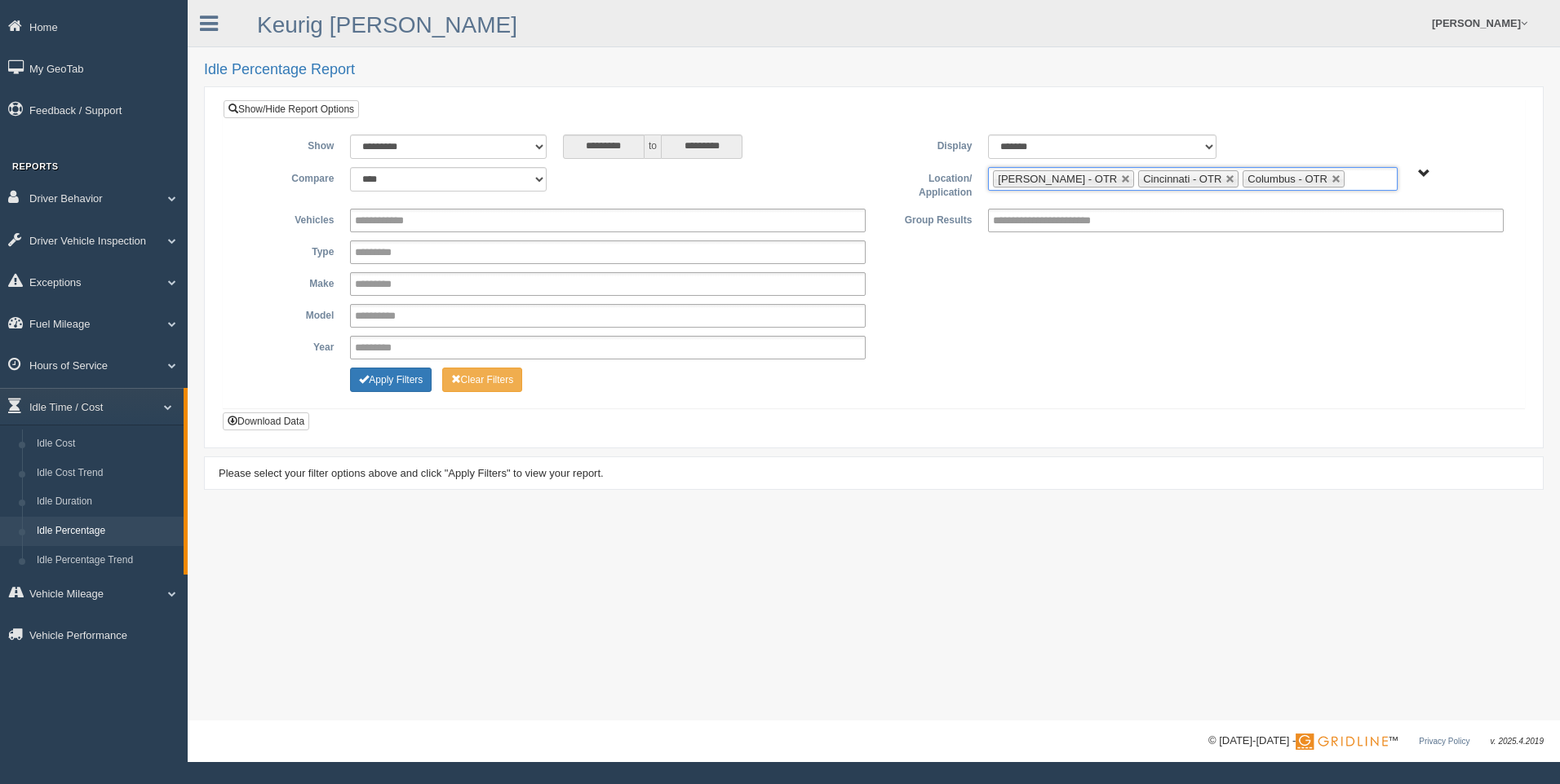
click at [1348, 174] on input "text" at bounding box center [1358, 178] width 20 height 20
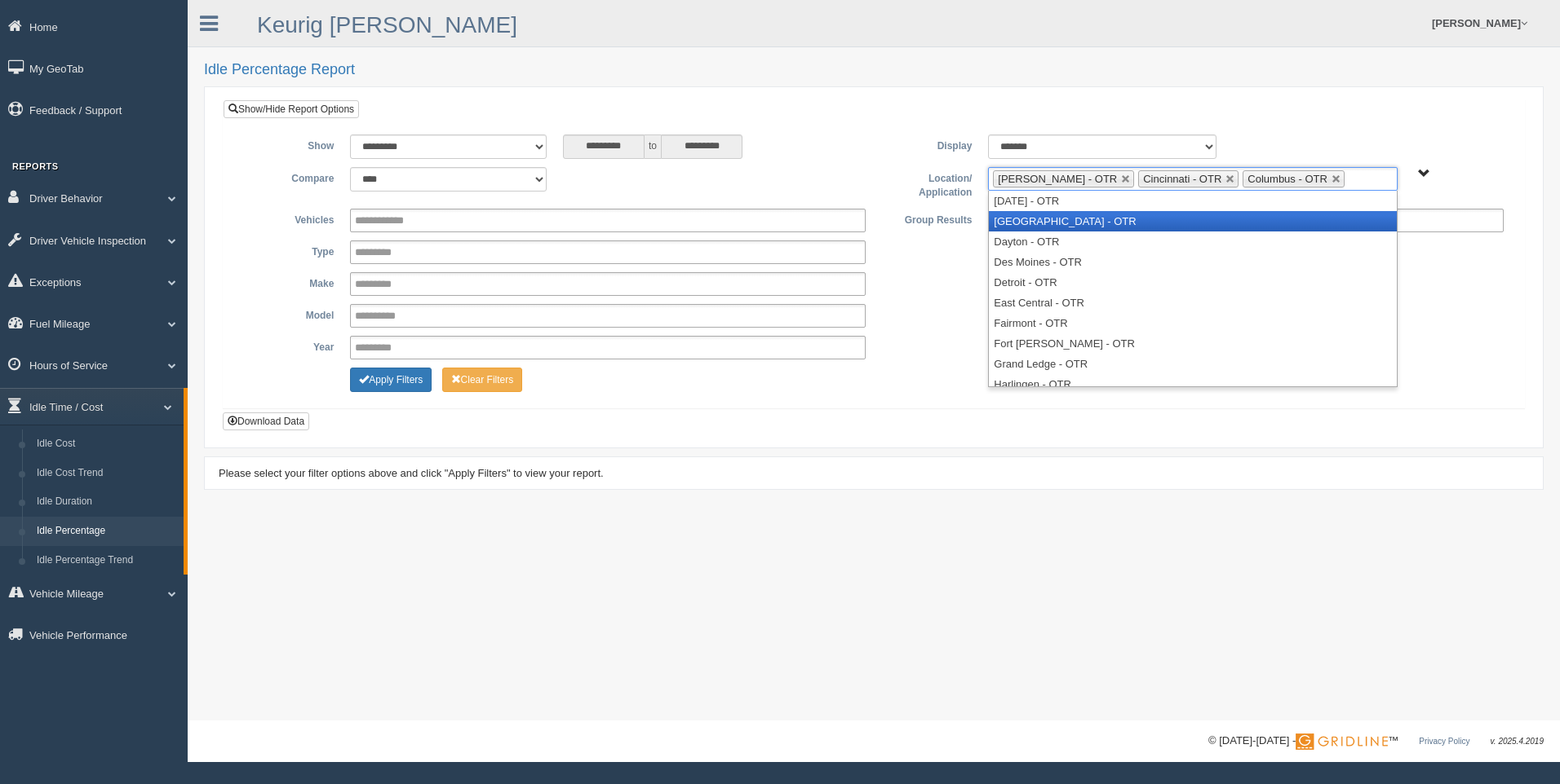
click at [1198, 220] on li "[GEOGRAPHIC_DATA] - OTR" at bounding box center [1192, 221] width 407 height 20
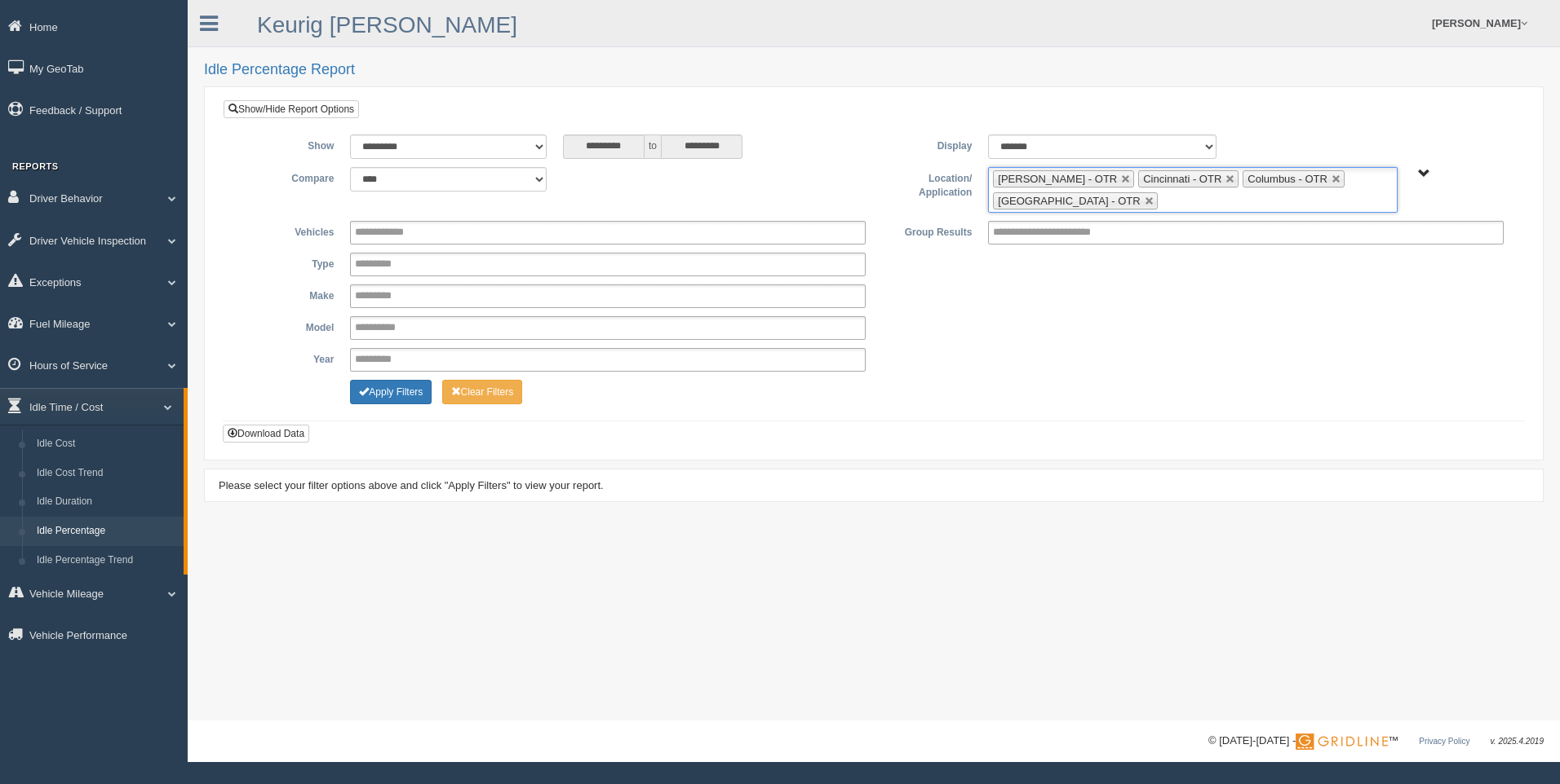
click at [1282, 199] on ul "[PERSON_NAME] - OTR Cincinnati - OTR Columbus - OTR [GEOGRAPHIC_DATA] - [GEOGRA…" at bounding box center [1192, 190] width 409 height 45
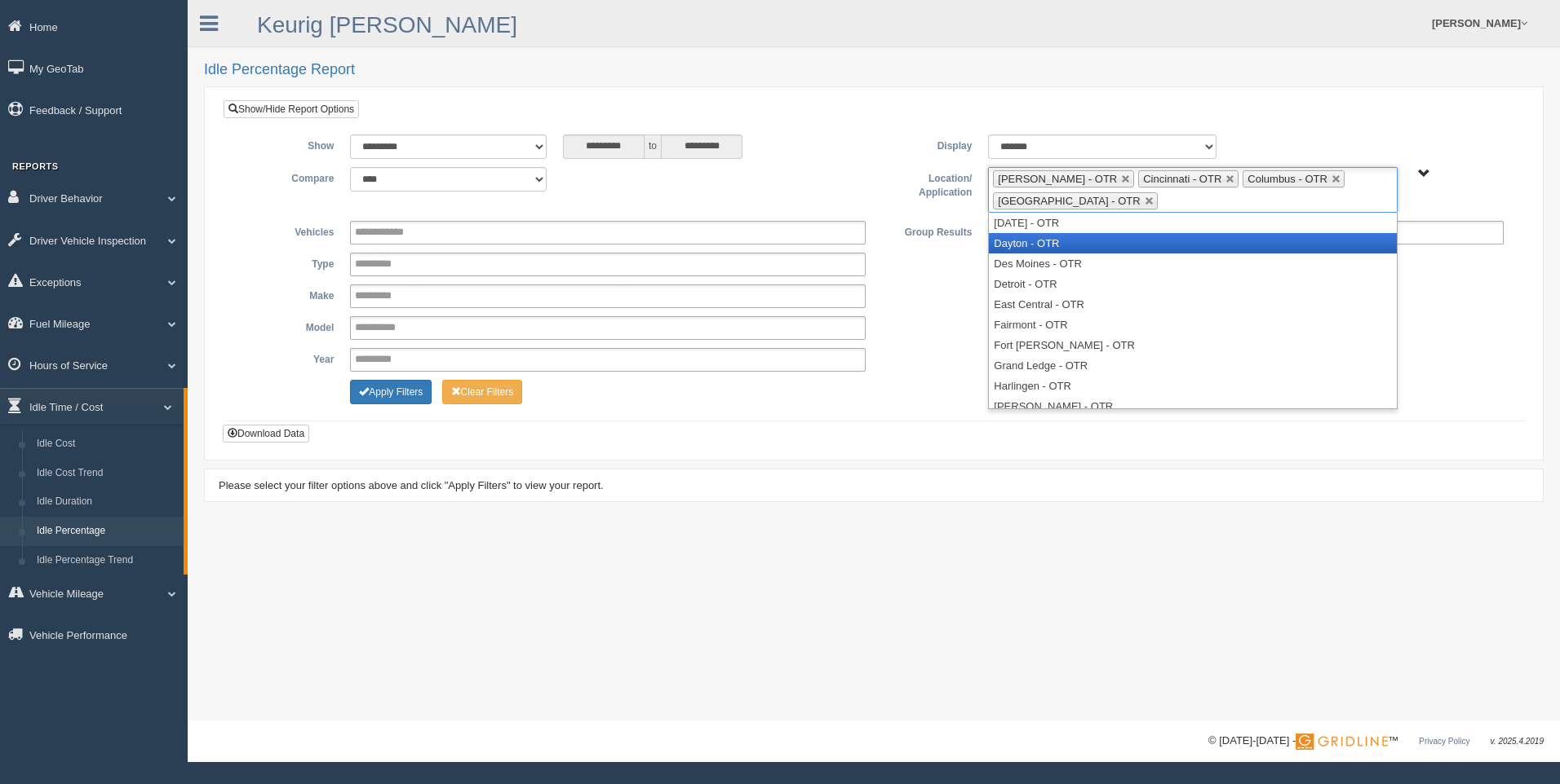
click at [1141, 240] on li "Dayton - OTR" at bounding box center [1192, 243] width 407 height 20
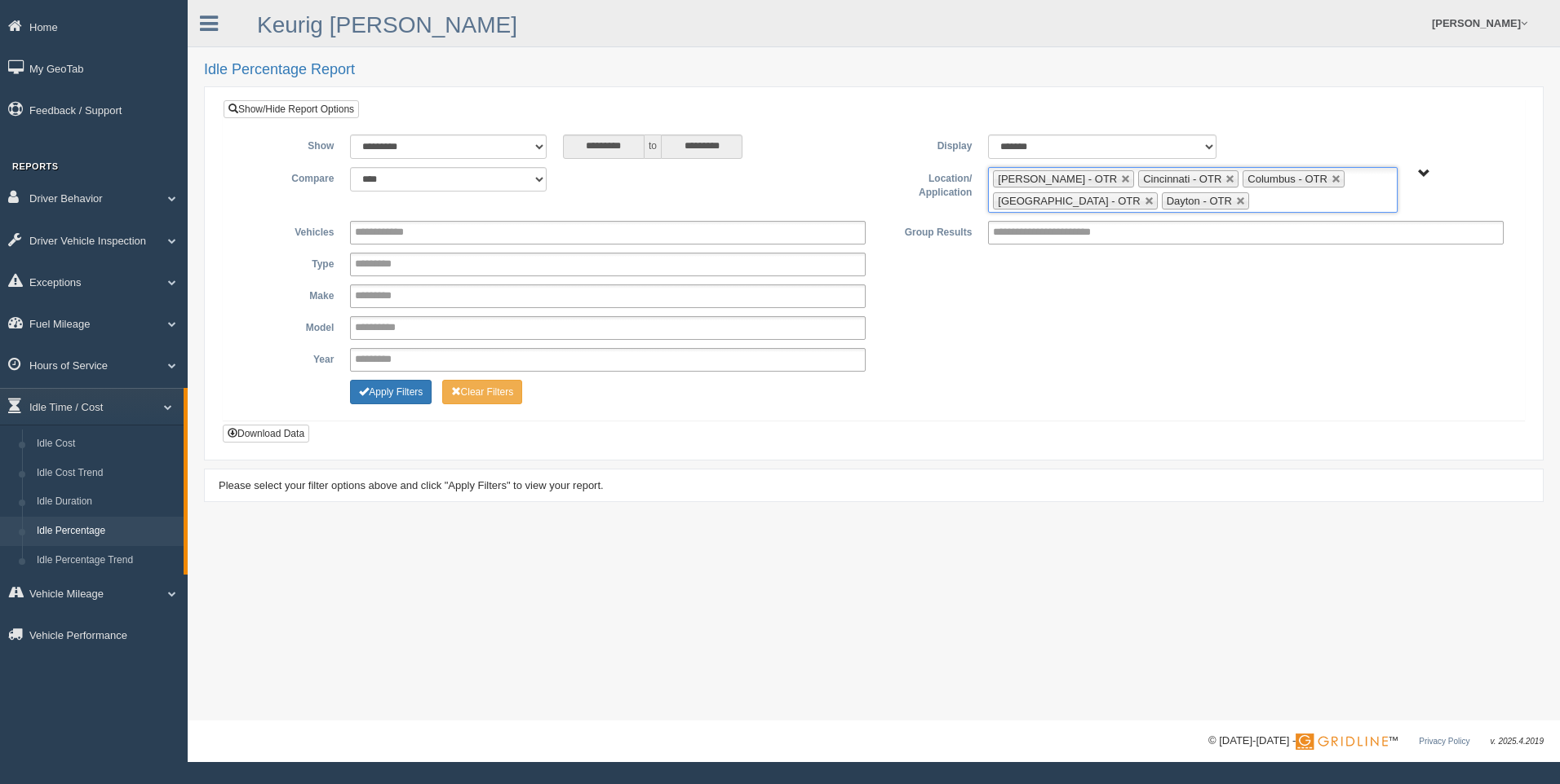
click at [1253, 200] on input "text" at bounding box center [1263, 200] width 20 height 20
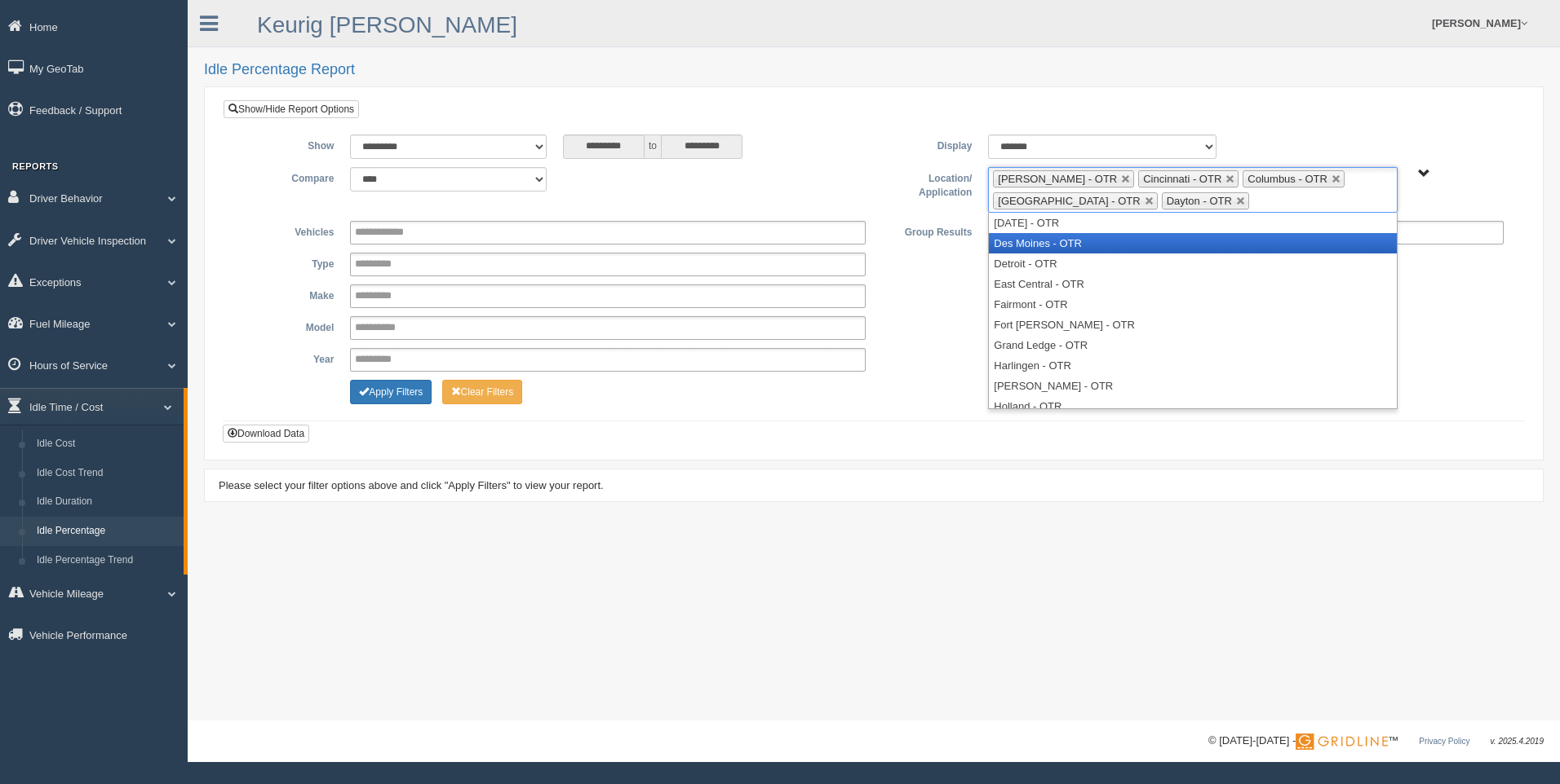
scroll to position [81, 0]
click at [1200, 250] on li "Fort [PERSON_NAME] - OTR" at bounding box center [1192, 243] width 407 height 20
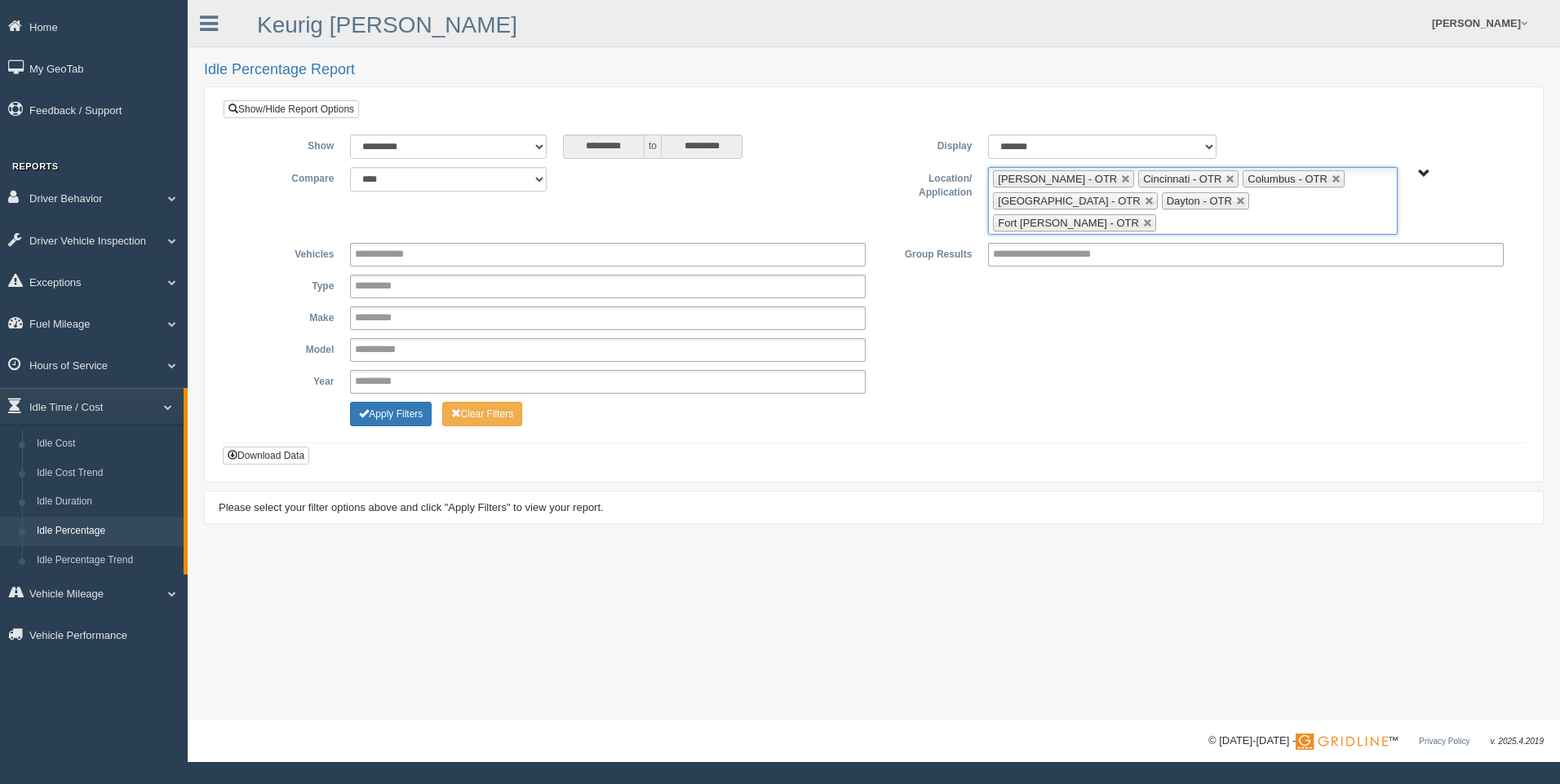
click at [1358, 195] on ul "Beckley - OTR Cincinnati - OTR Columbus - OTR Cranberry Township - OTR Dayton -…" at bounding box center [1192, 201] width 409 height 68
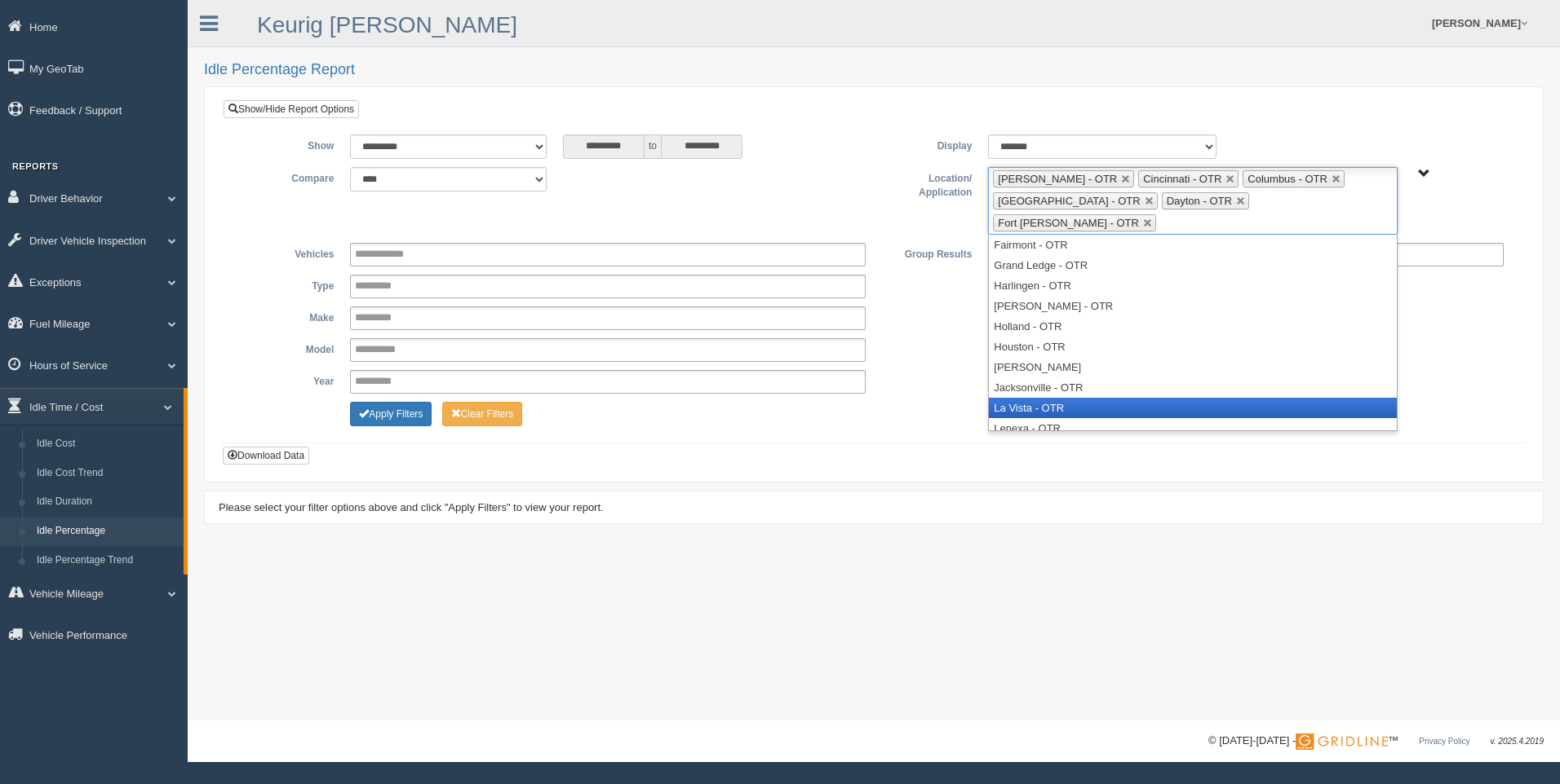
scroll to position [163, 0]
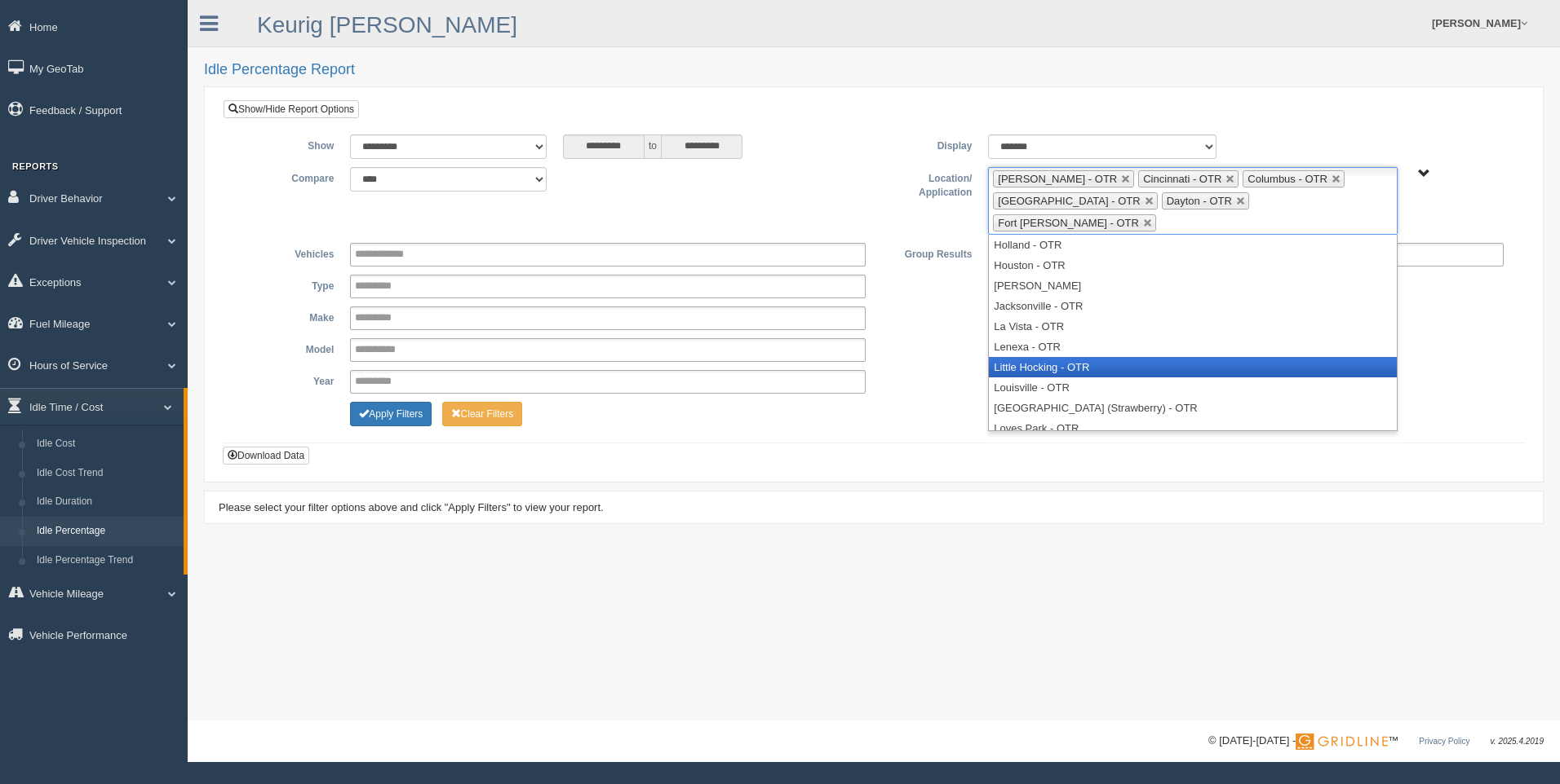
click at [1151, 357] on li "Little Hocking - OTR" at bounding box center [1192, 367] width 407 height 20
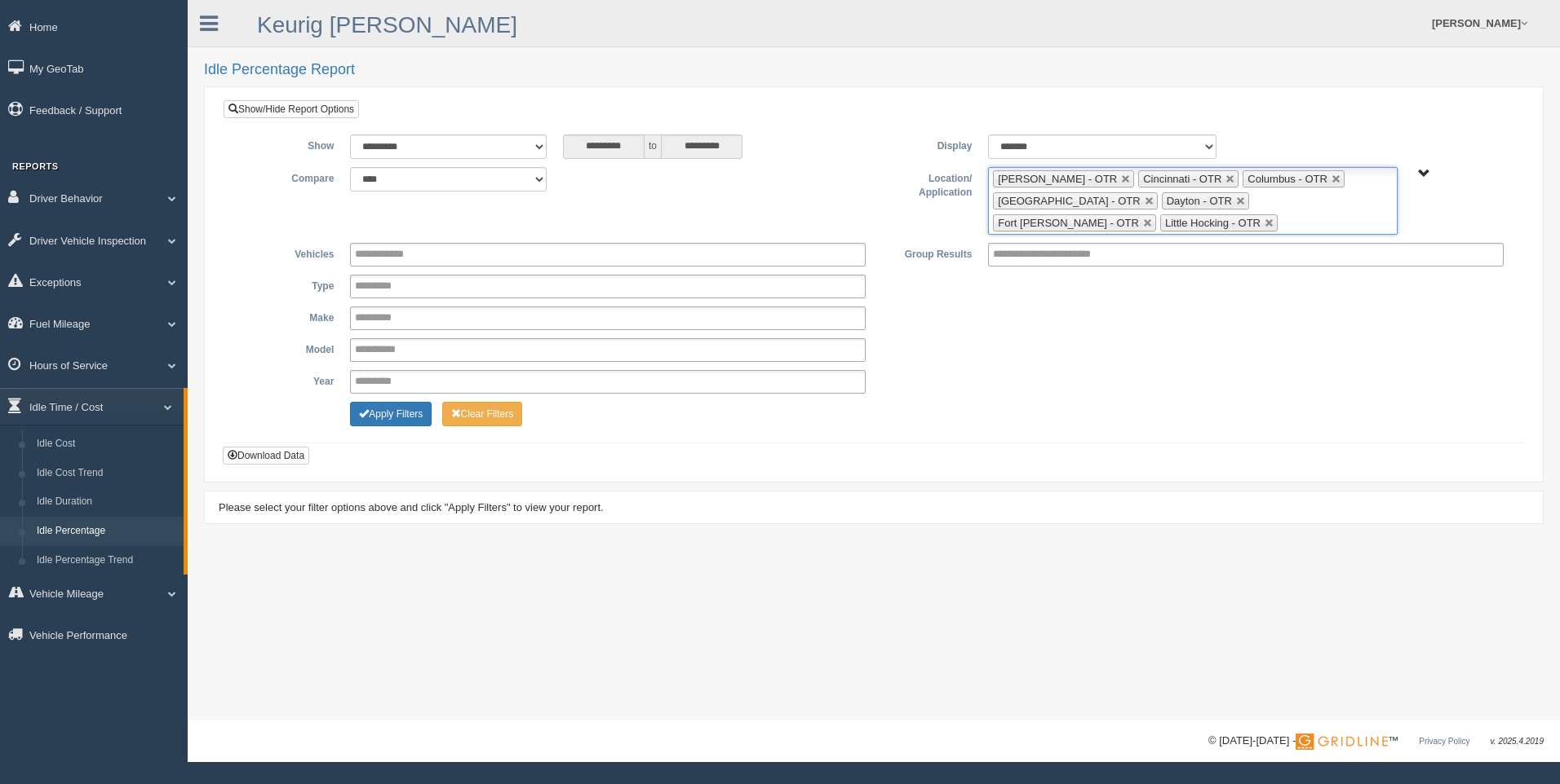
click at [1154, 224] on ul "[PERSON_NAME] - OTR Cincinnati - OTR Columbus - OTR [GEOGRAPHIC_DATA] - [GEOGRA…" at bounding box center [1192, 201] width 409 height 68
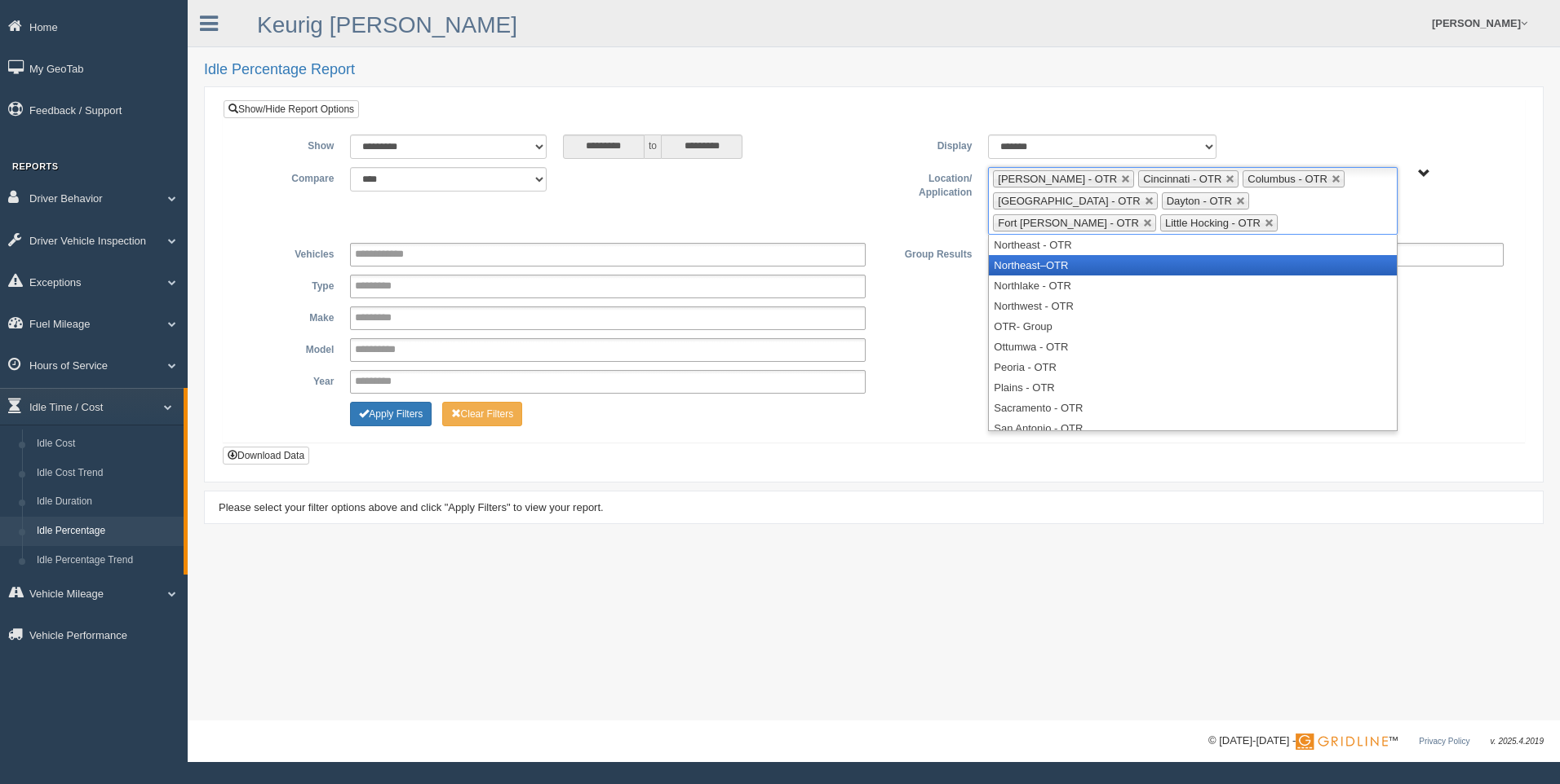
scroll to position [619, 0]
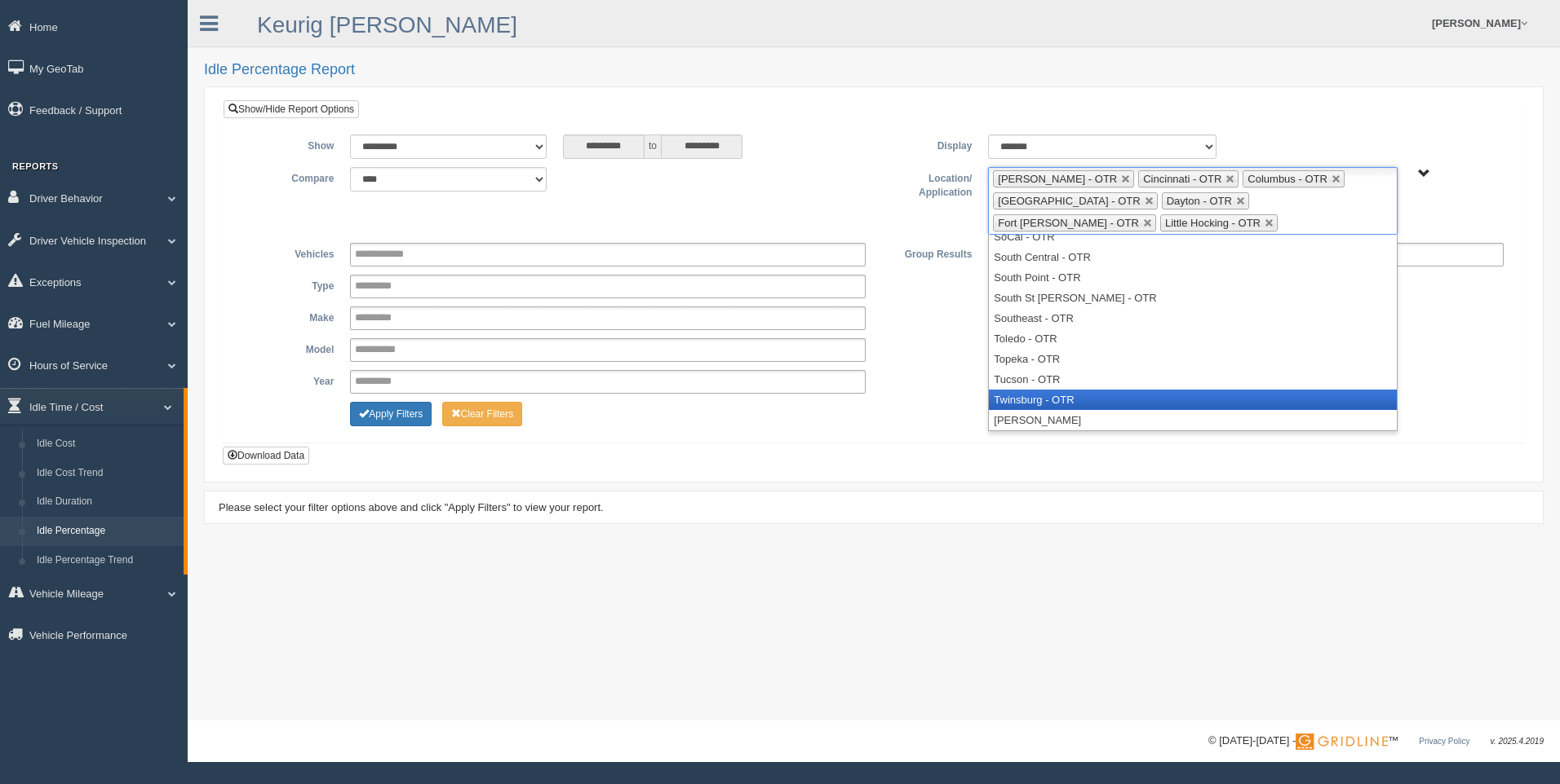
click at [1078, 406] on li "Twinsburg - OTR" at bounding box center [1192, 400] width 407 height 20
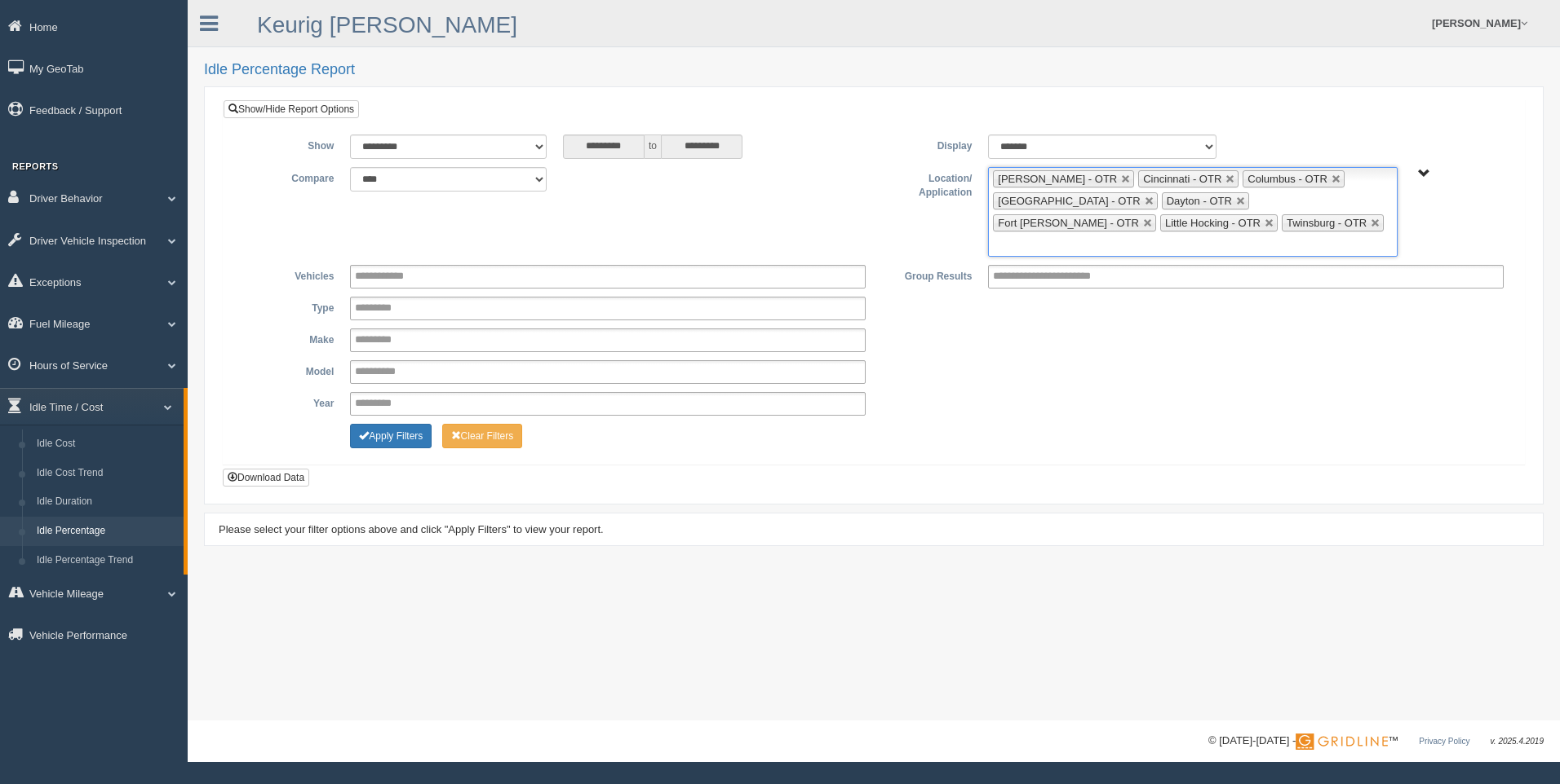
scroll to position [599, 0]
click at [1243, 222] on ul "[PERSON_NAME] - OTR Cincinnati - OTR Columbus - OTR [GEOGRAPHIC_DATA] - [GEOGRA…" at bounding box center [1192, 212] width 409 height 90
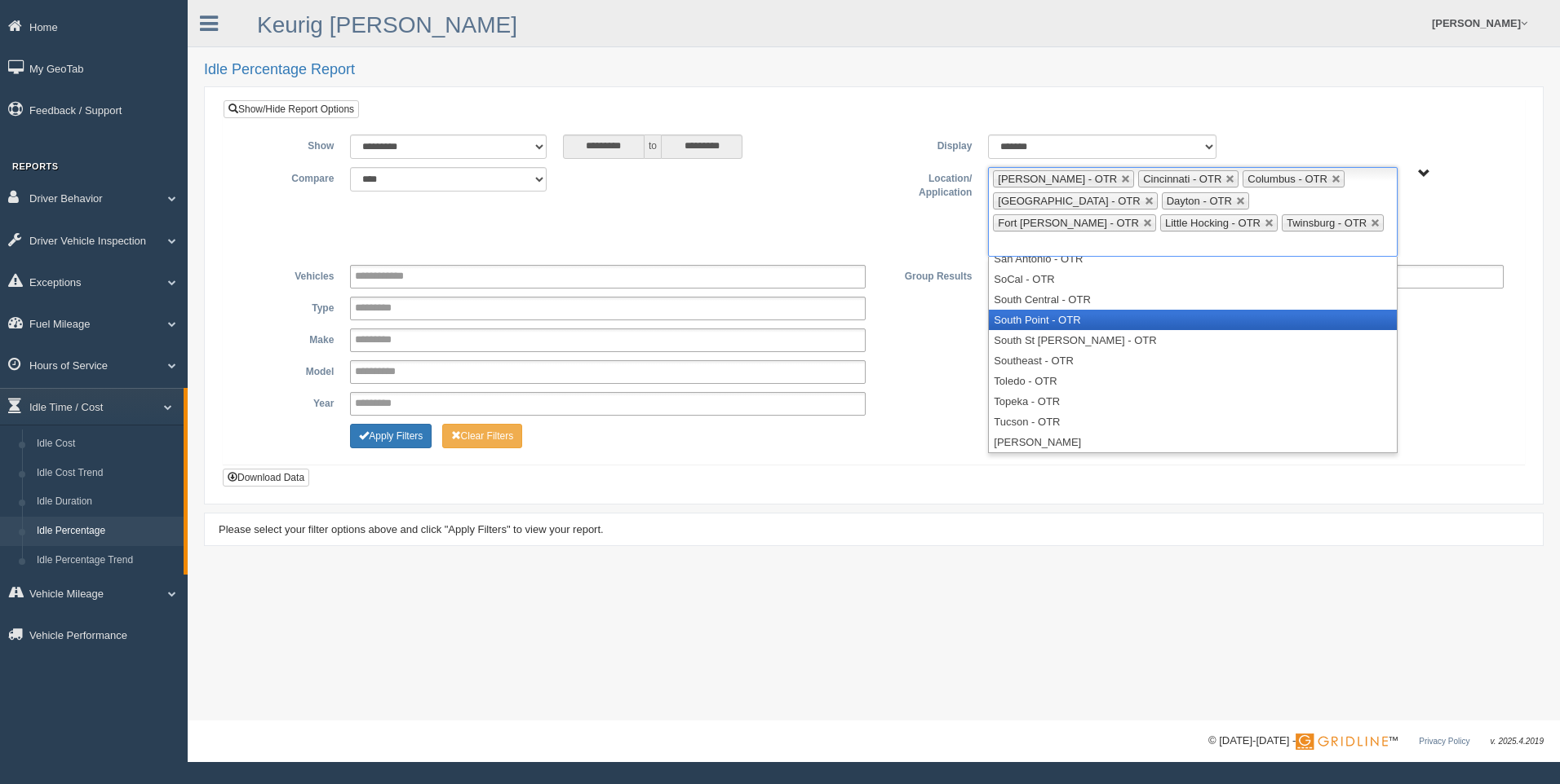
click at [1068, 310] on li "South Point - OTR" at bounding box center [1192, 319] width 407 height 20
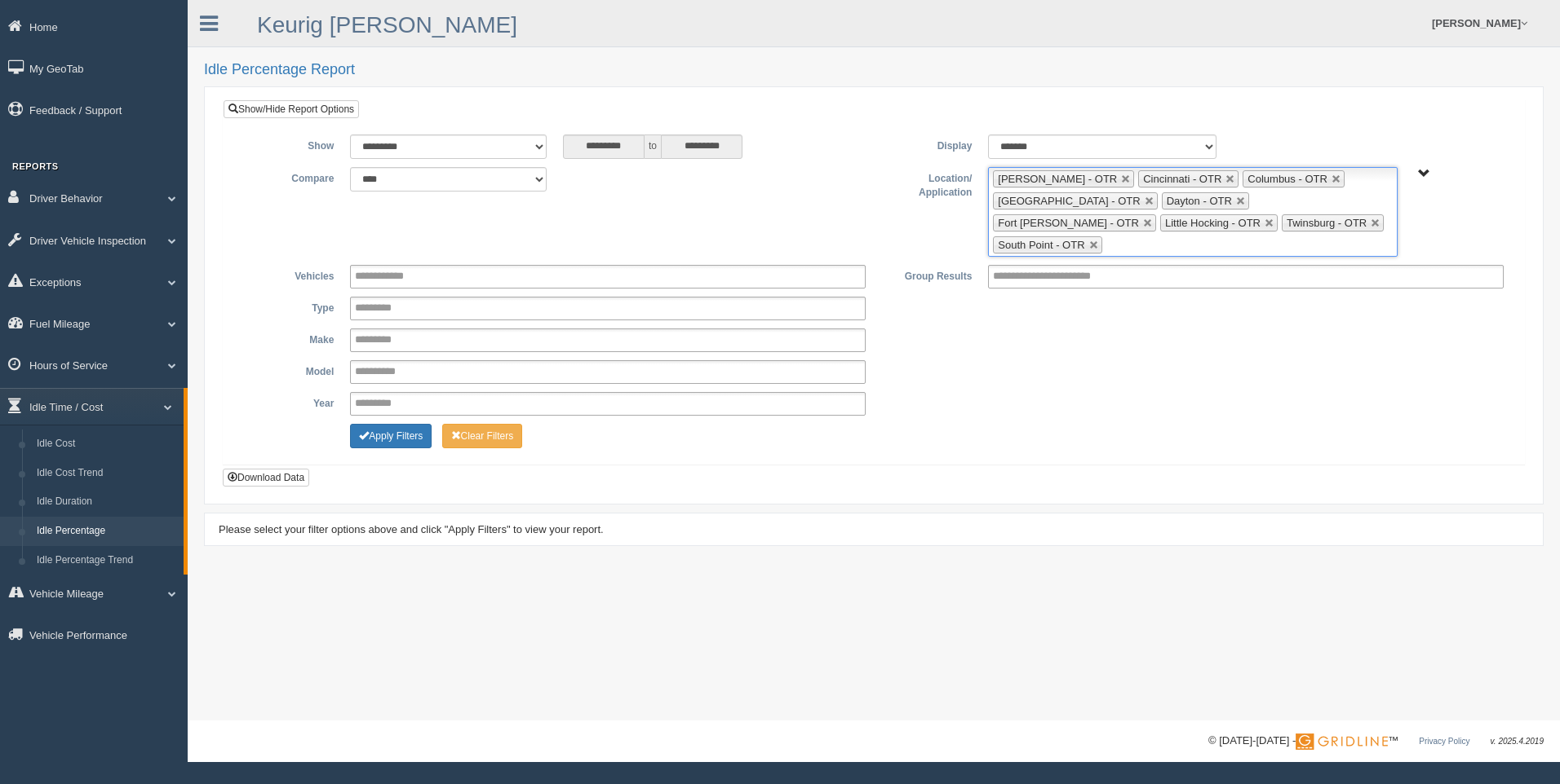
scroll to position [579, 0]
click at [1126, 235] on input "text" at bounding box center [1116, 245] width 20 height 20
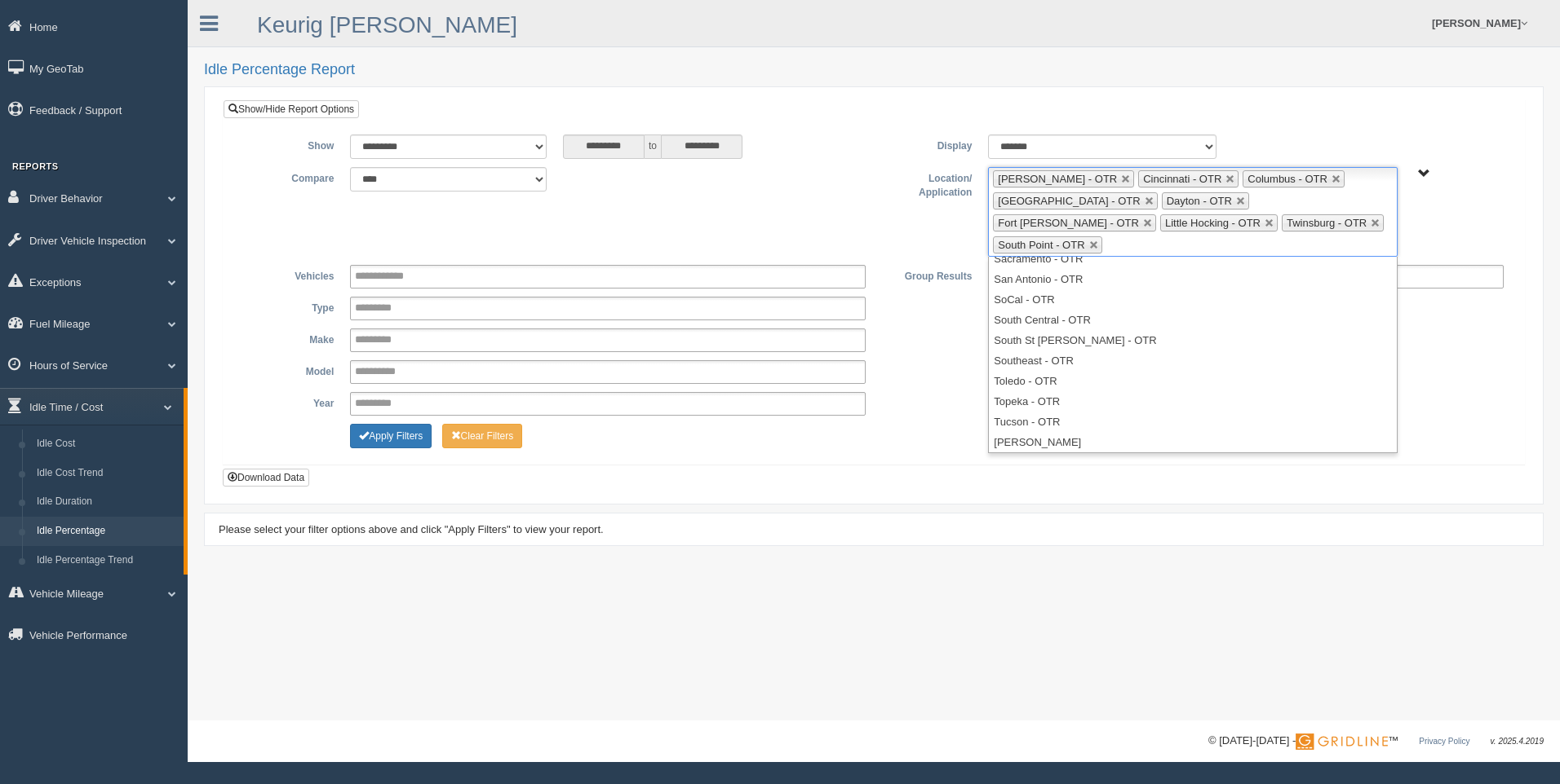
click at [920, 424] on div "Apply Filters Clear Filters" at bounding box center [872, 434] width 1275 height 19
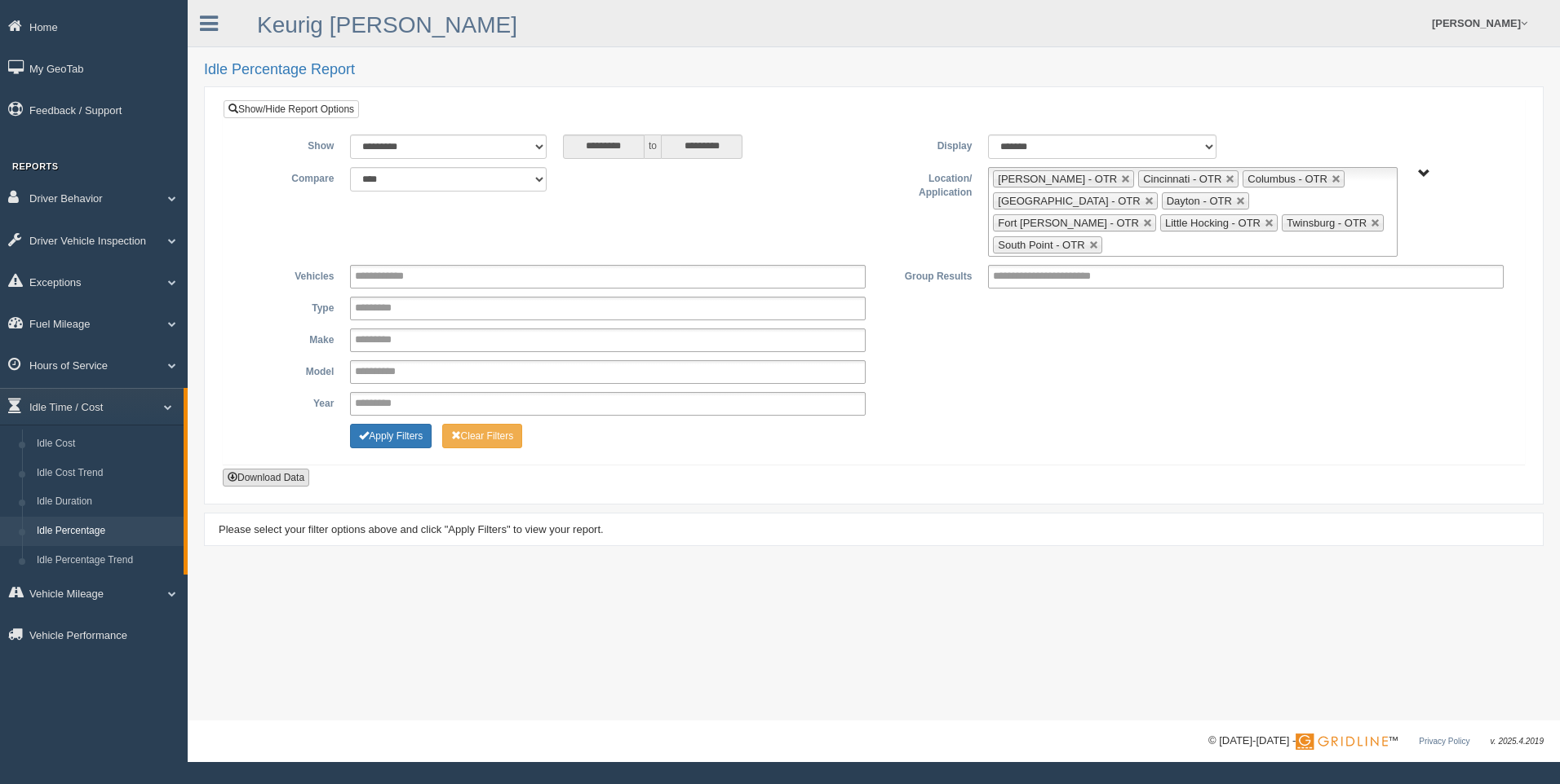
click at [269, 468] on button "Download Data" at bounding box center [265, 477] width 86 height 18
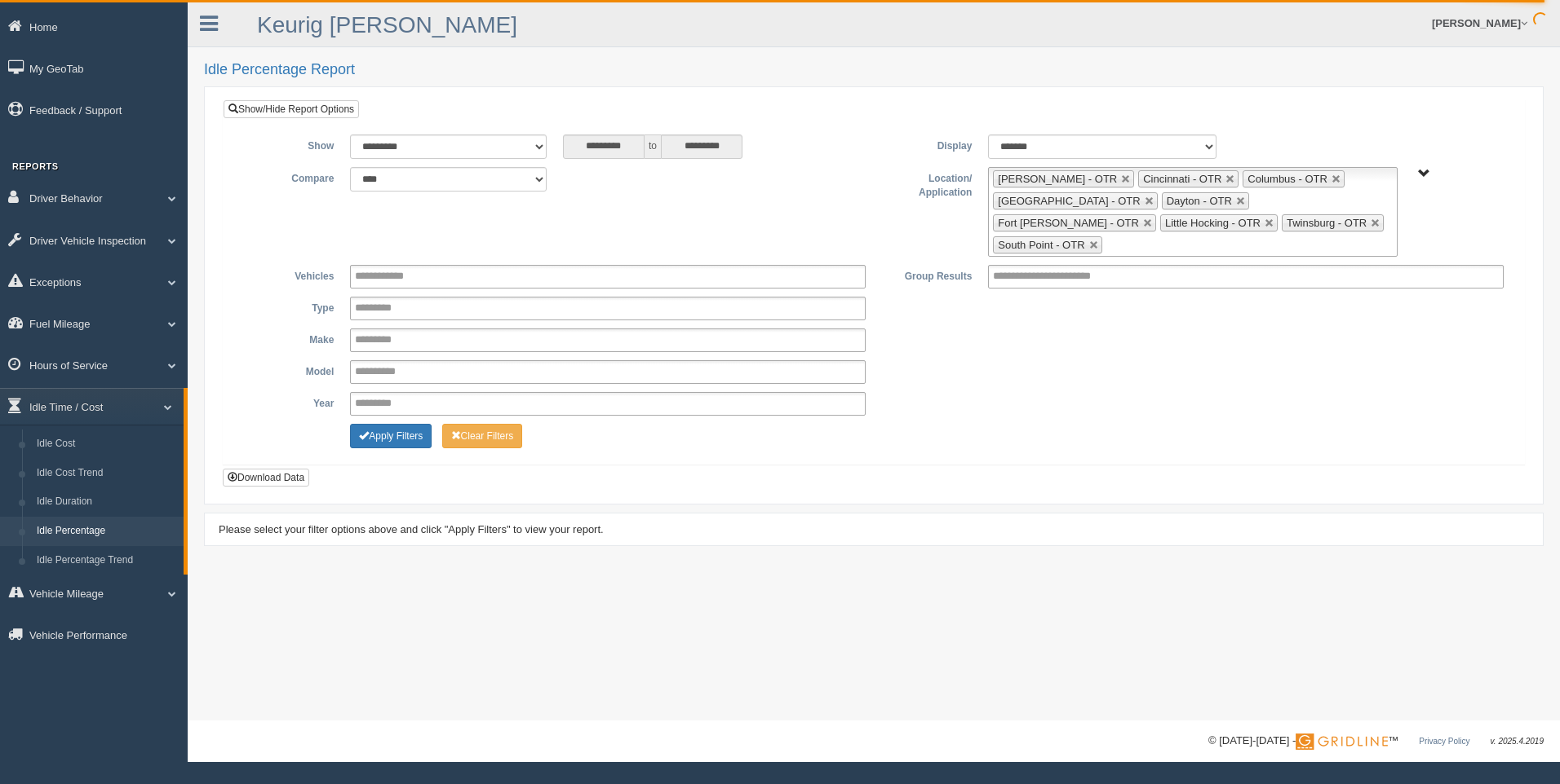
click at [1084, 449] on div "**********" at bounding box center [873, 295] width 1301 height 391
